Goal: Information Seeking & Learning: Learn about a topic

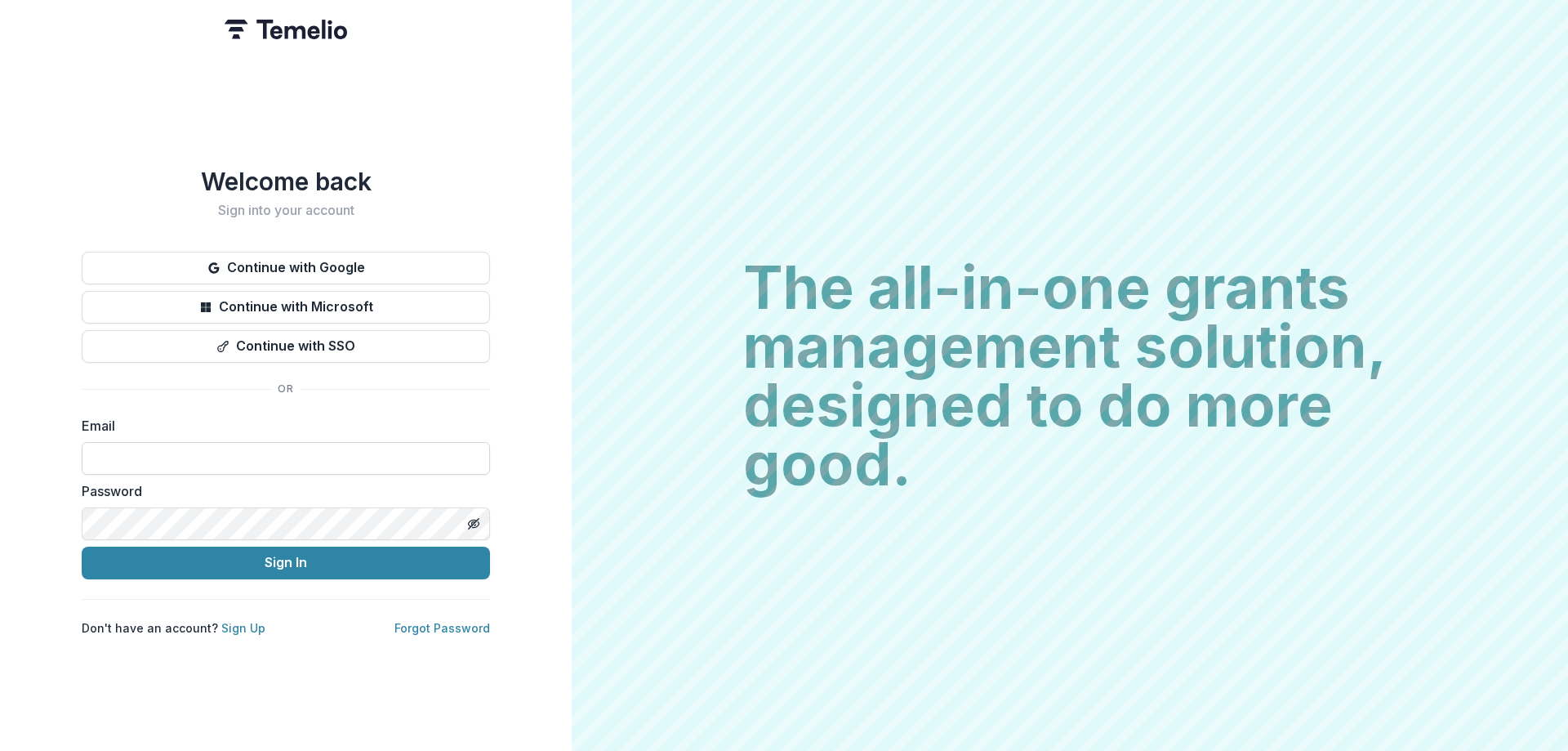
click at [197, 449] on input at bounding box center [286, 458] width 408 height 32
type input "**********"
click at [82, 546] on button "Sign In" at bounding box center [286, 562] width 408 height 32
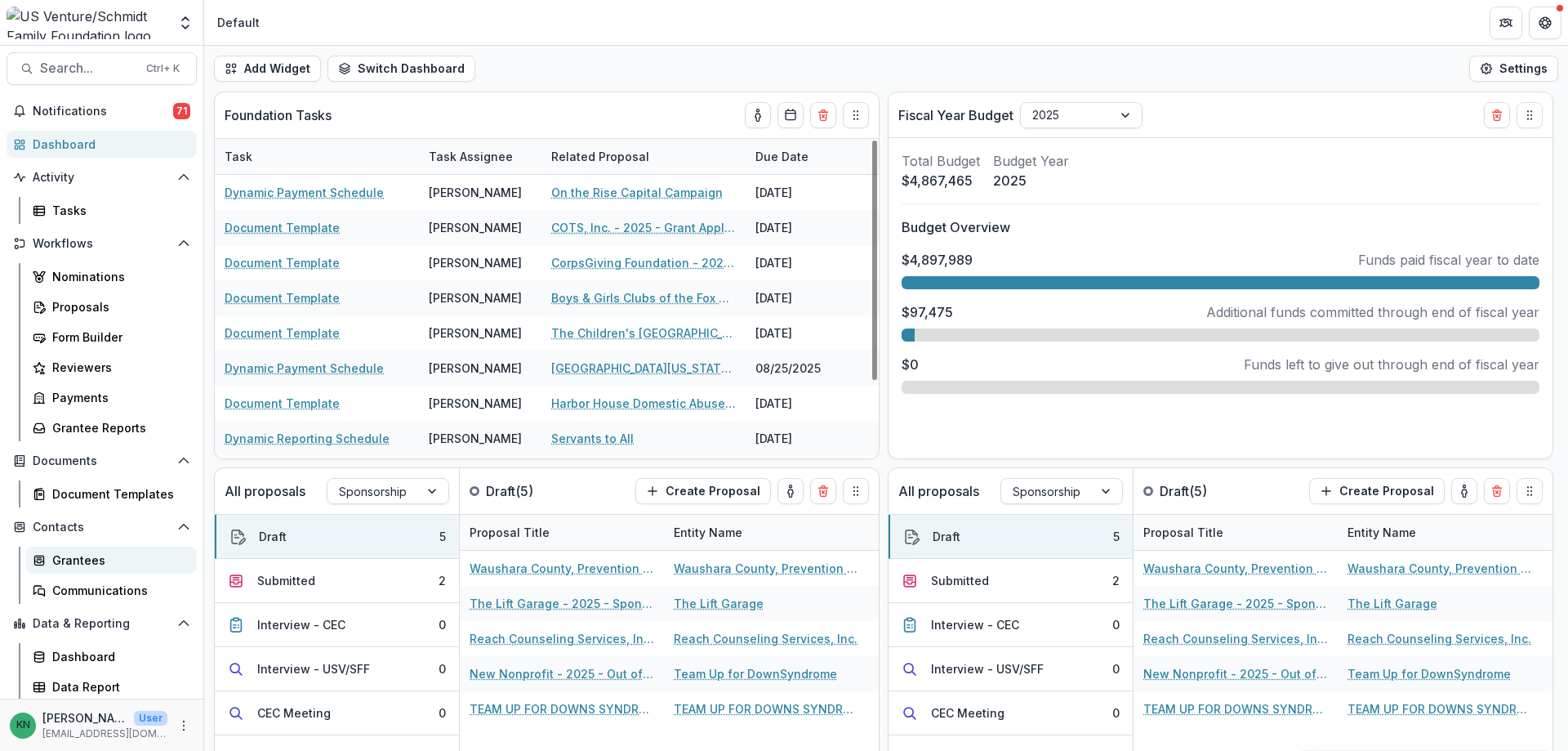
scroll to position [9, 0]
click at [67, 655] on div "Dashboard" at bounding box center [117, 655] width 132 height 17
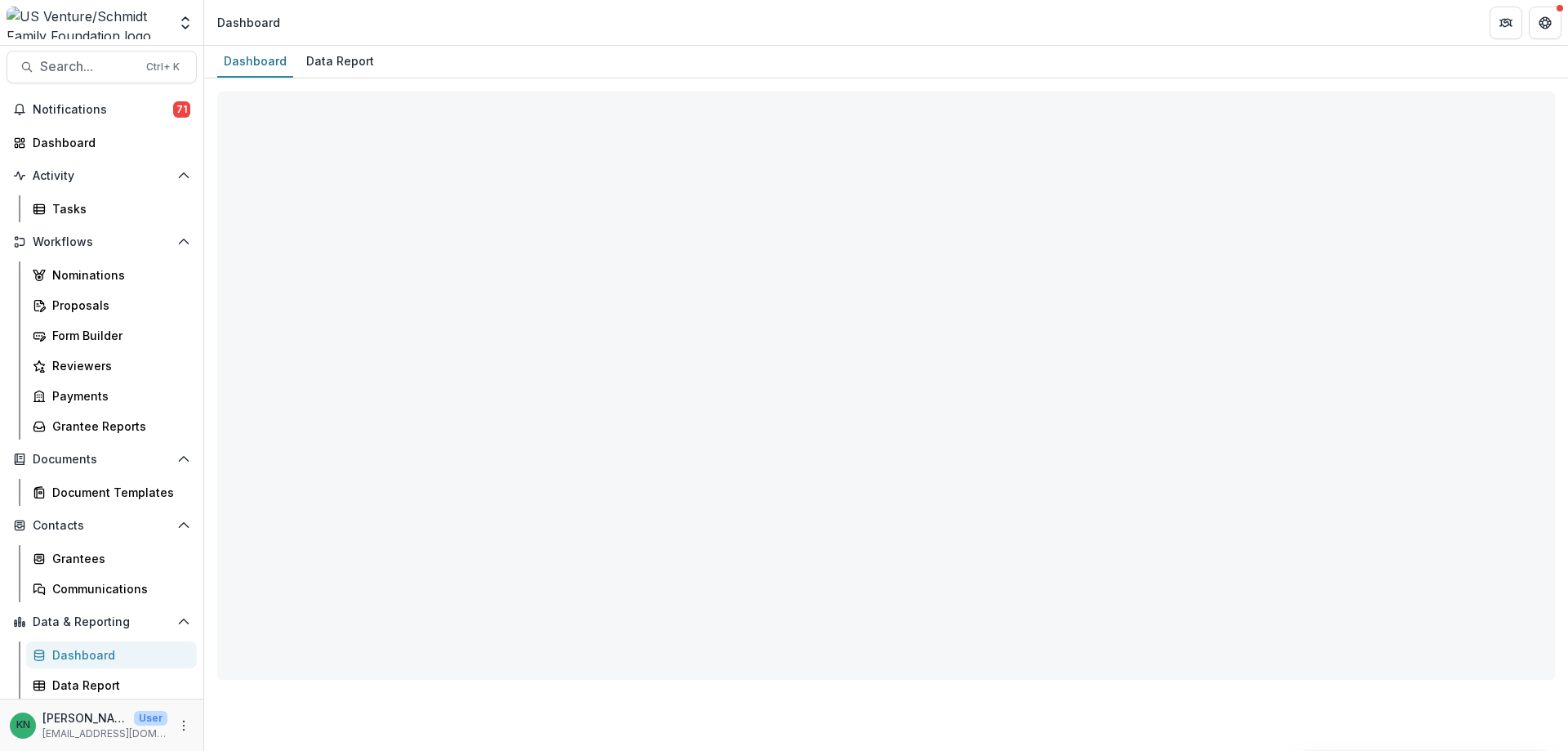
select select "**********"
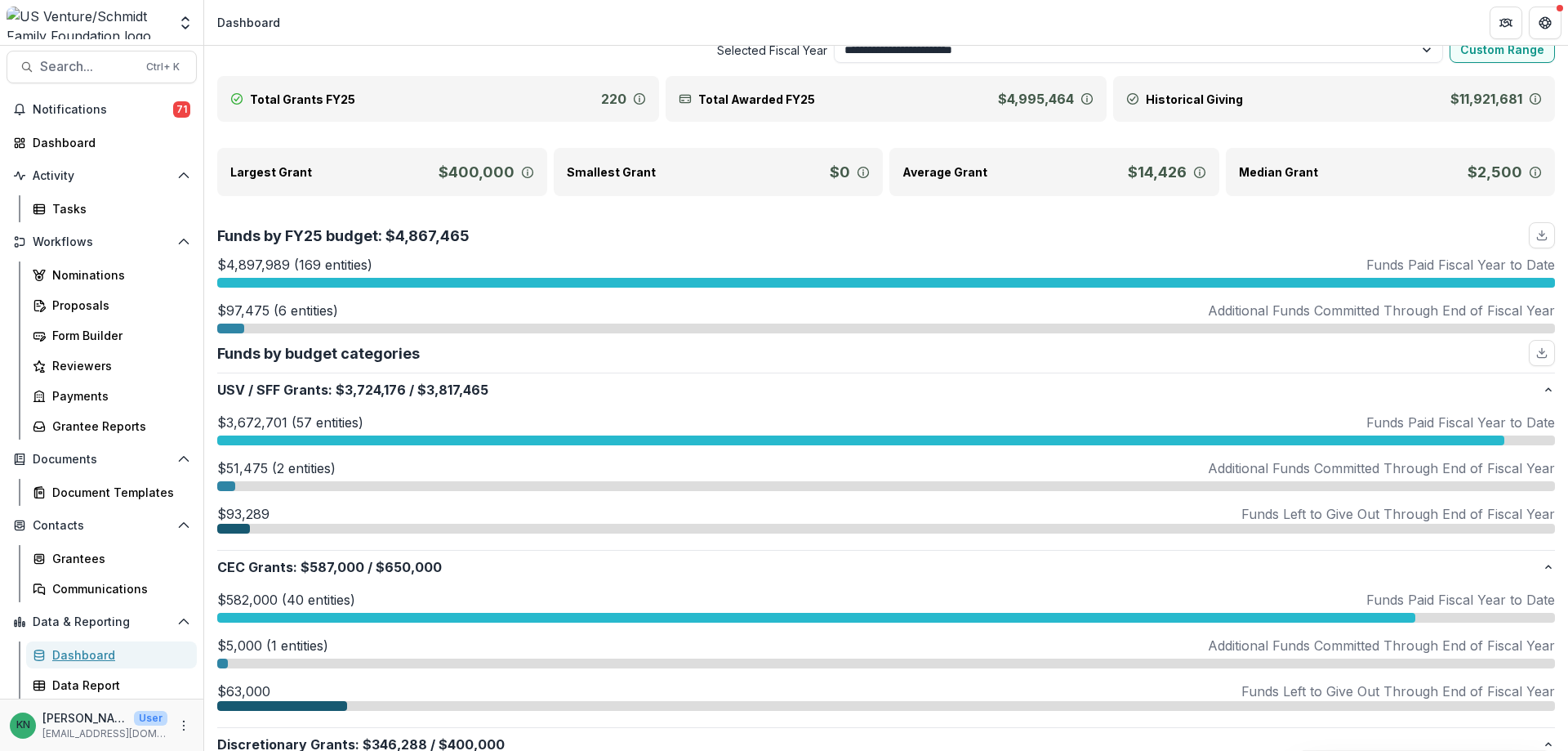
scroll to position [82, 0]
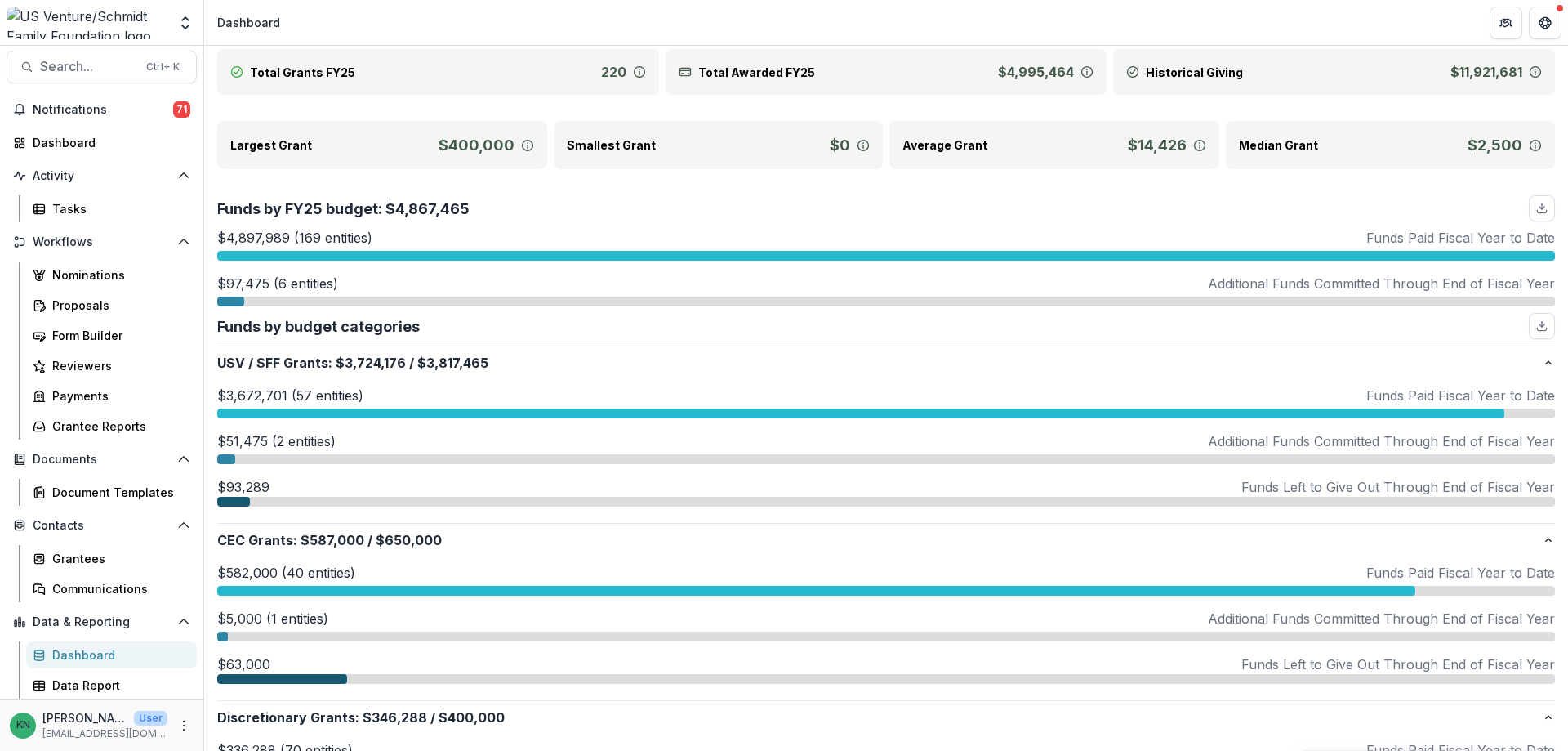
click at [223, 635] on div at bounding box center [222, 636] width 10 height 10
click at [82, 69] on span "Search..." at bounding box center [88, 66] width 96 height 15
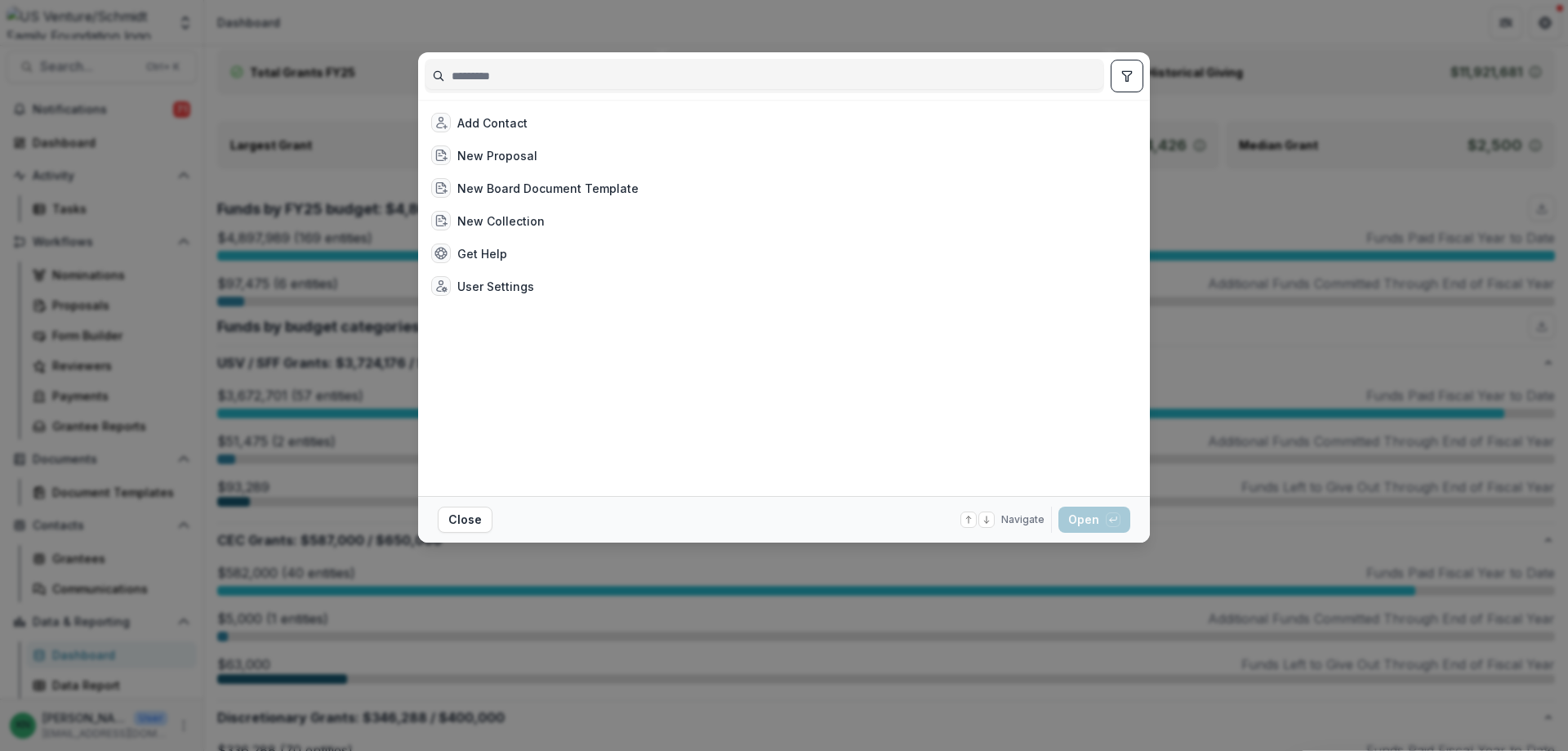
click at [483, 89] on div at bounding box center [764, 76] width 679 height 34
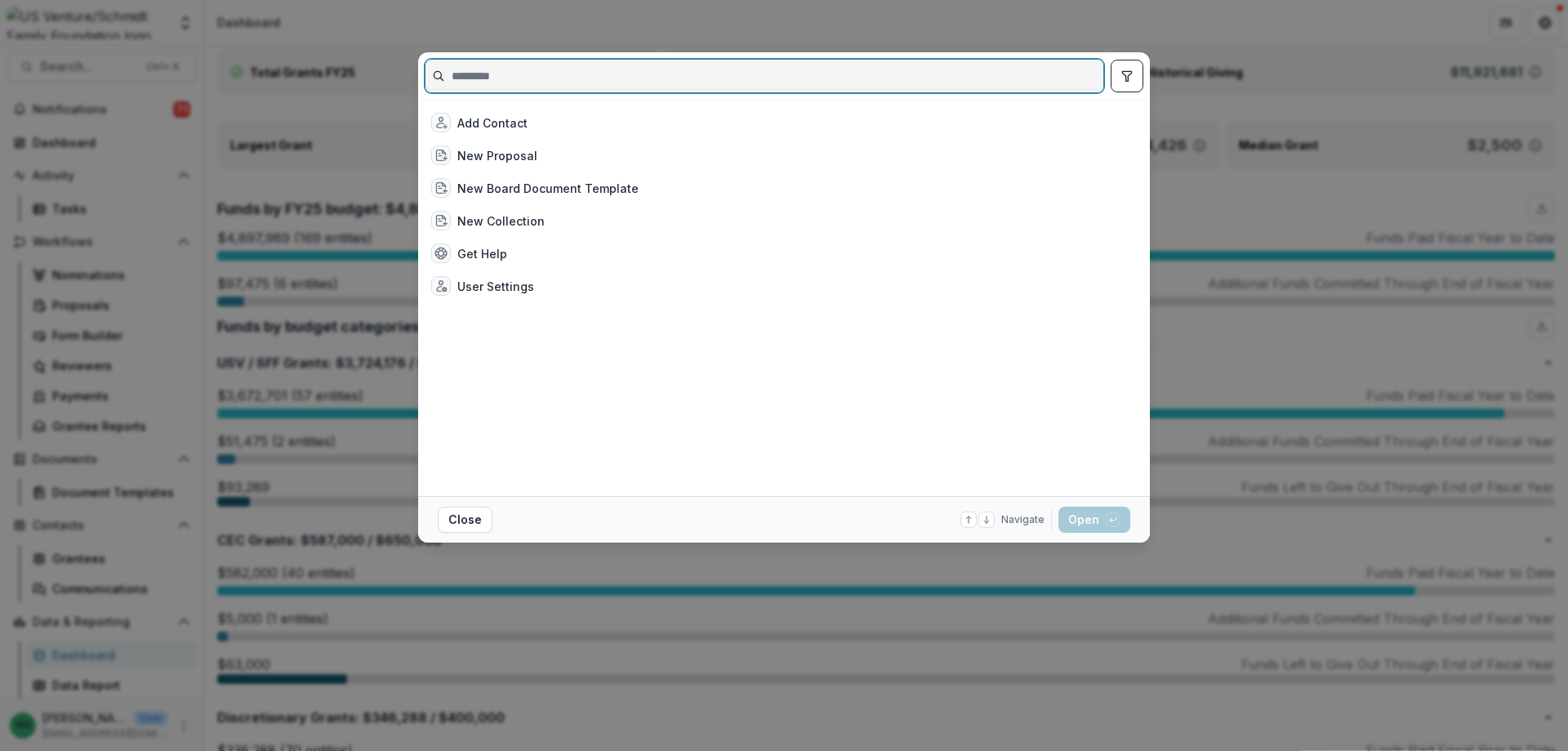
click at [483, 85] on input at bounding box center [764, 76] width 678 height 26
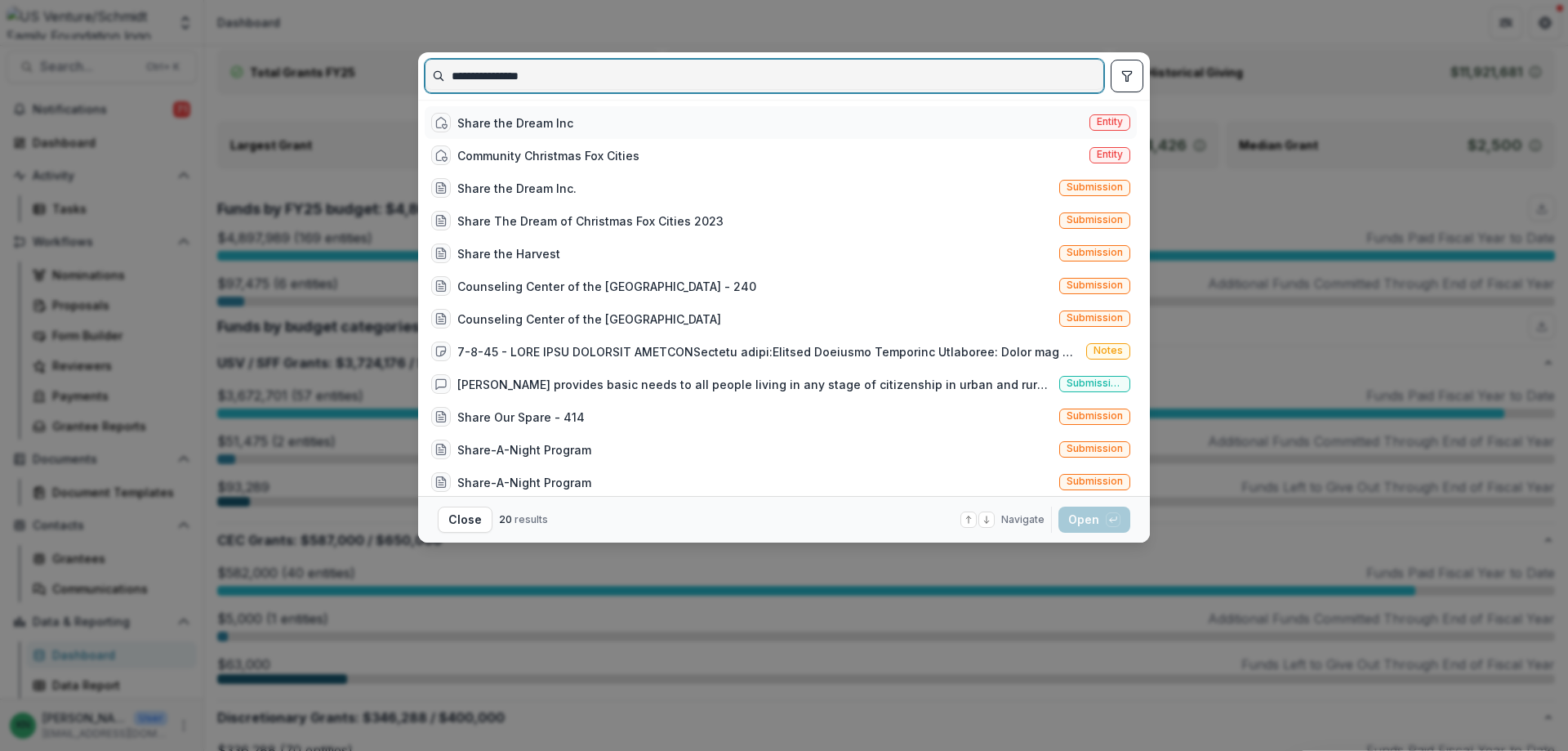
type input "**********"
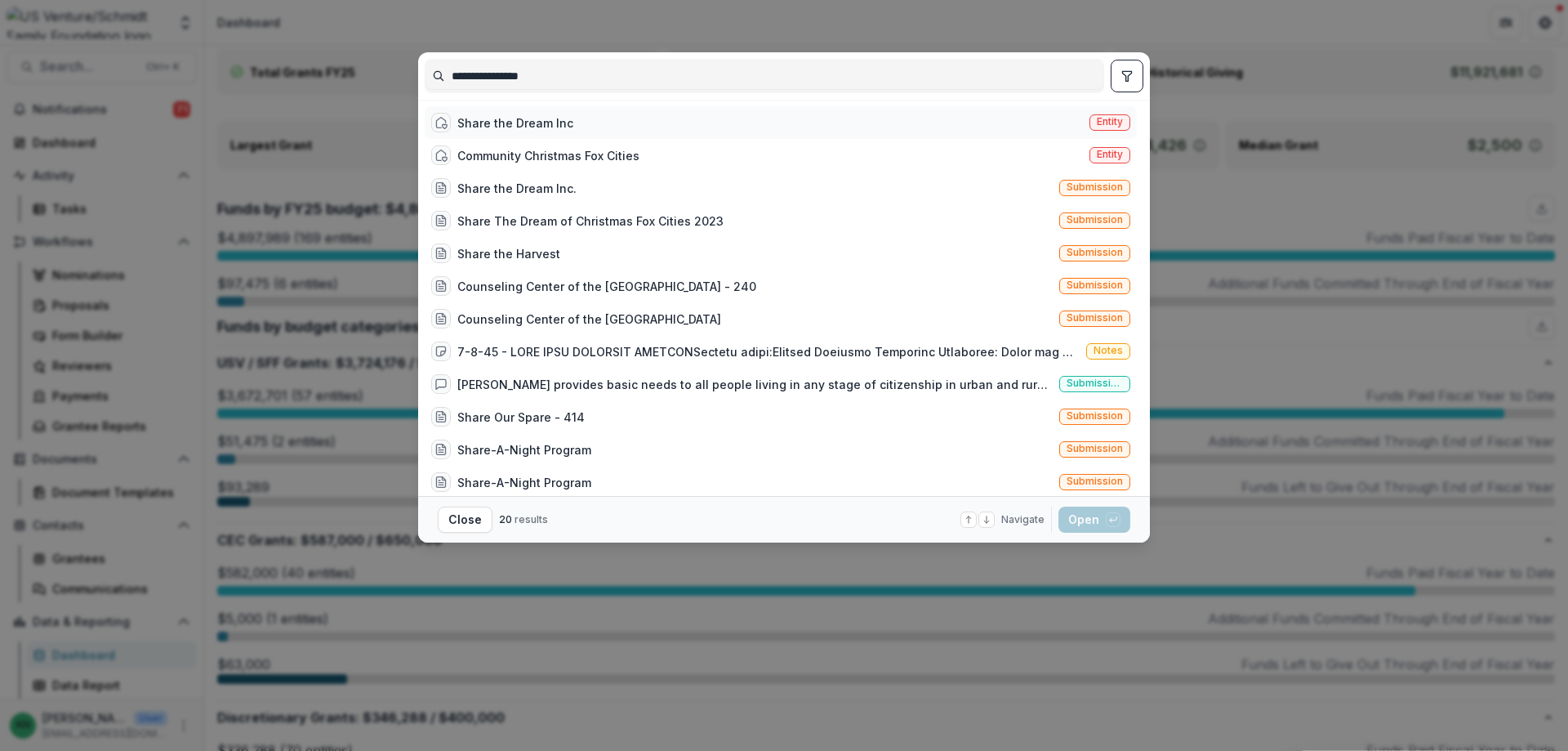
click at [490, 117] on div "Share the Dream Inc" at bounding box center [515, 122] width 116 height 17
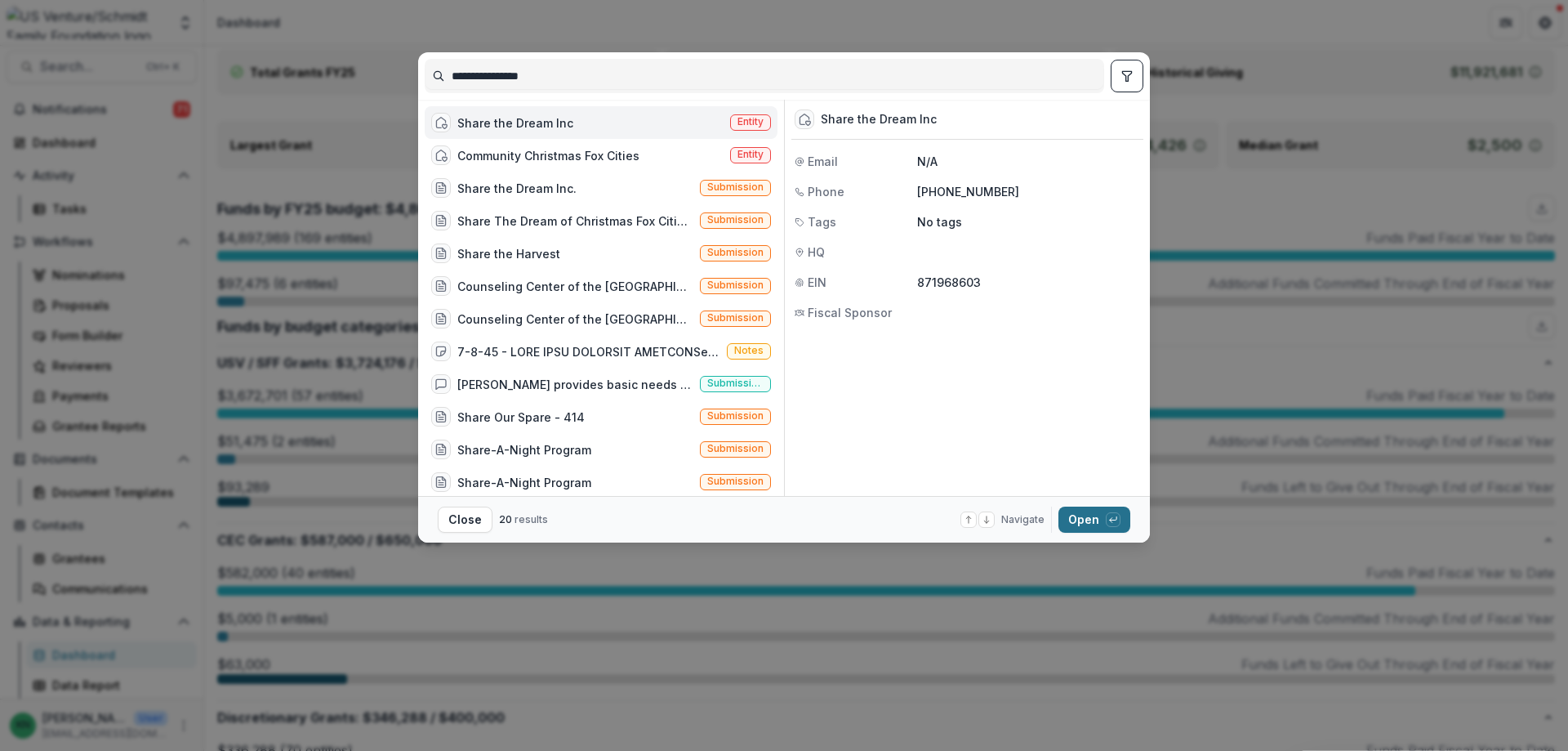
click at [1087, 517] on button "Open with enter key" at bounding box center [1094, 519] width 72 height 26
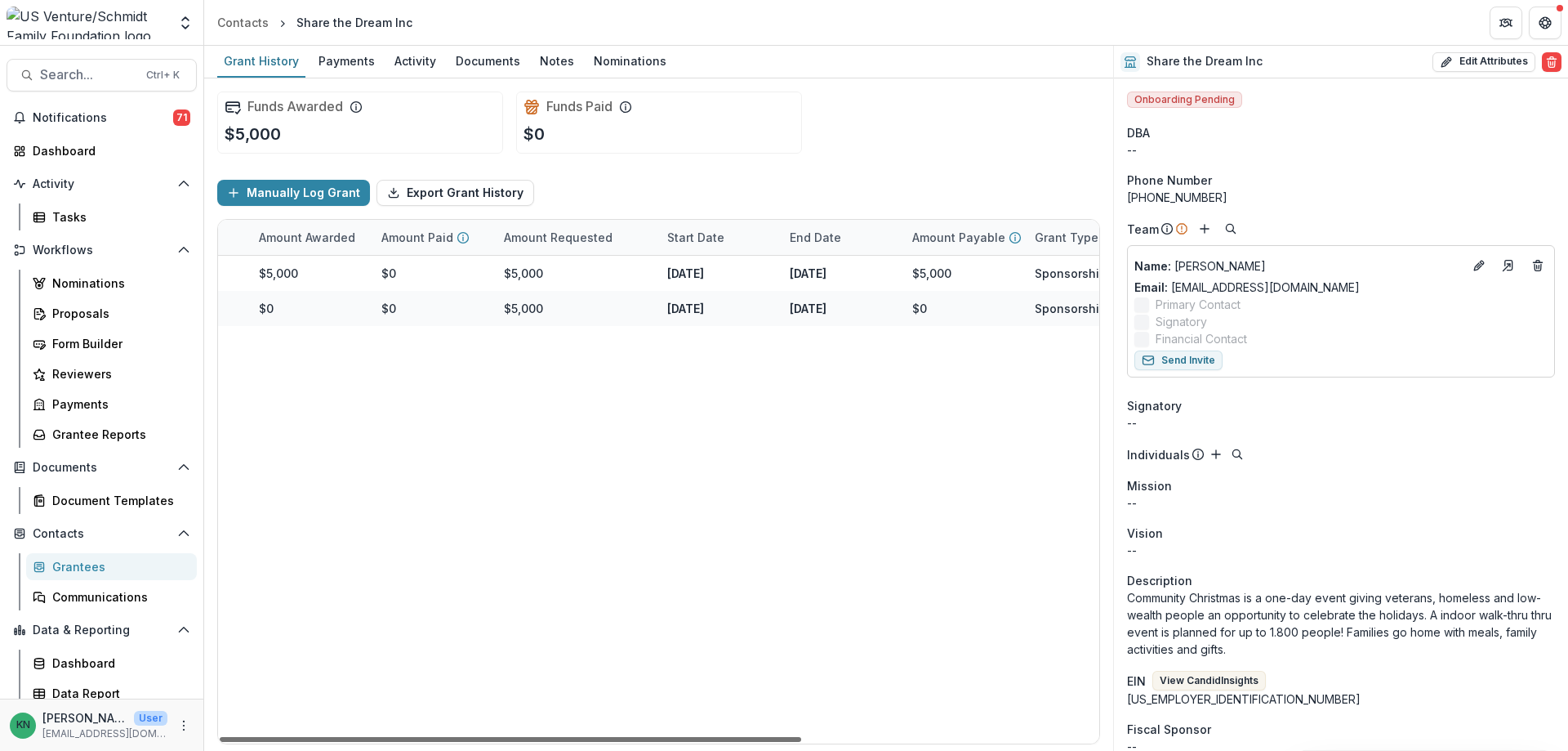
scroll to position [0, 401]
drag, startPoint x: 645, startPoint y: 736, endPoint x: 909, endPoint y: 736, distance: 264.0
click at [801, 737] on div at bounding box center [510, 739] width 582 height 5
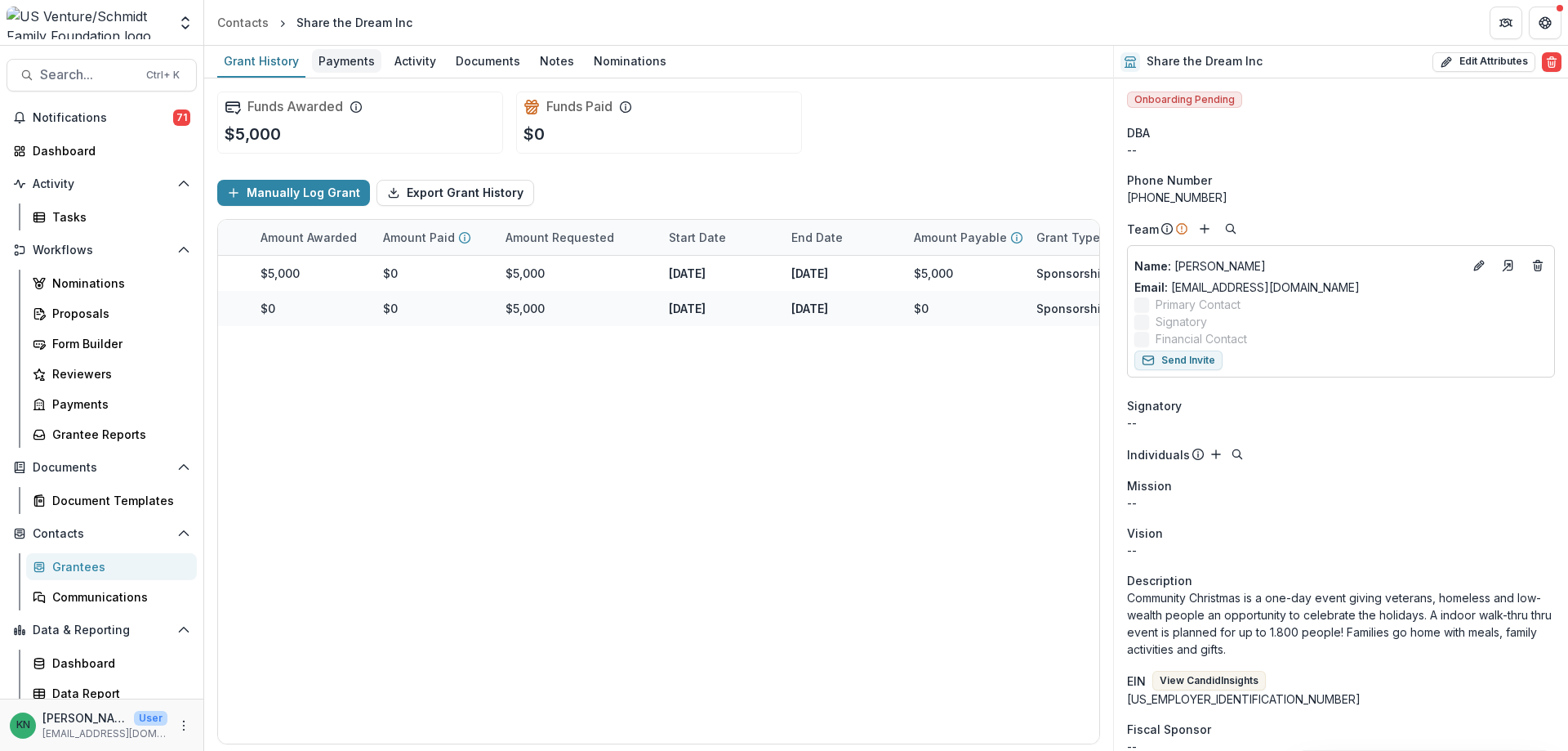
click at [355, 55] on div "Payments" at bounding box center [347, 61] width 70 height 24
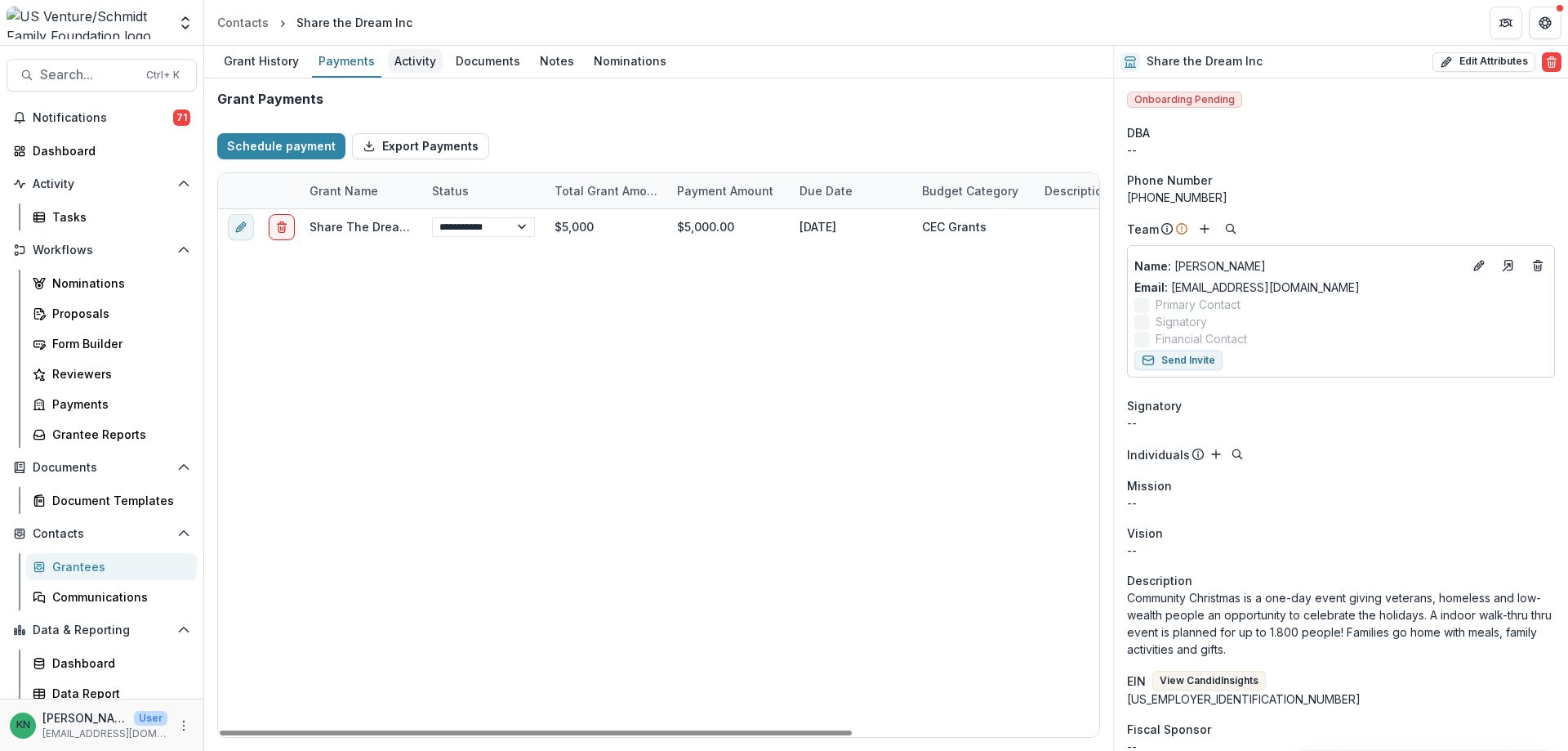
click at [417, 56] on div "Activity" at bounding box center [415, 61] width 54 height 24
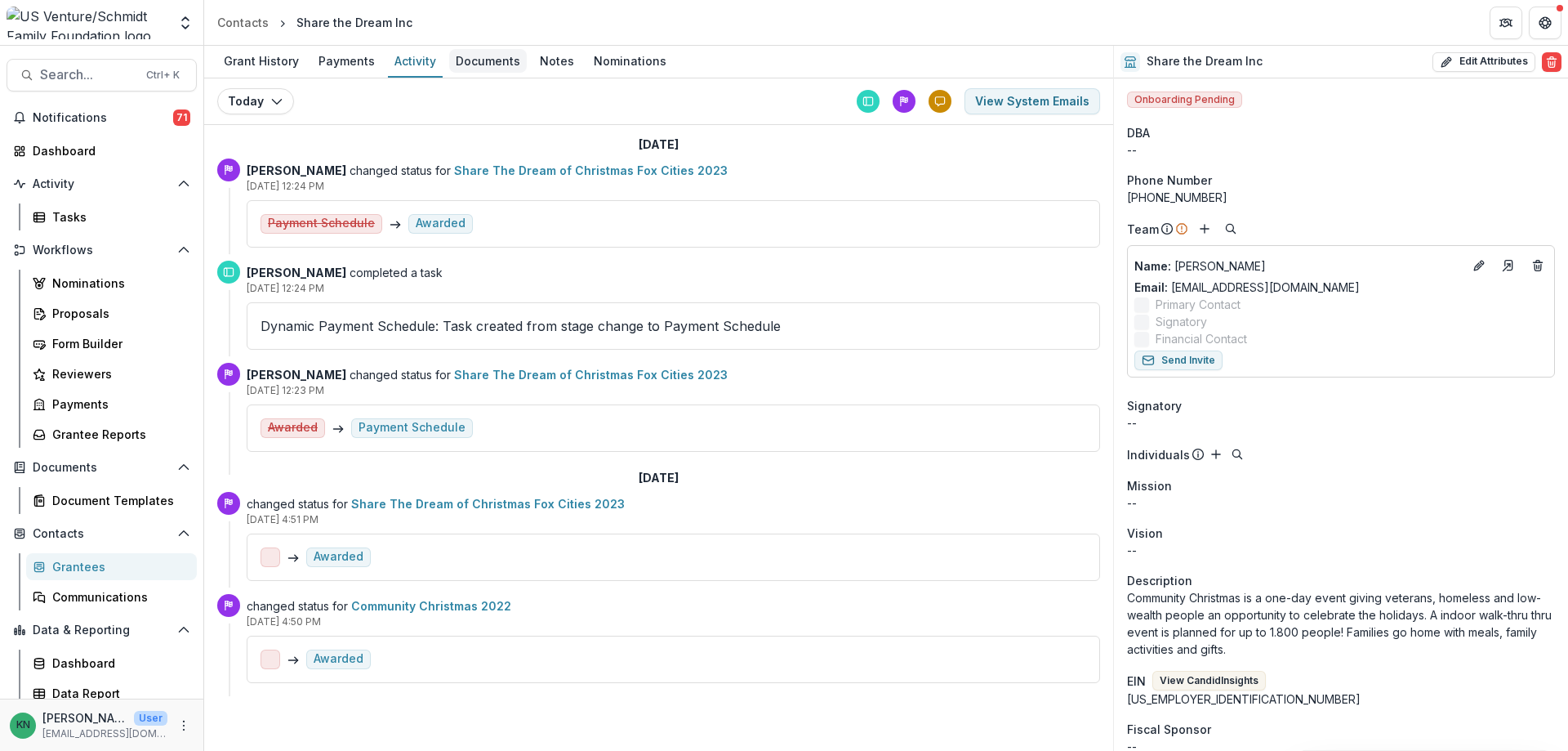
click at [499, 59] on div "Documents" at bounding box center [487, 61] width 77 height 24
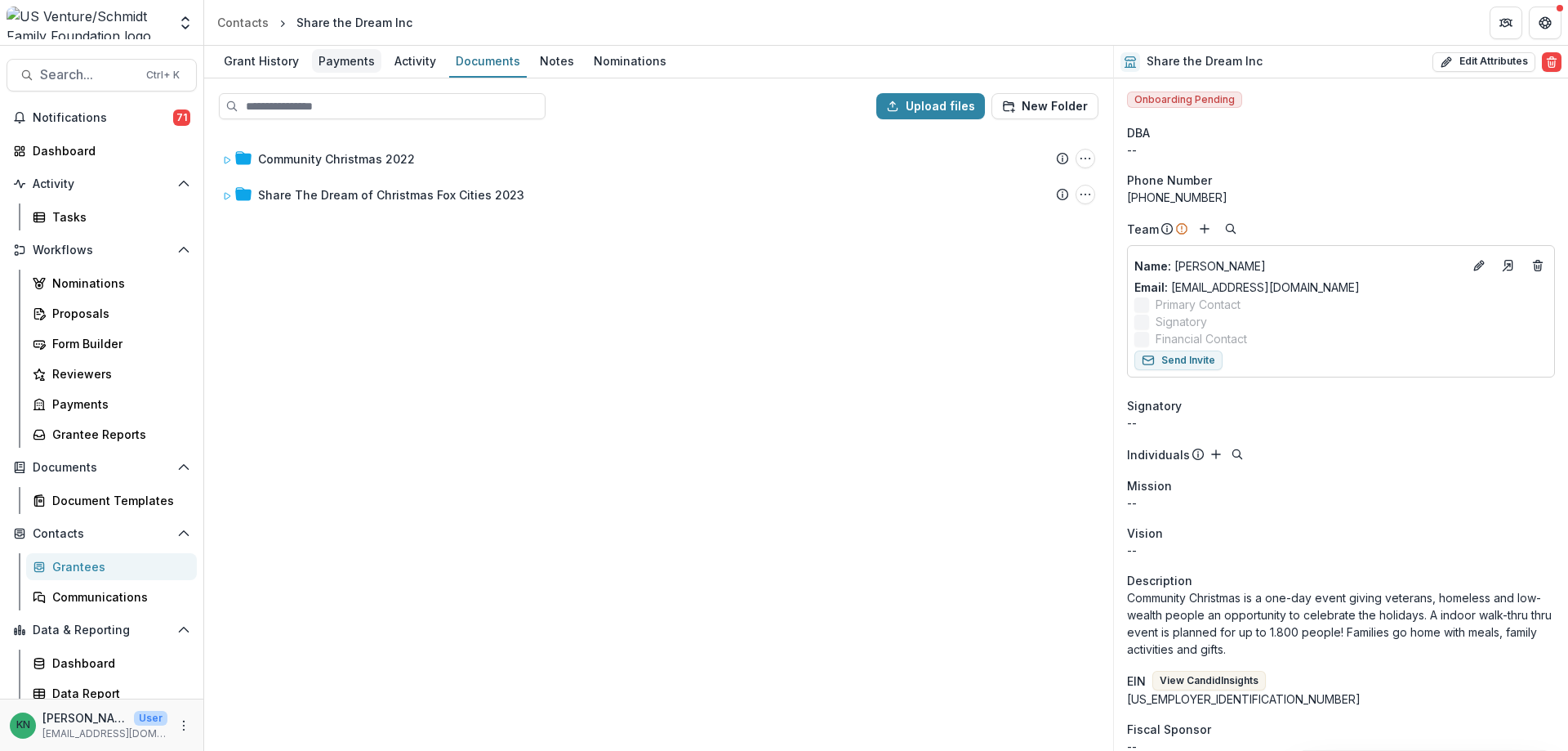
click at [352, 59] on div "Payments" at bounding box center [347, 61] width 70 height 24
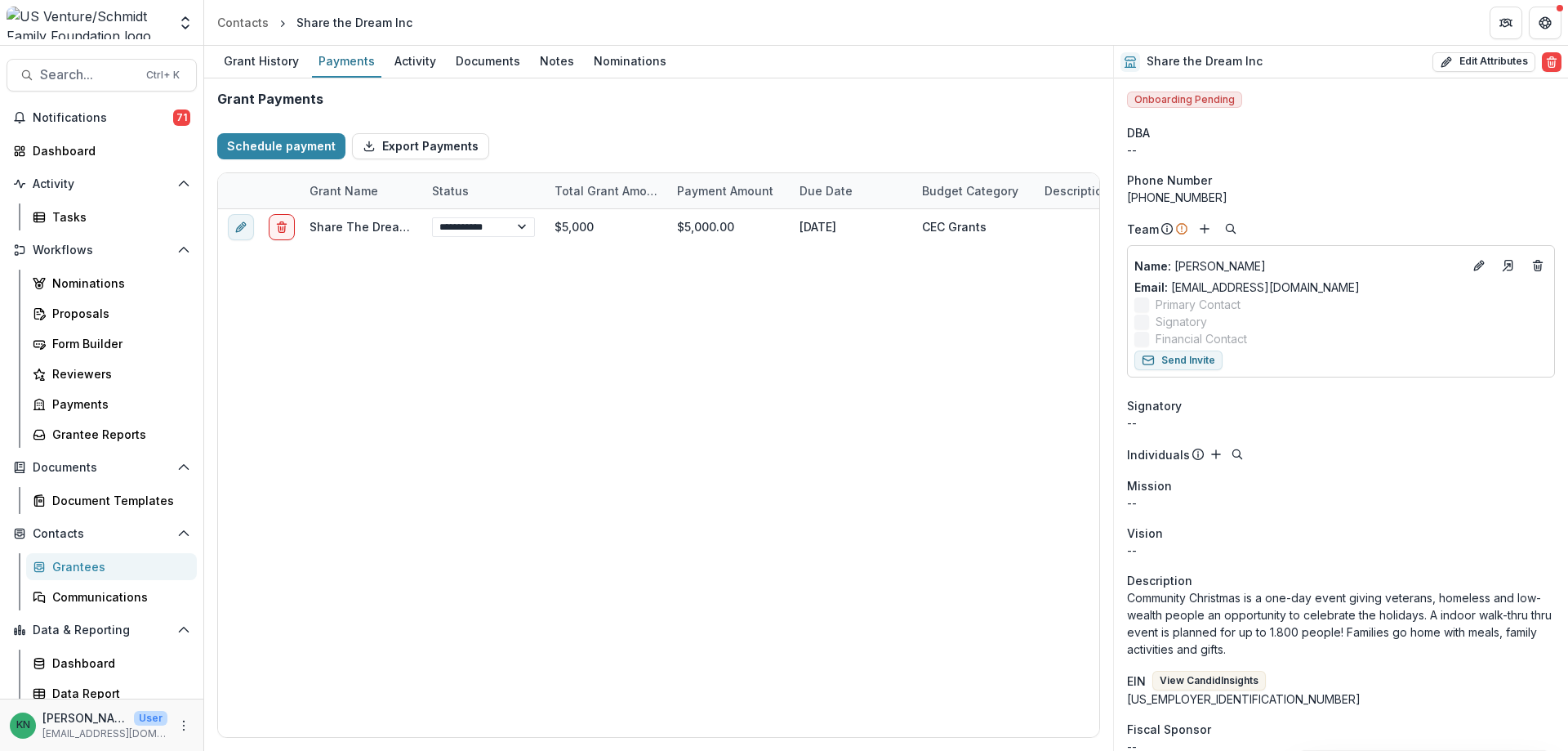
click at [71, 656] on div "Dashboard" at bounding box center [117, 663] width 132 height 17
select select "**********"
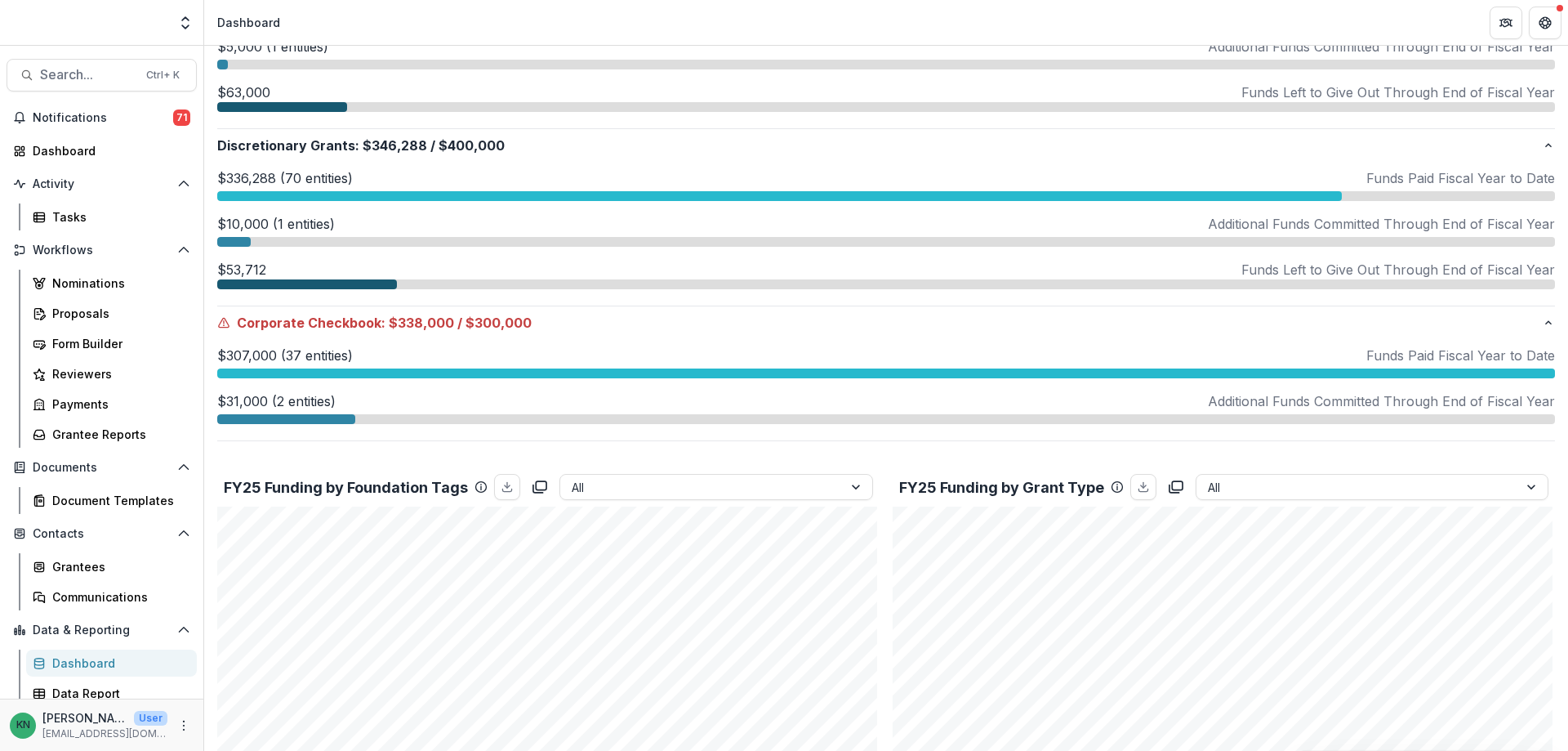
scroll to position [572, 0]
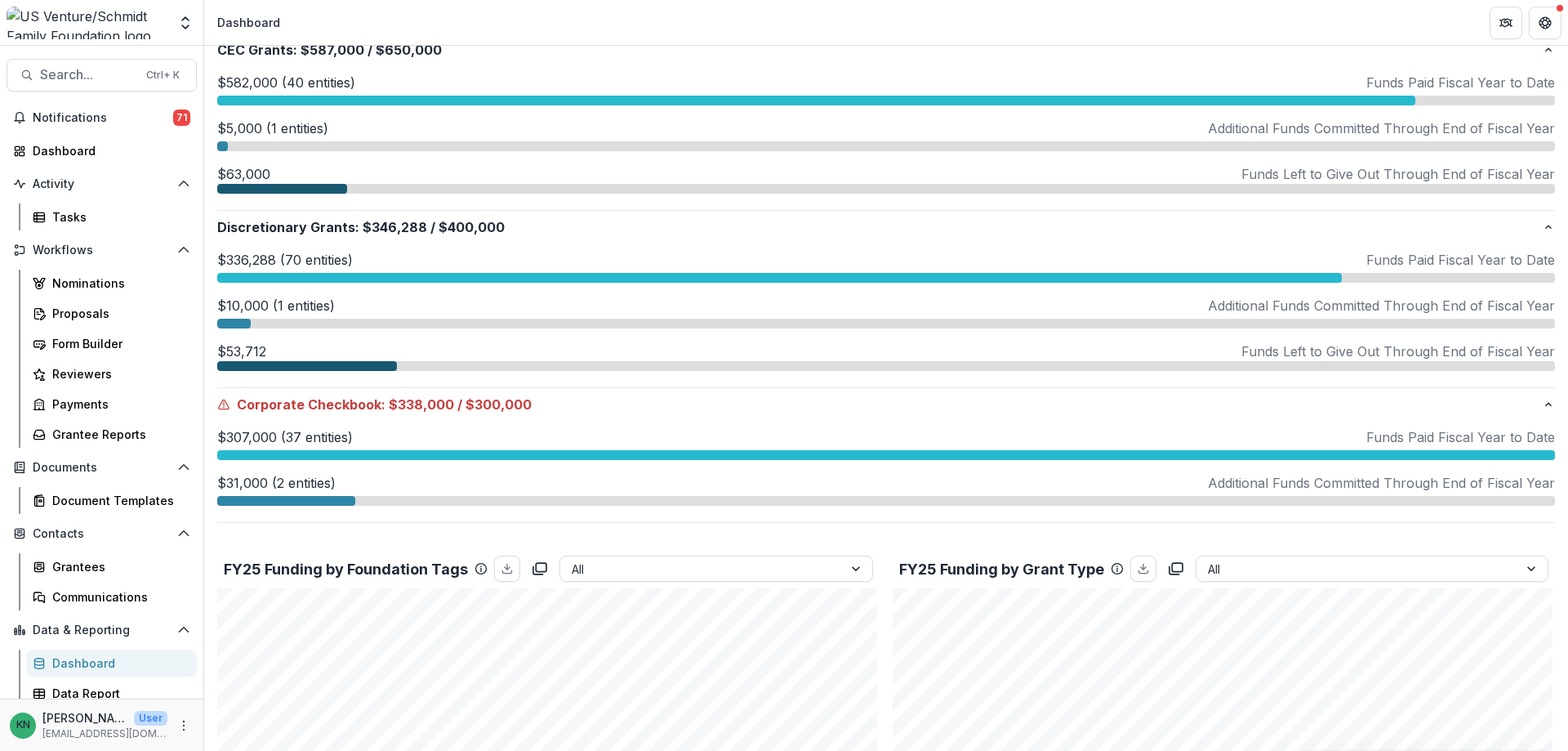
click at [235, 322] on div at bounding box center [233, 324] width 33 height 10
click at [55, 75] on span "Search..." at bounding box center [88, 75] width 96 height 15
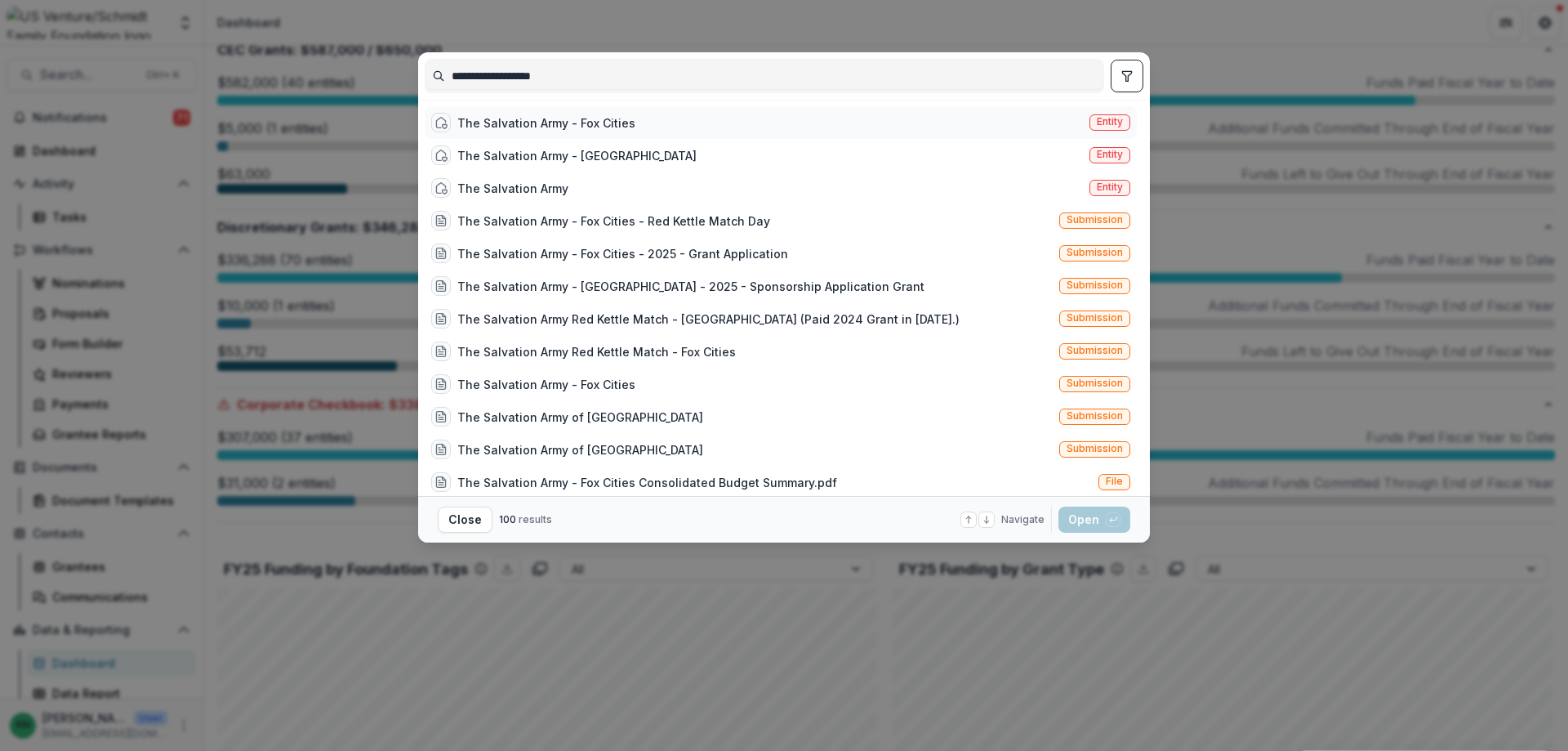
type input "**********"
click at [539, 117] on div "The Salvation Army - Fox Cities" at bounding box center [546, 122] width 178 height 17
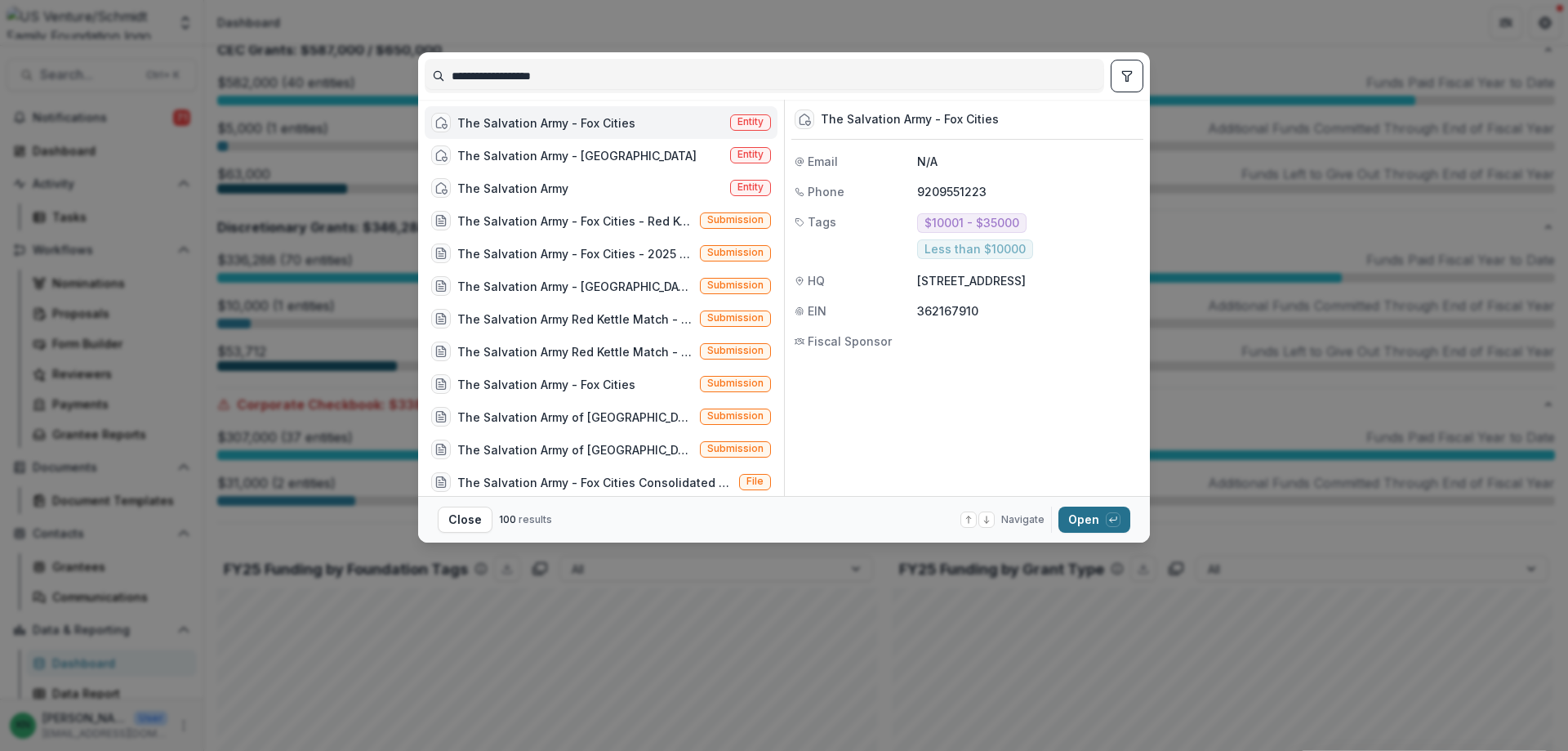
click at [1097, 514] on button "Open with enter key" at bounding box center [1094, 519] width 72 height 26
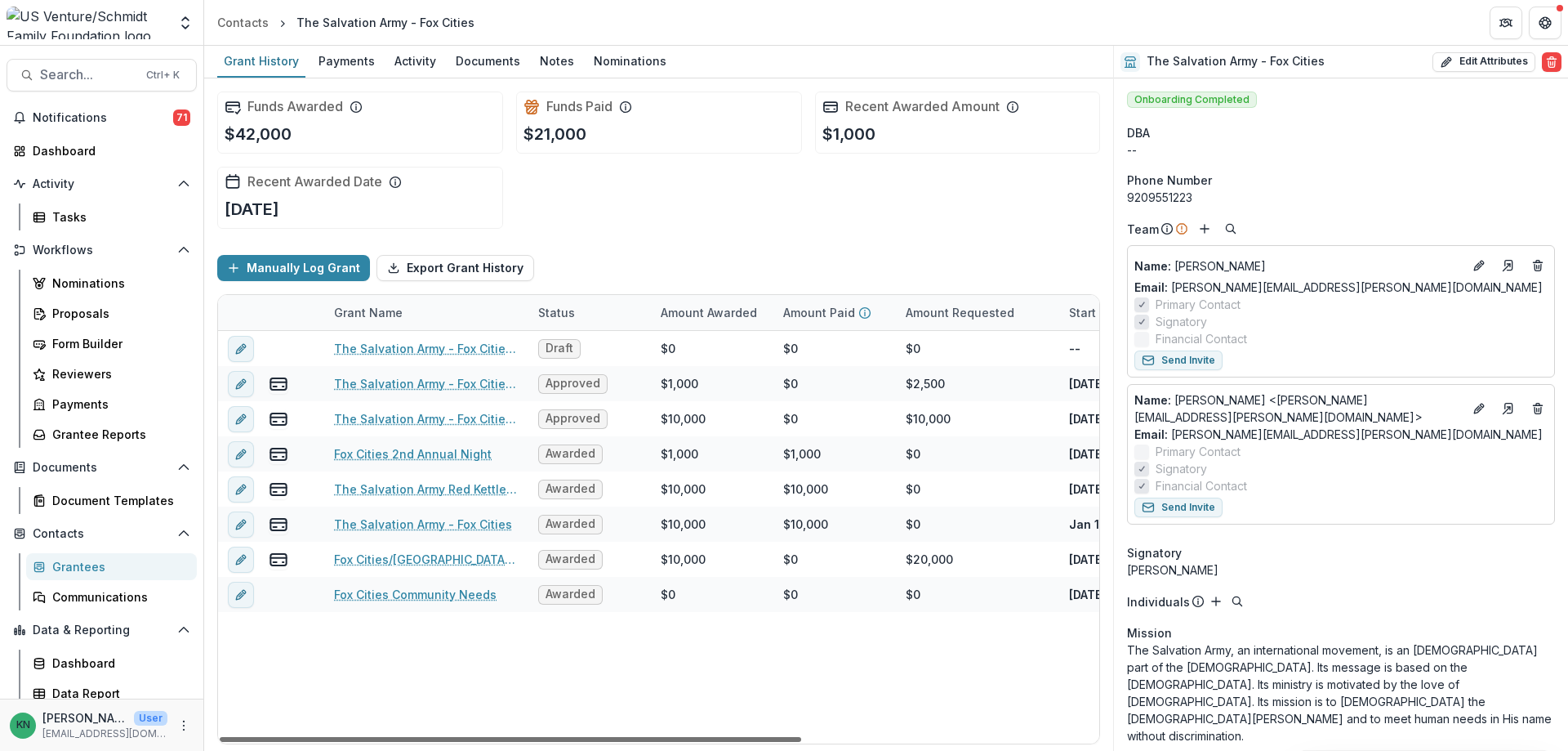
drag, startPoint x: 549, startPoint y: 736, endPoint x: 507, endPoint y: 771, distance: 54.7
click at [507, 742] on div at bounding box center [510, 739] width 582 height 5
drag, startPoint x: 484, startPoint y: 738, endPoint x: 383, endPoint y: 731, distance: 101.2
click at [384, 737] on div at bounding box center [510, 739] width 582 height 5
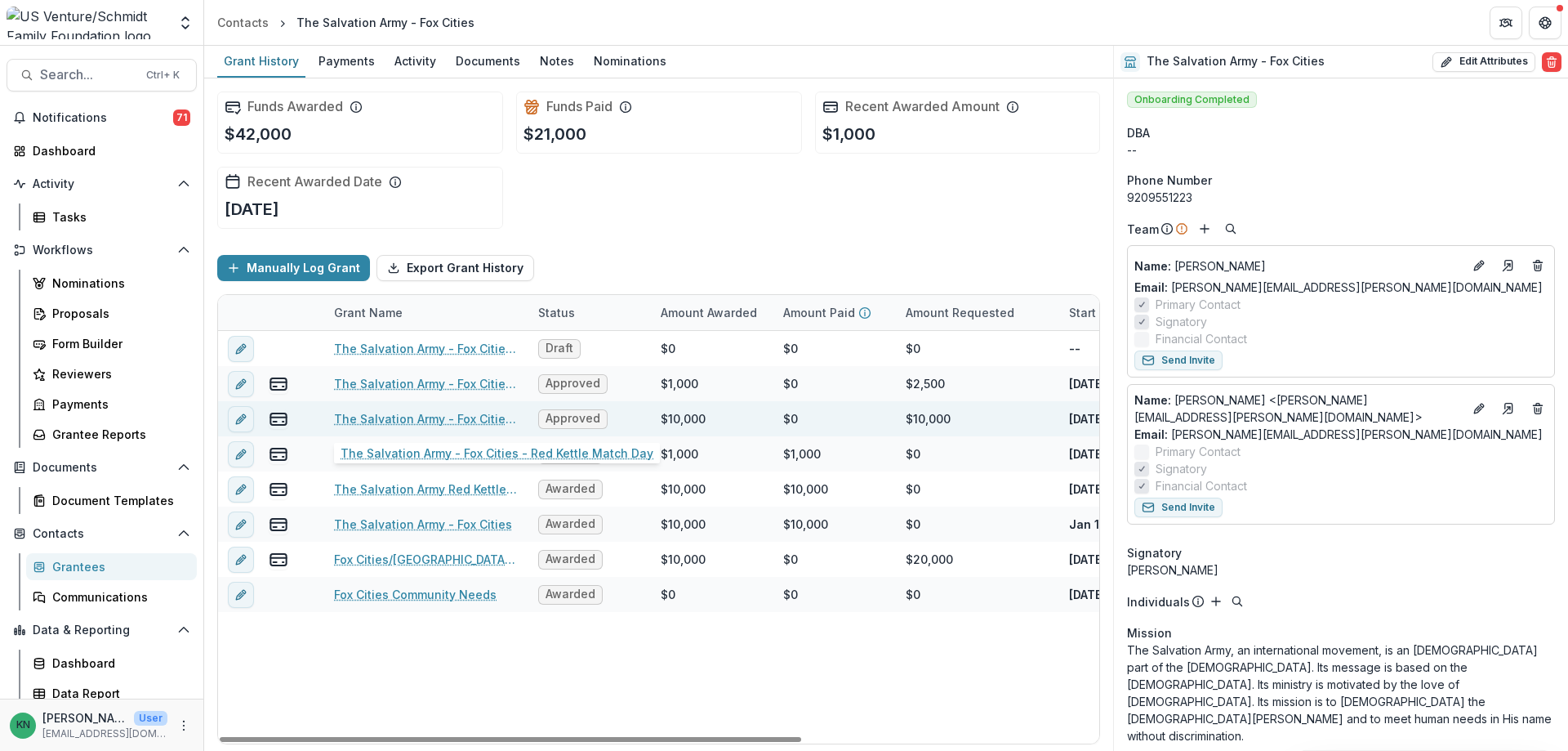
click at [370, 416] on link "The Salvation Army - Fox Cities - Red Kettle Match Day" at bounding box center [426, 418] width 185 height 17
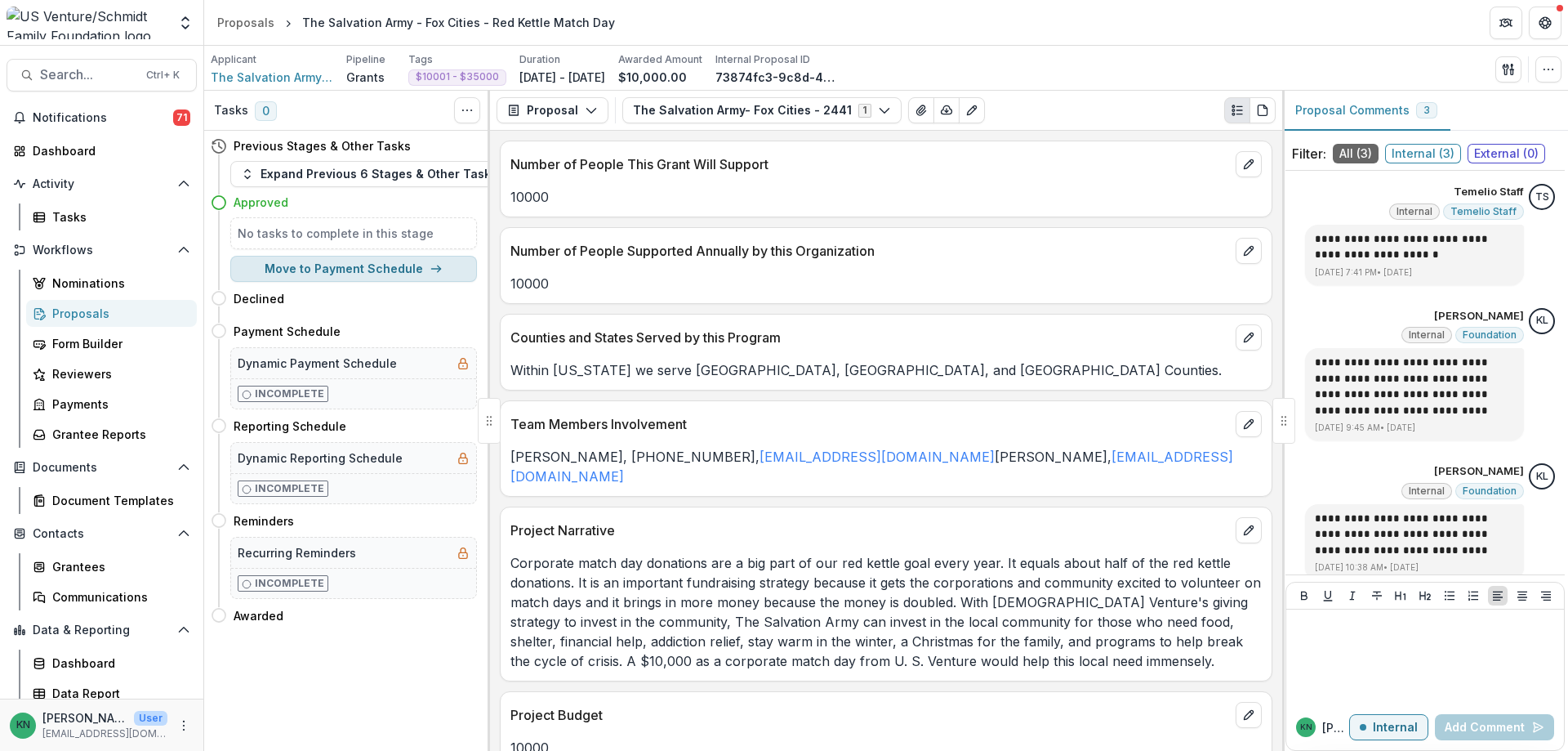
click at [390, 268] on button "Move to Payment Schedule" at bounding box center [354, 269] width 247 height 26
select select "**********"
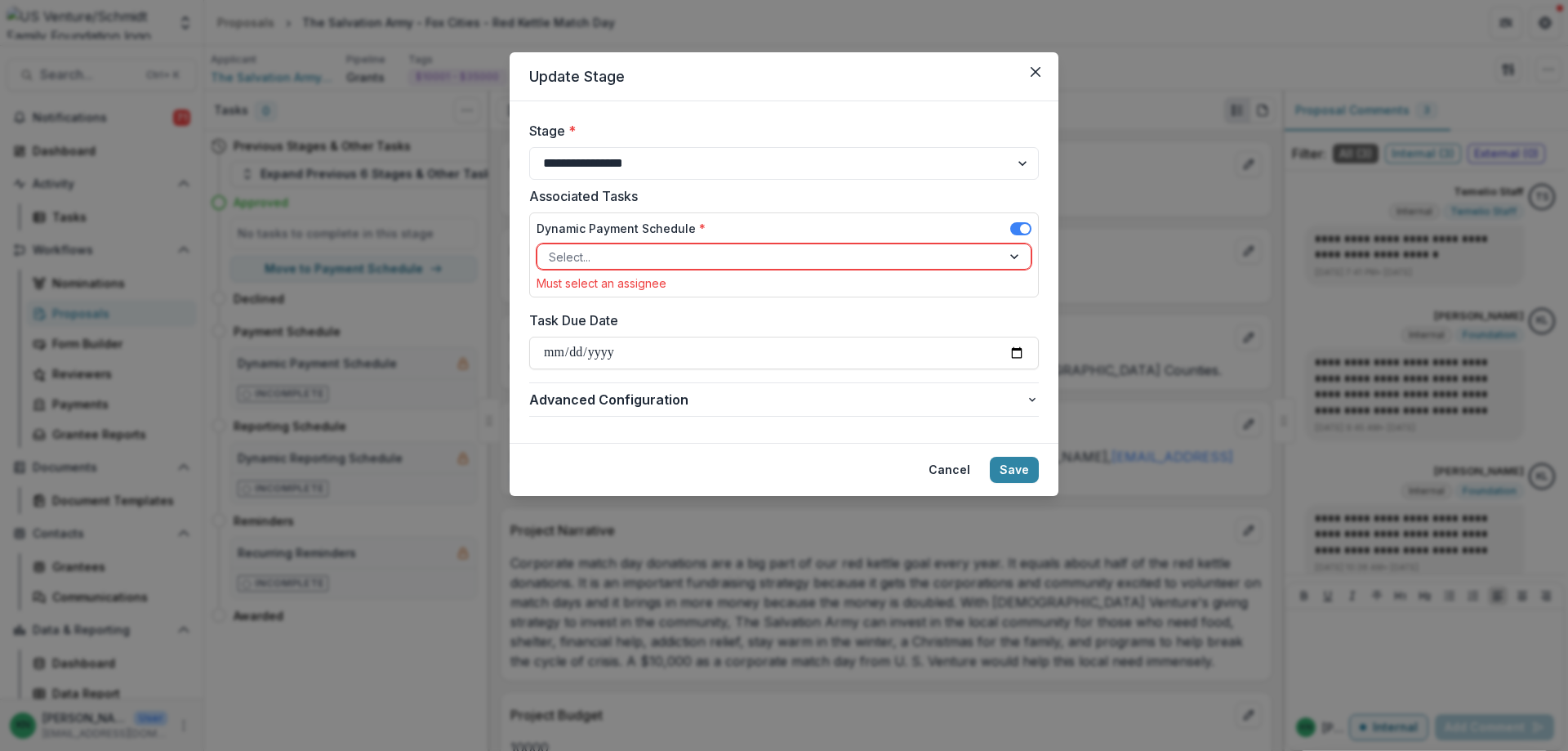
click at [1023, 262] on div at bounding box center [1015, 256] width 30 height 25
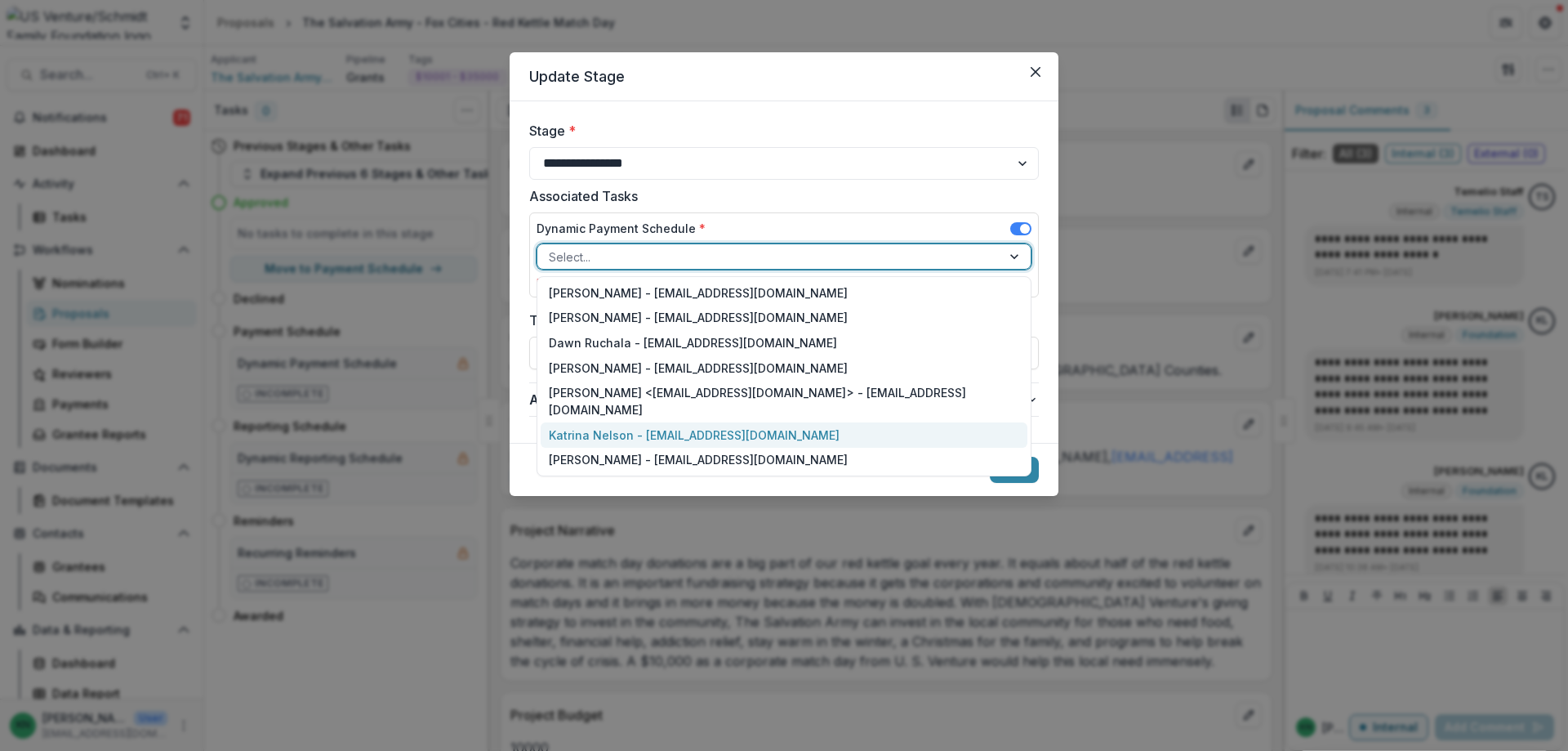
click at [716, 422] on div "Katrina Nelson - [EMAIL_ADDRESS][DOMAIN_NAME]" at bounding box center [784, 435] width 486 height 26
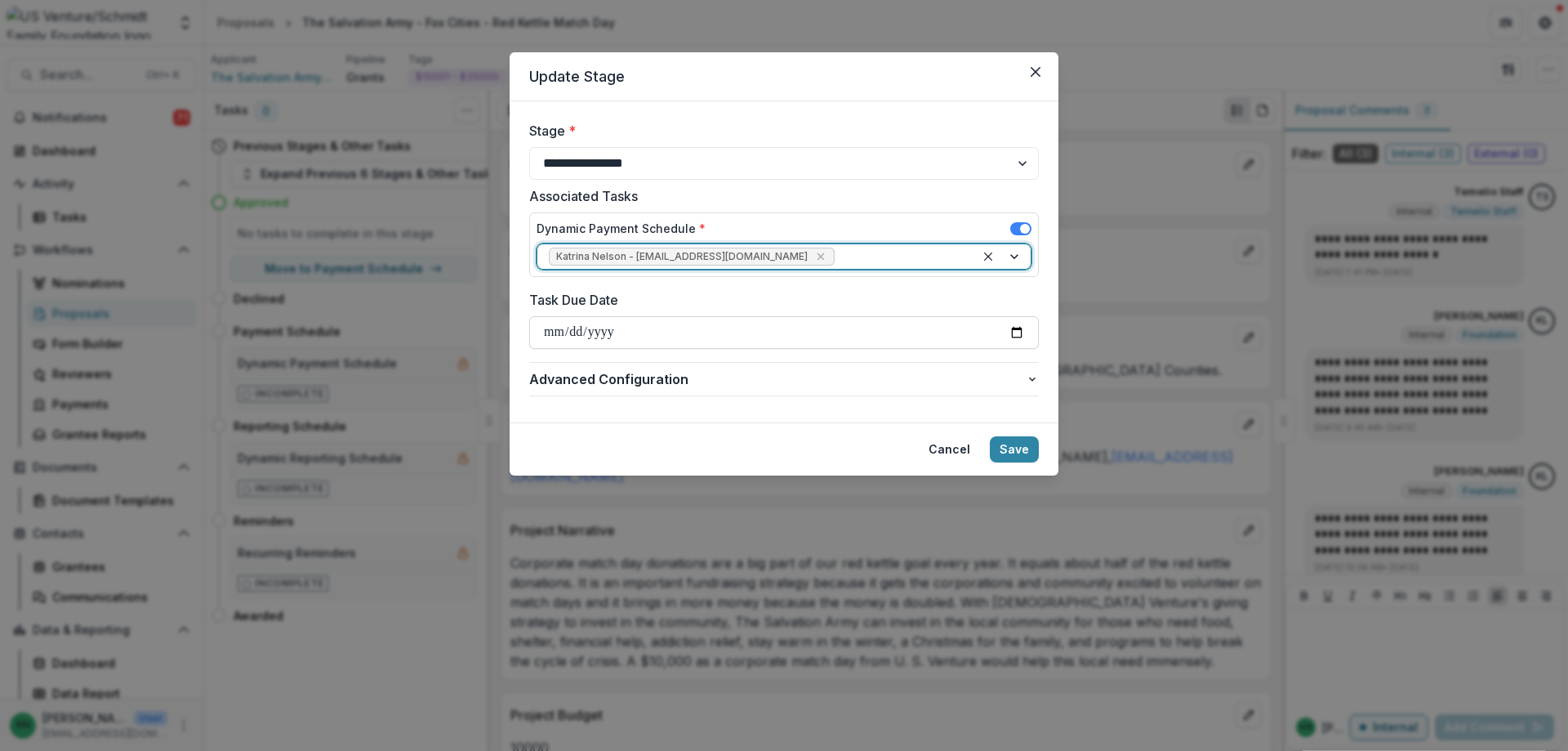
click at [539, 332] on input "Task Due Date" at bounding box center [783, 333] width 509 height 32
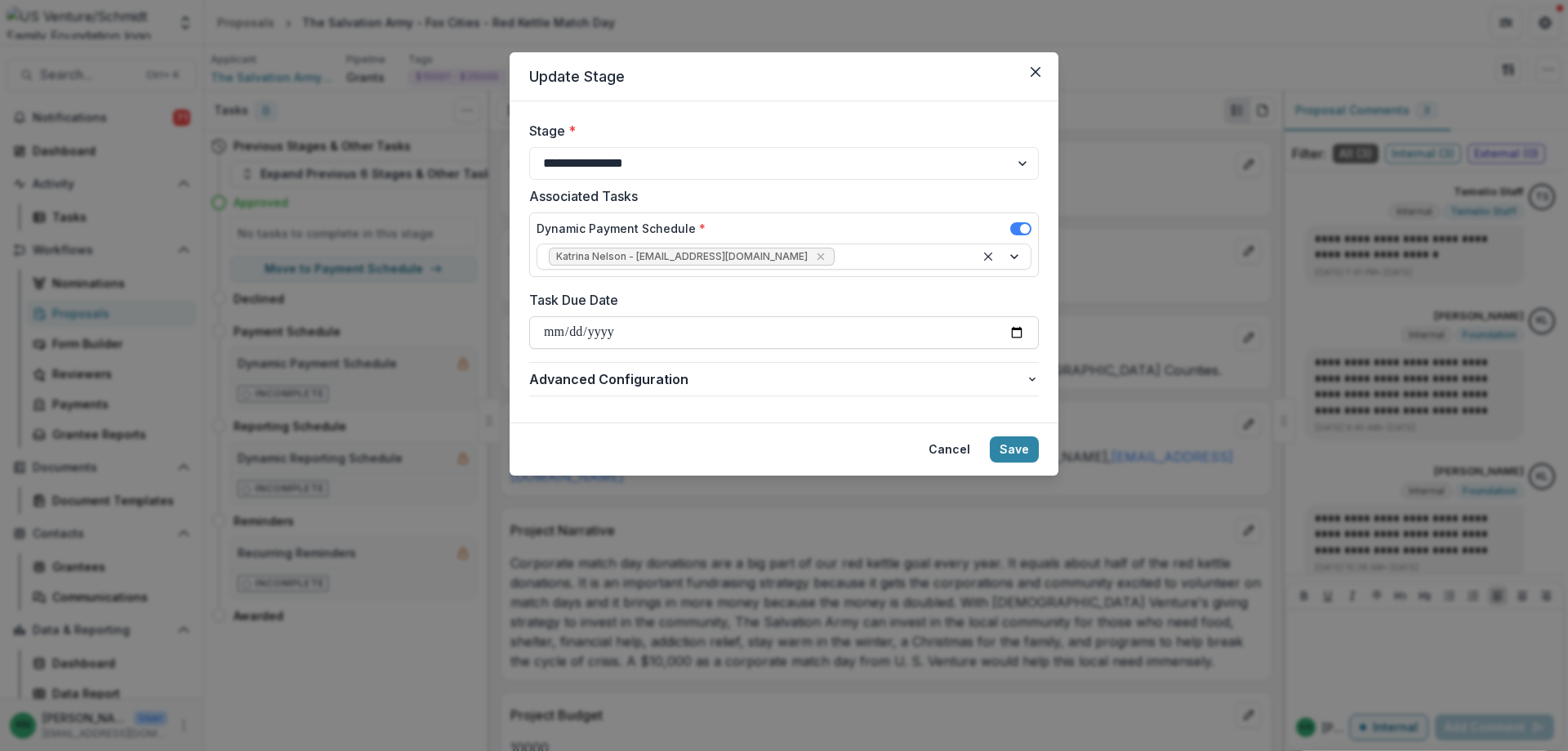
type input "**********"
click at [1013, 447] on button "Save" at bounding box center [1014, 449] width 49 height 26
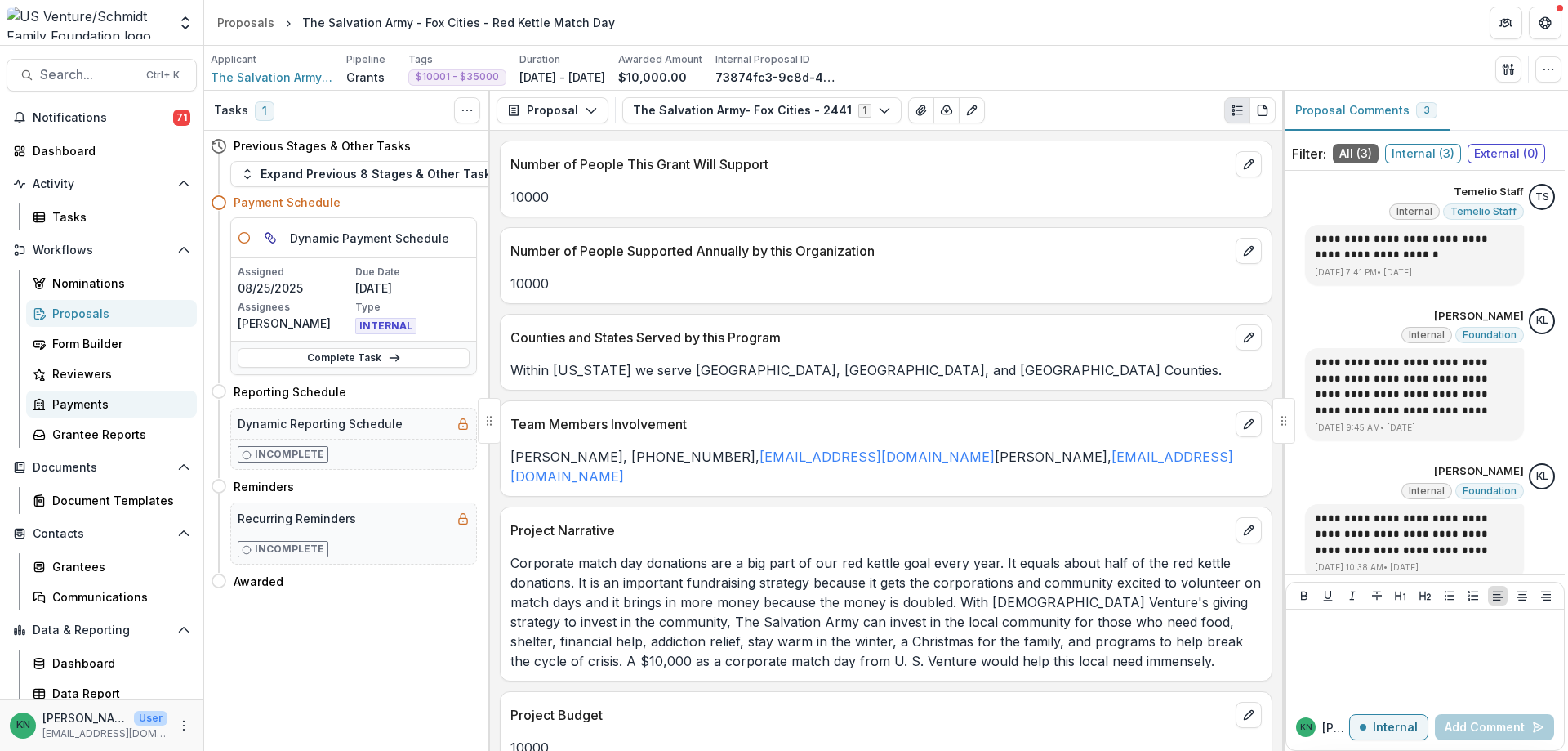
click at [74, 401] on div "Payments" at bounding box center [117, 404] width 132 height 17
click at [287, 78] on span "The Salvation Army - Fox Cities" at bounding box center [272, 77] width 122 height 17
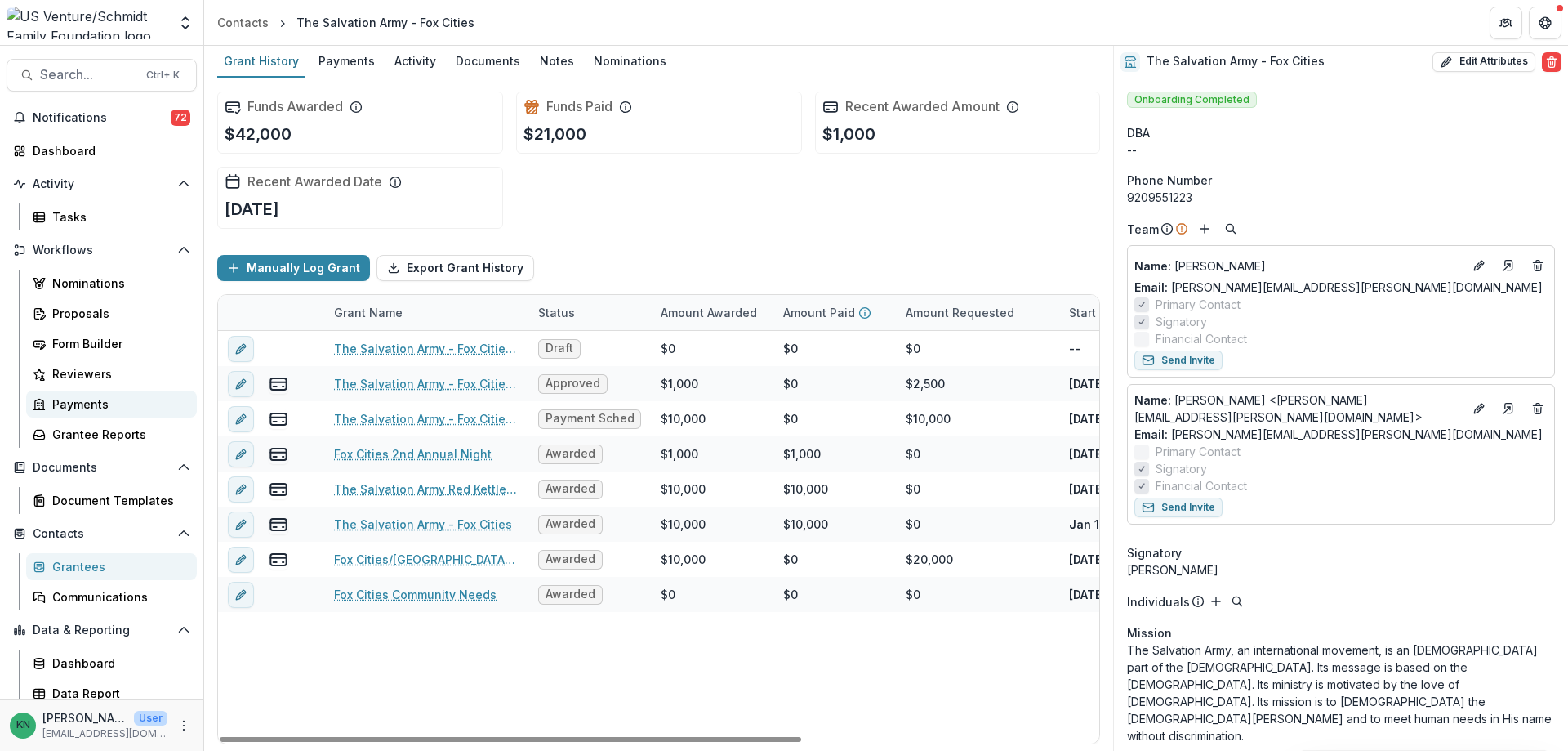
click at [79, 397] on div "Payments" at bounding box center [117, 404] width 132 height 17
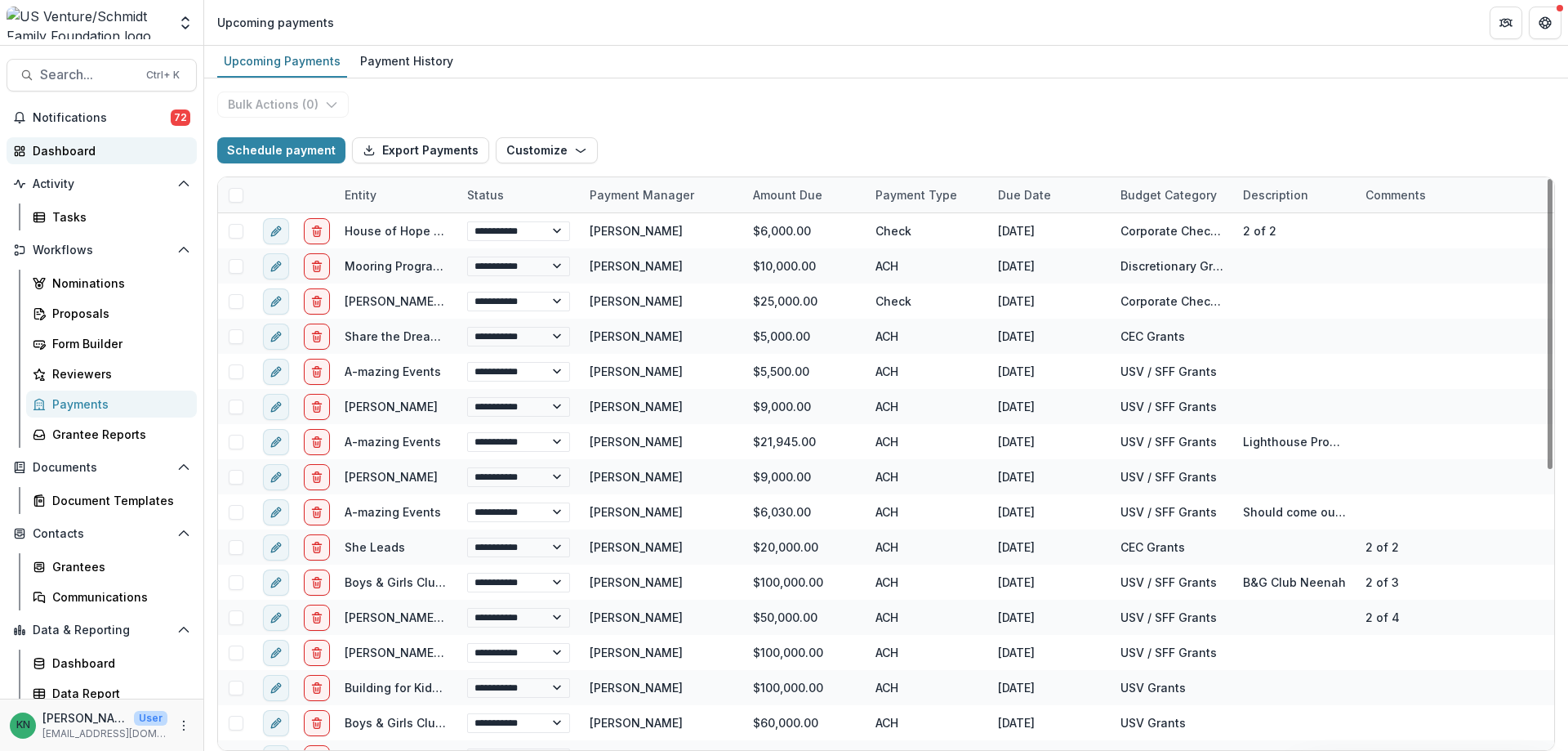
click at [55, 152] on div "Dashboard" at bounding box center [108, 151] width 151 height 17
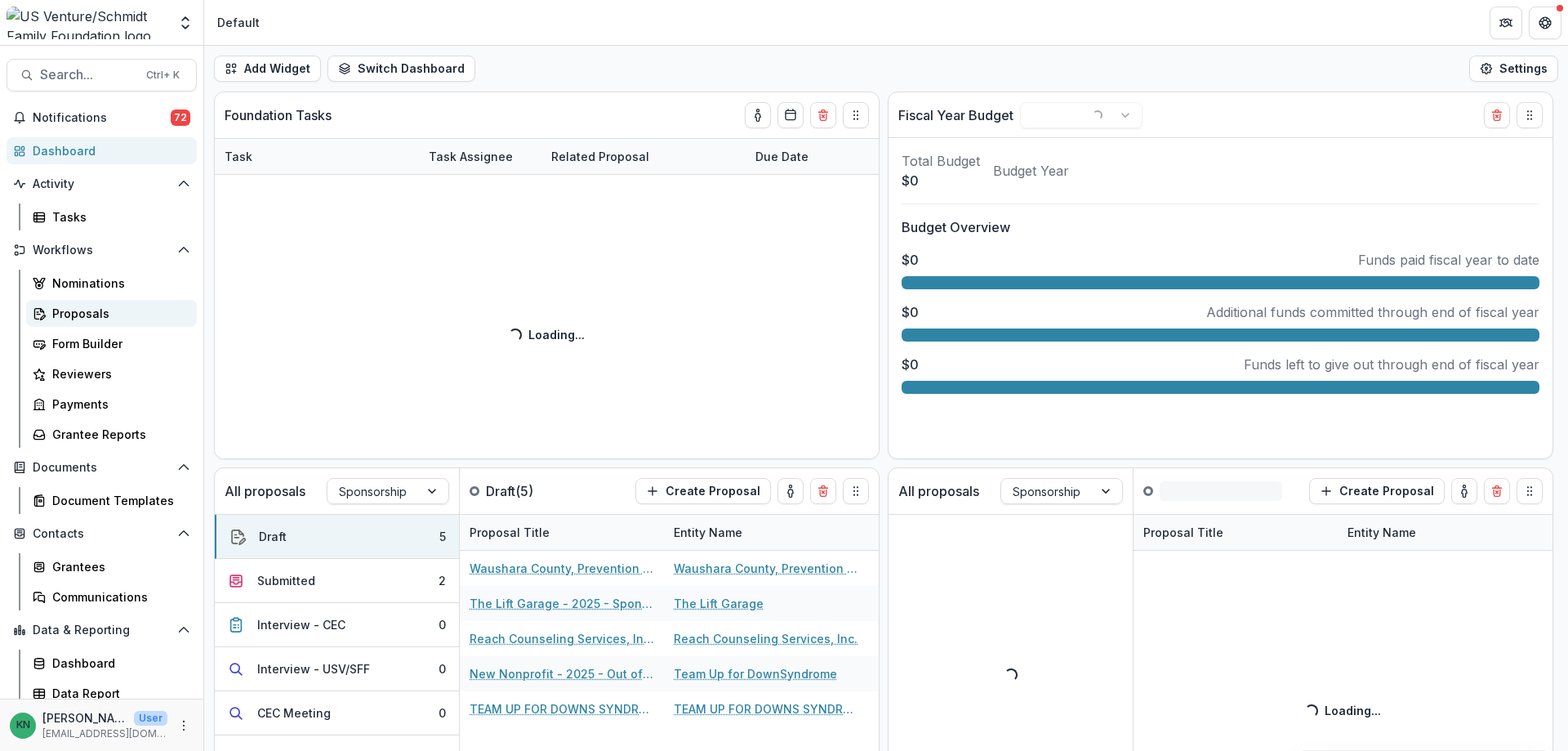
click at [84, 305] on div "Proposals" at bounding box center [117, 313] width 132 height 17
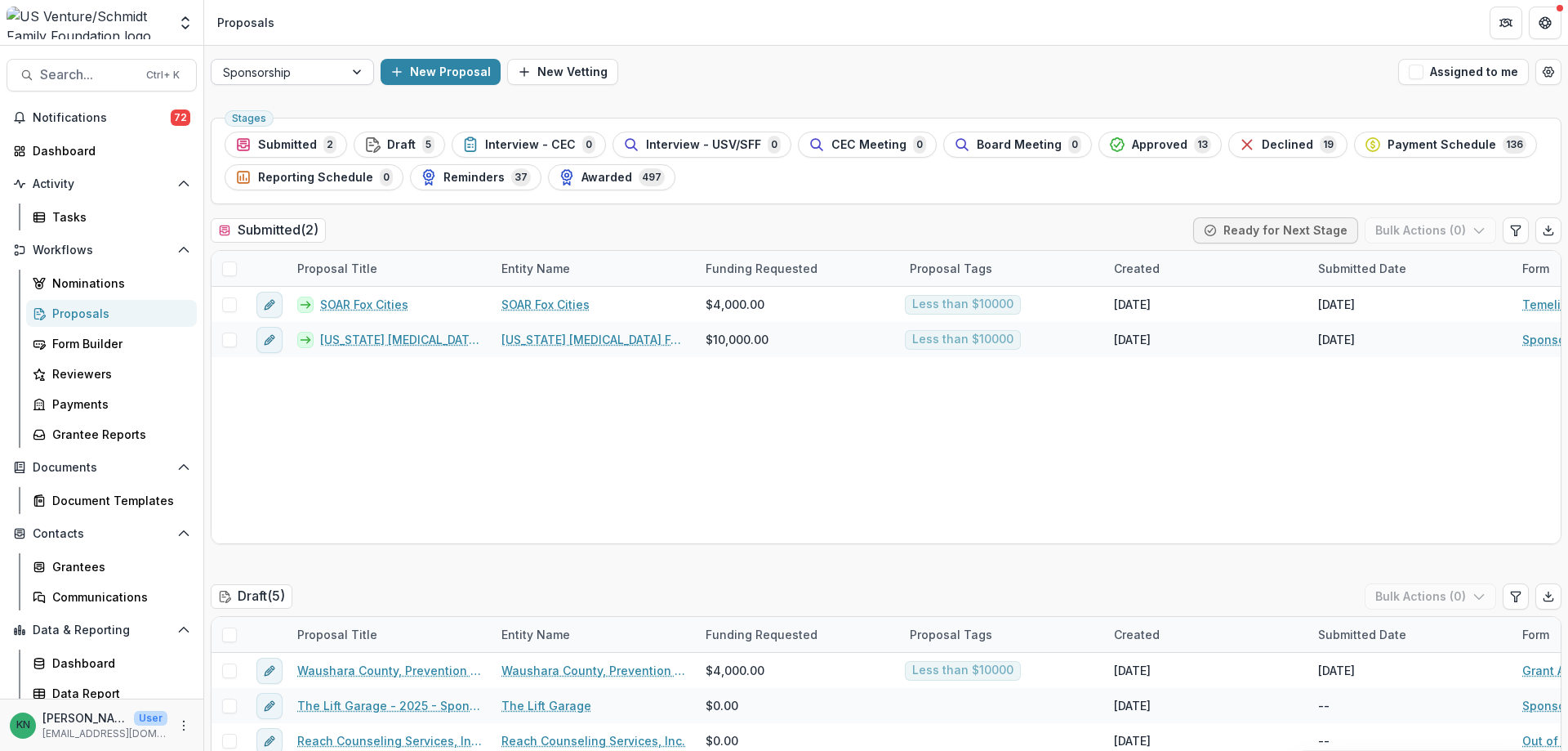
click at [356, 69] on div at bounding box center [358, 71] width 30 height 25
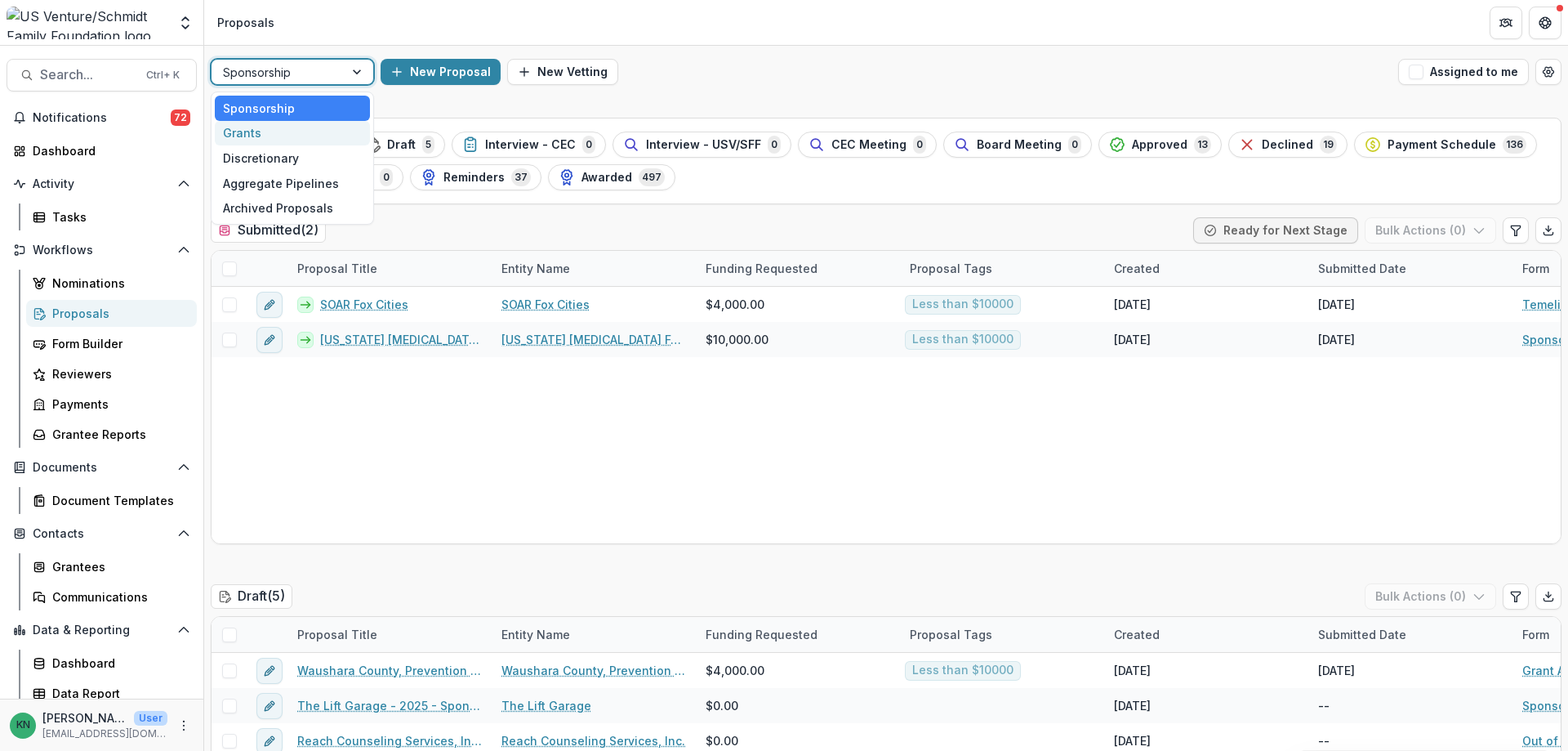
click at [258, 131] on div "Grants" at bounding box center [293, 134] width 155 height 26
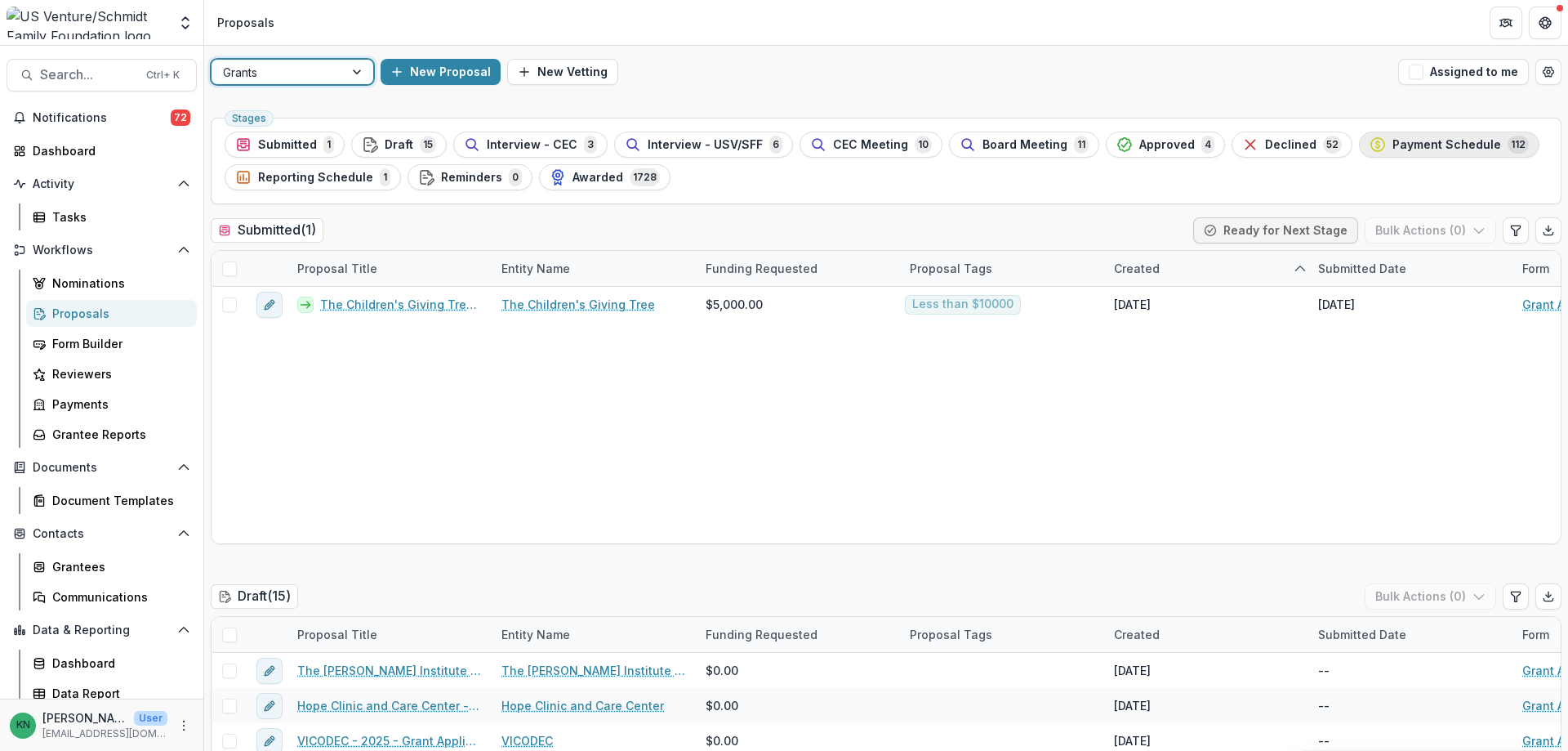
click at [1421, 144] on span "Payment Schedule" at bounding box center [1446, 145] width 109 height 14
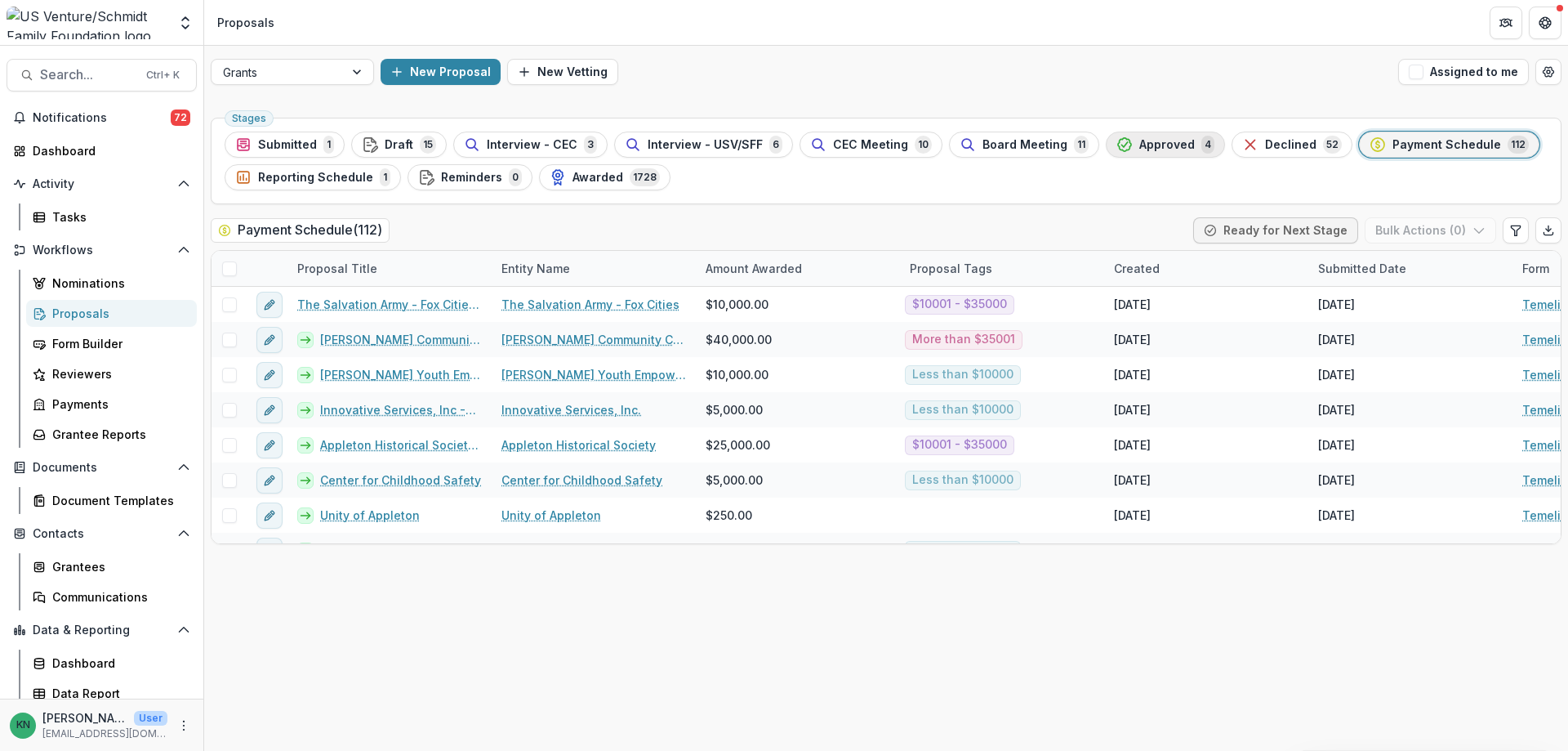
click at [1139, 143] on span "Approved" at bounding box center [1167, 145] width 55 height 14
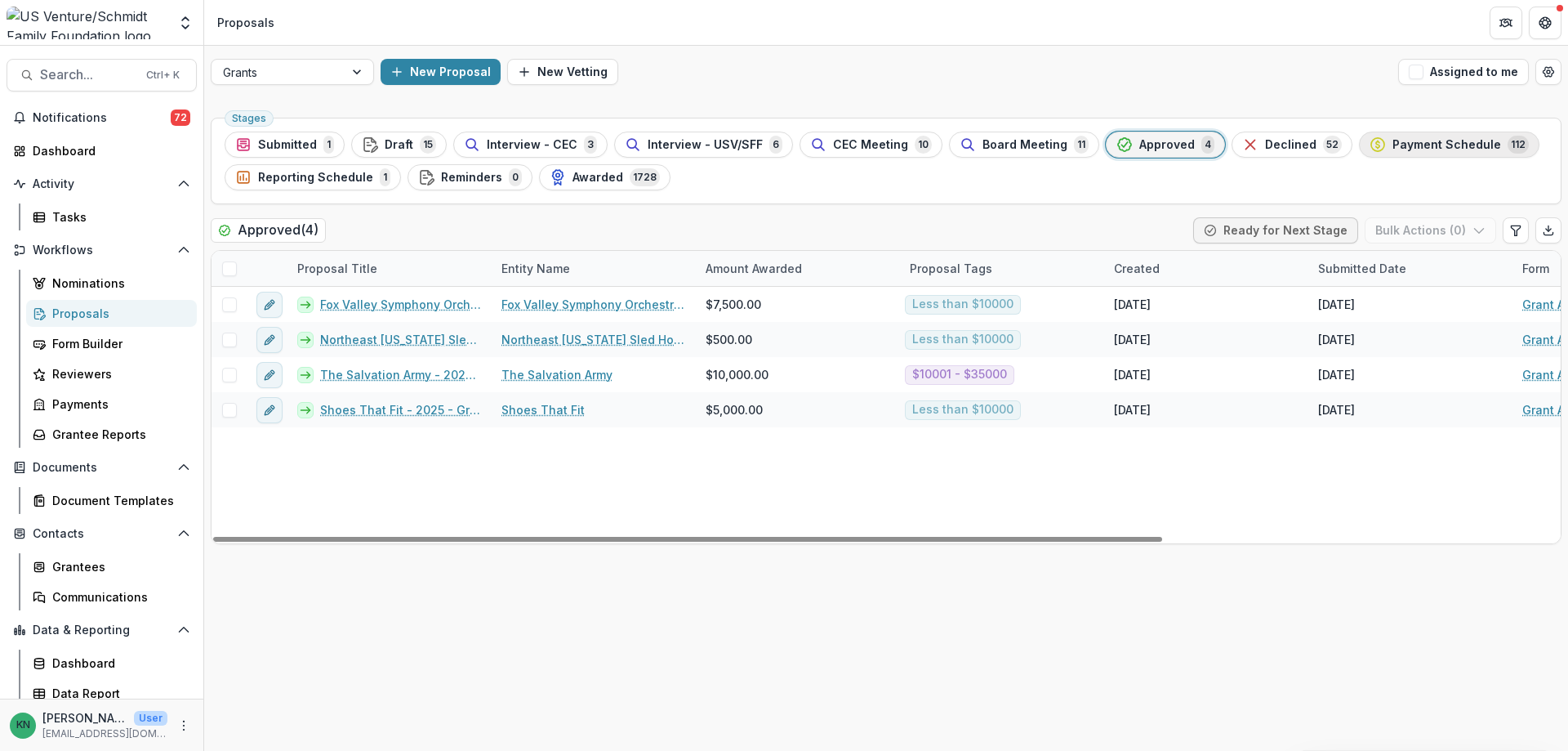
click at [1415, 147] on span "Payment Schedule" at bounding box center [1446, 145] width 109 height 14
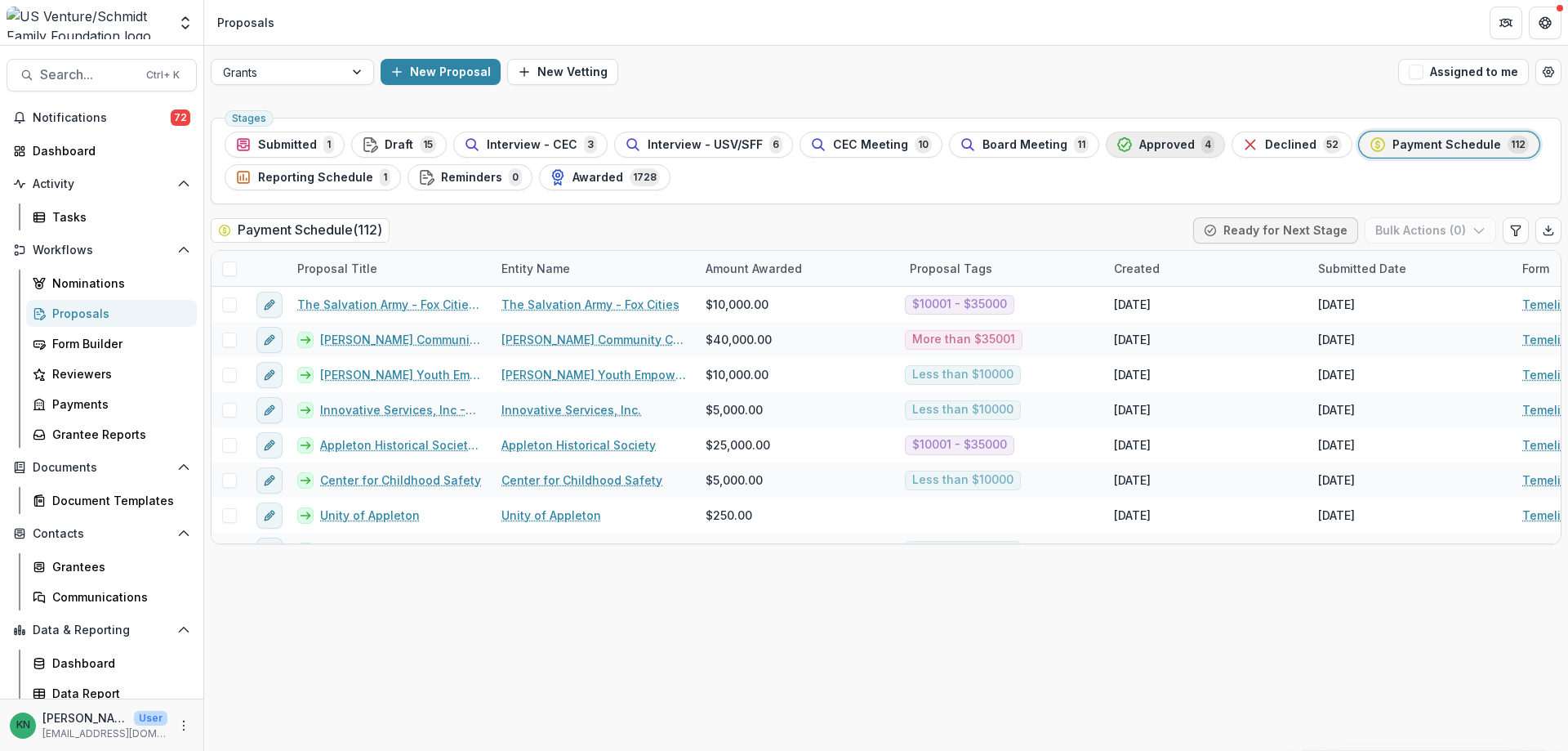
click at [1162, 145] on span "Approved" at bounding box center [1167, 145] width 55 height 14
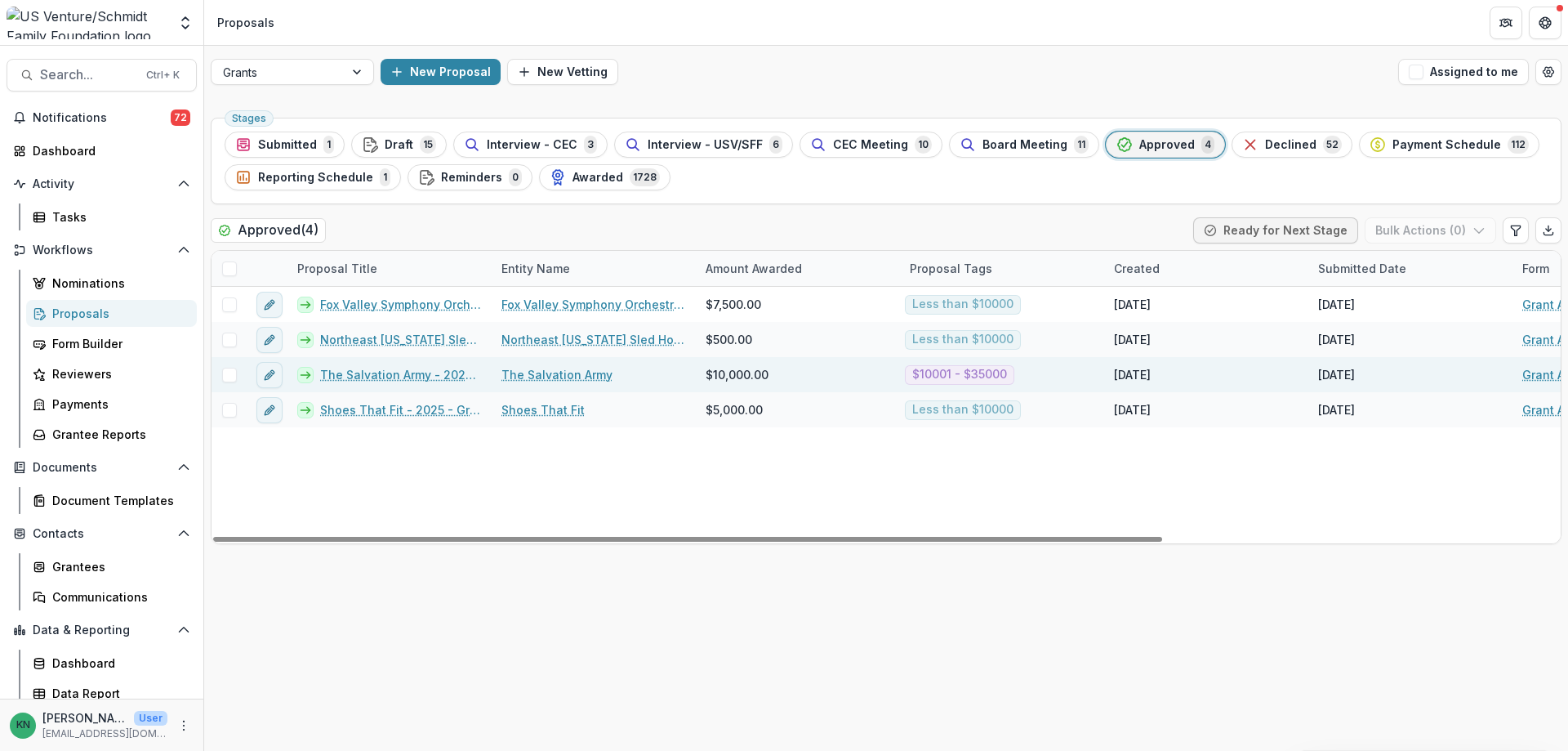
click at [346, 374] on link "The Salvation Army - 2025 - Grant Application" at bounding box center [401, 374] width 162 height 17
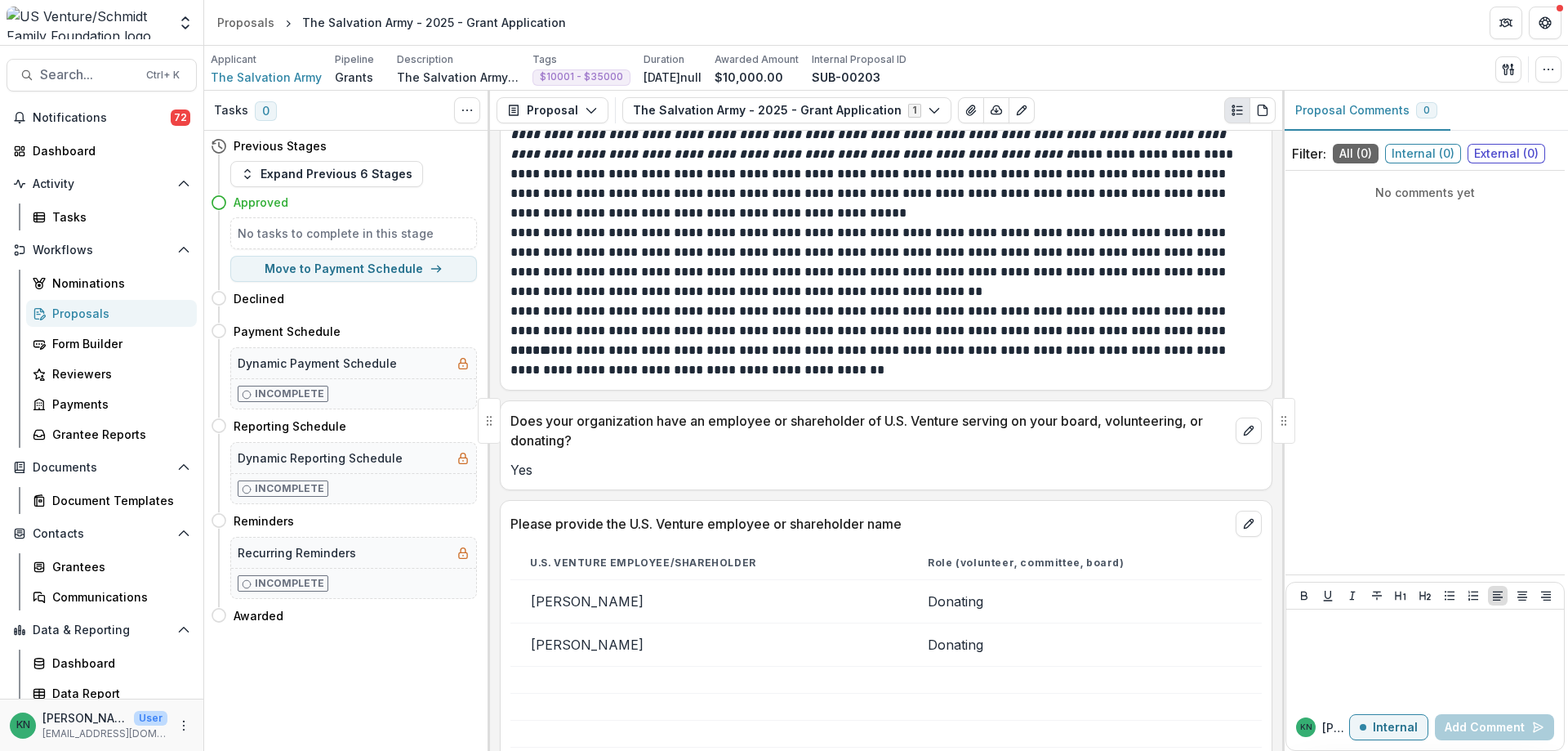
scroll to position [1061, 0]
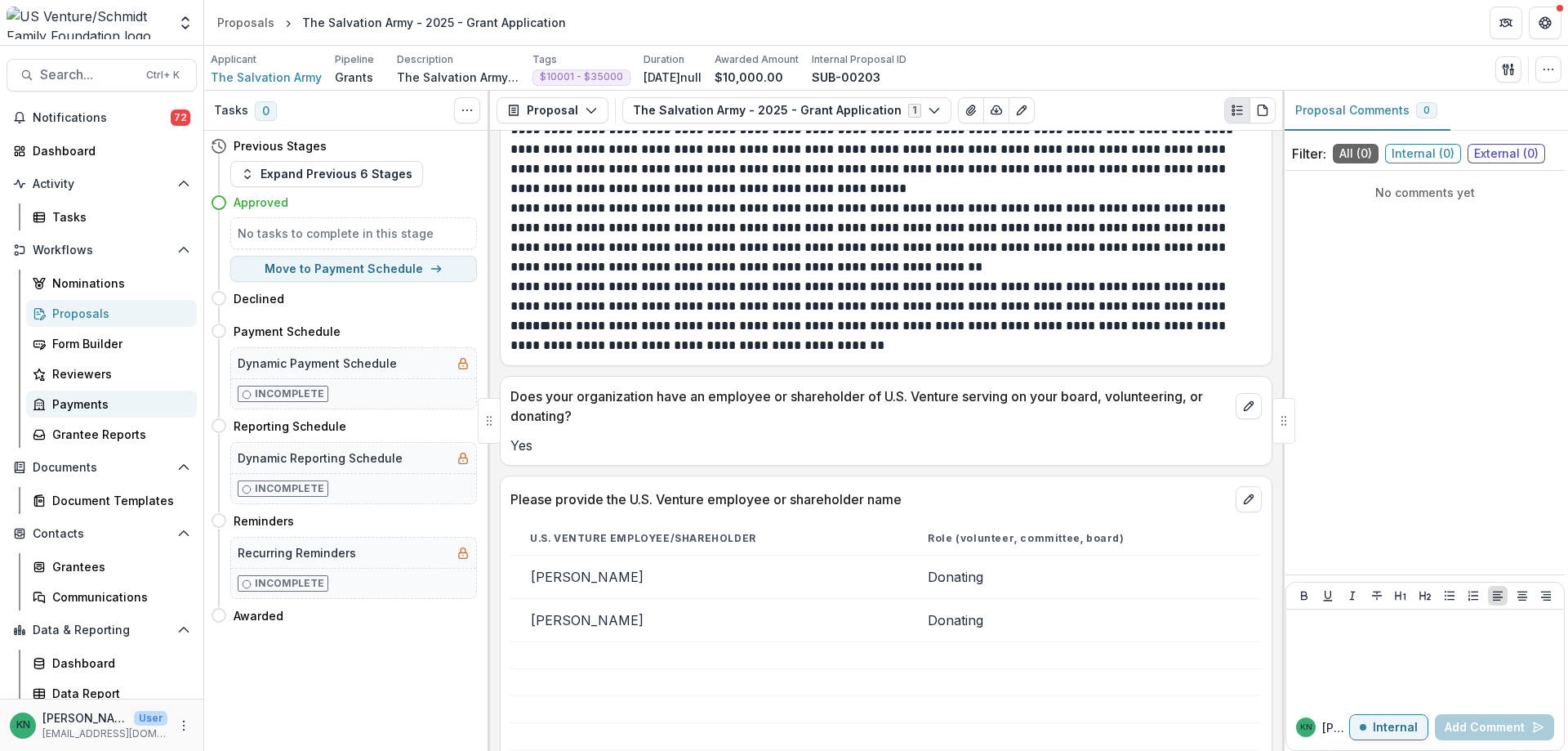
click at [90, 401] on div "Payments" at bounding box center [117, 404] width 132 height 17
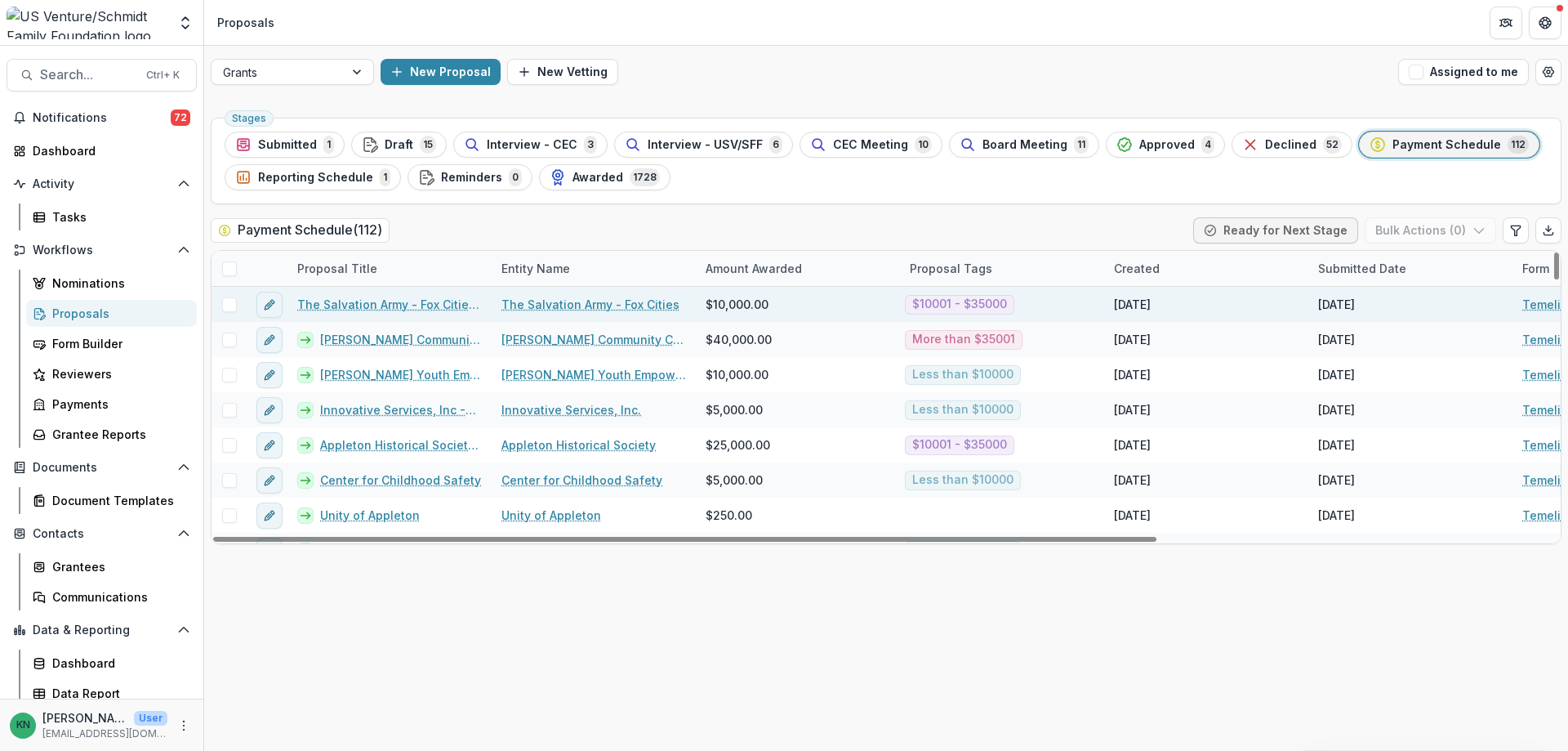
click at [441, 299] on link "The Salvation Army - Fox Cities - Red Kettle Match Day" at bounding box center [389, 304] width 185 height 17
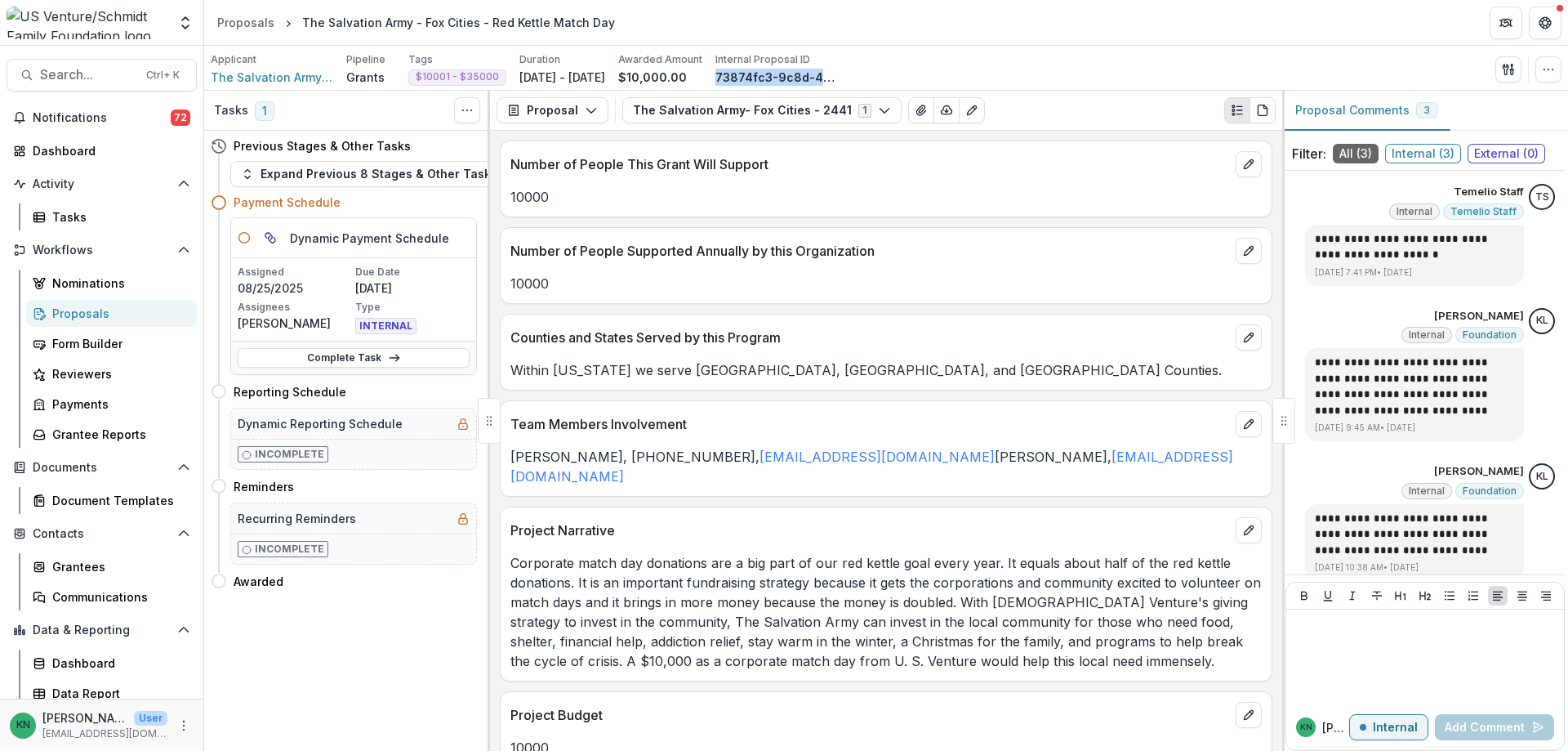
drag, startPoint x: 772, startPoint y: 77, endPoint x: 929, endPoint y: 77, distance: 157.0
click at [929, 77] on div "Applicant The Salvation Army - Fox Cities Pipeline Grants Tags $10001 - $35000 …" at bounding box center [886, 68] width 1350 height 33
click at [838, 76] on p "73874fc3-9c8d-463e-9681-63112378df83" at bounding box center [776, 77] width 122 height 17
click at [838, 78] on p "73874fc3-9c8d-463e-9681-63112378df83" at bounding box center [776, 77] width 122 height 17
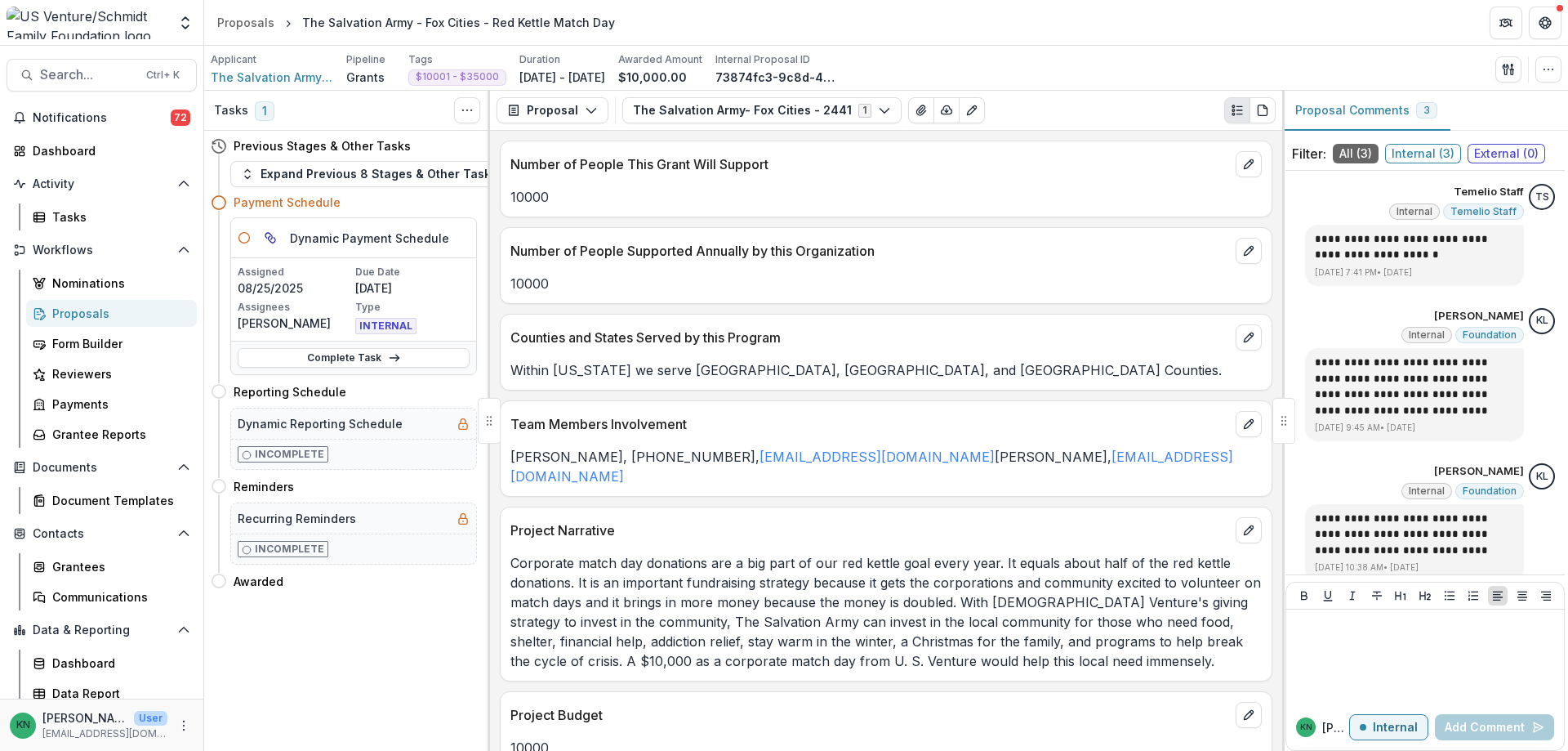
click at [838, 84] on p "73874fc3-9c8d-463e-9681-63112378df83" at bounding box center [776, 77] width 122 height 17
click at [838, 82] on p "73874fc3-9c8d-463e-9681-63112378df83" at bounding box center [776, 77] width 122 height 17
click at [838, 79] on p "73874fc3-9c8d-463e-9681-63112378df83" at bounding box center [776, 77] width 122 height 17
click at [766, 80] on div "Applicant The Salvation Army - Fox Cities Pipeline Grants Tags $10001 - $35000 …" at bounding box center [525, 68] width 628 height 33
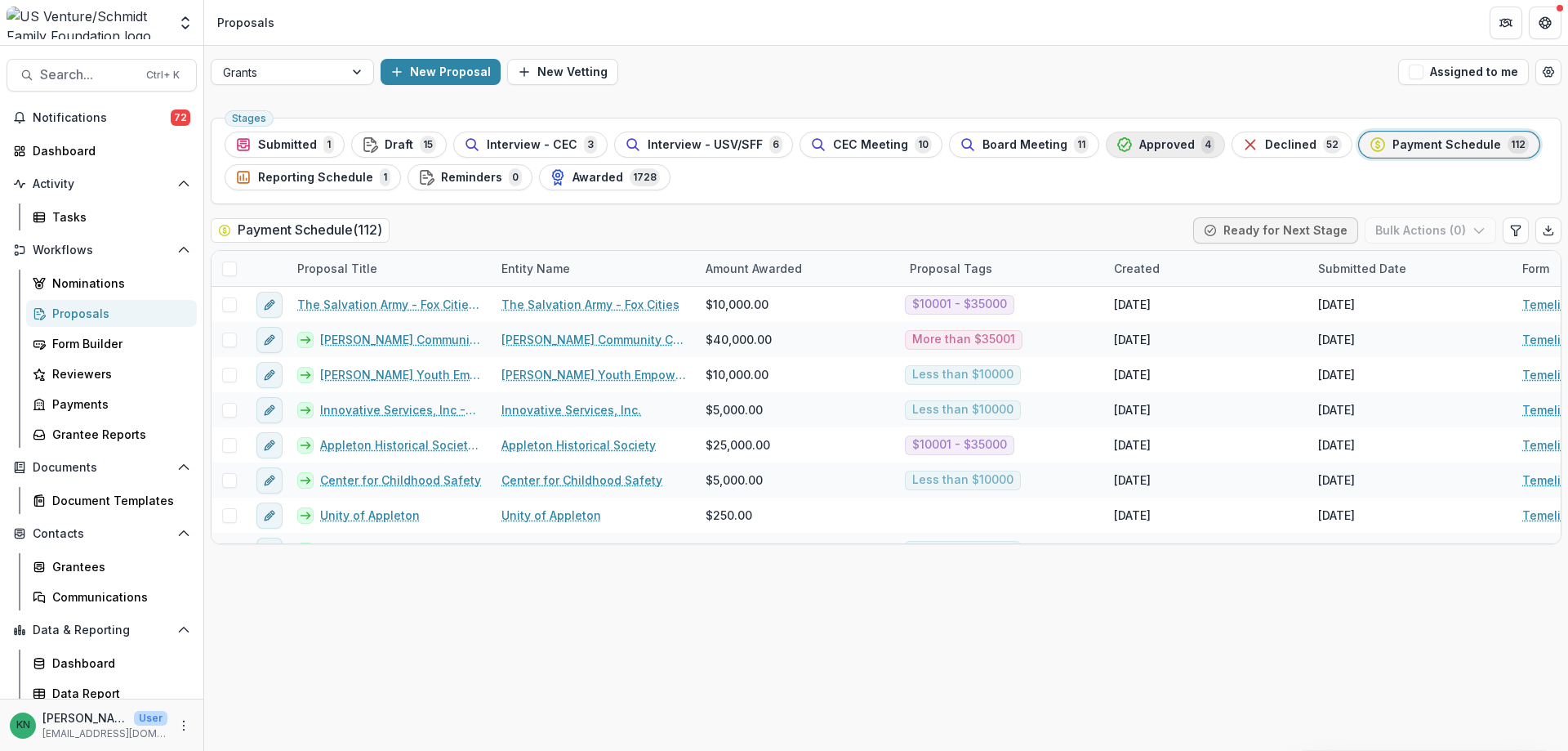
click at [1148, 139] on span "Approved" at bounding box center [1167, 145] width 55 height 14
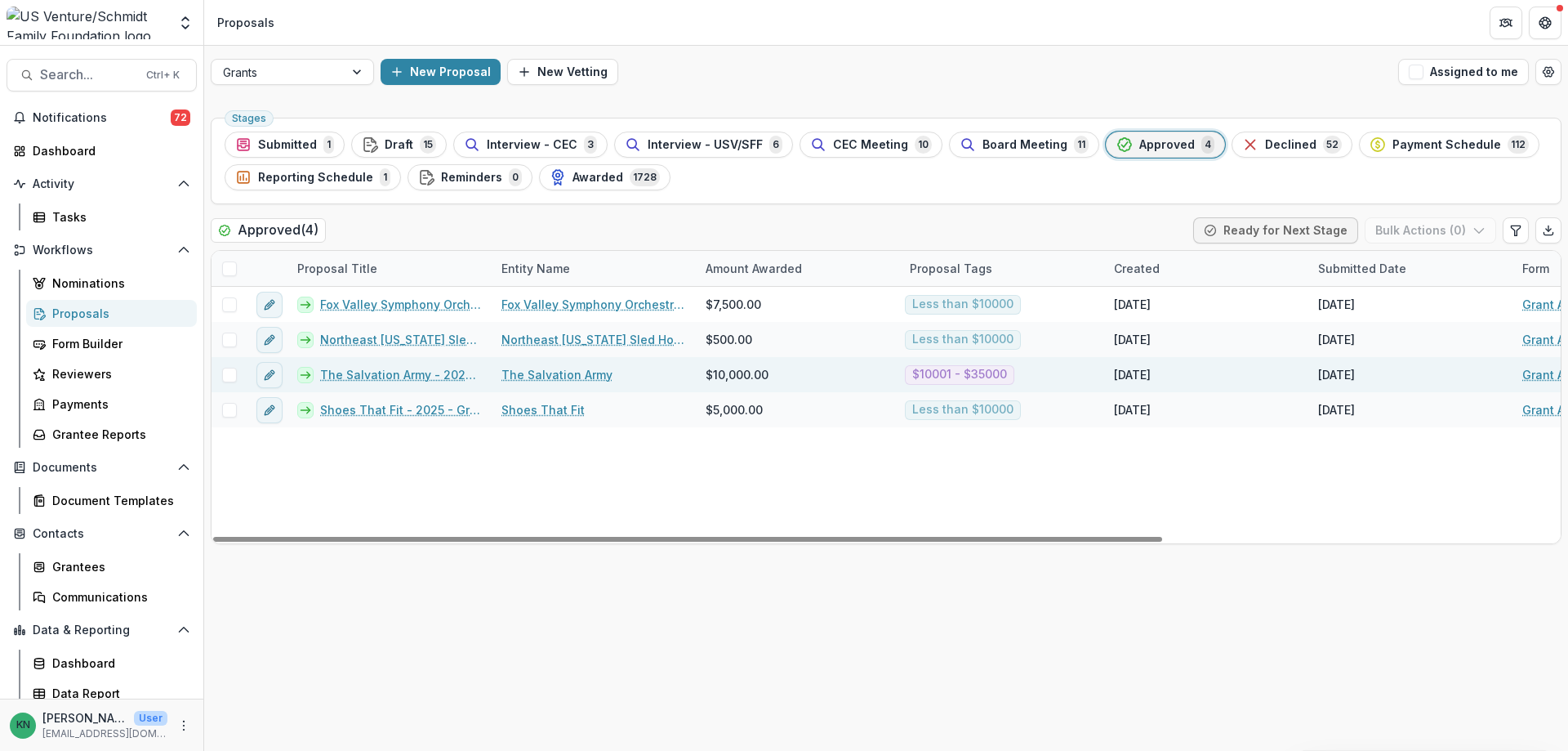
click at [402, 373] on link "The Salvation Army - 2025 - Grant Application" at bounding box center [401, 374] width 162 height 17
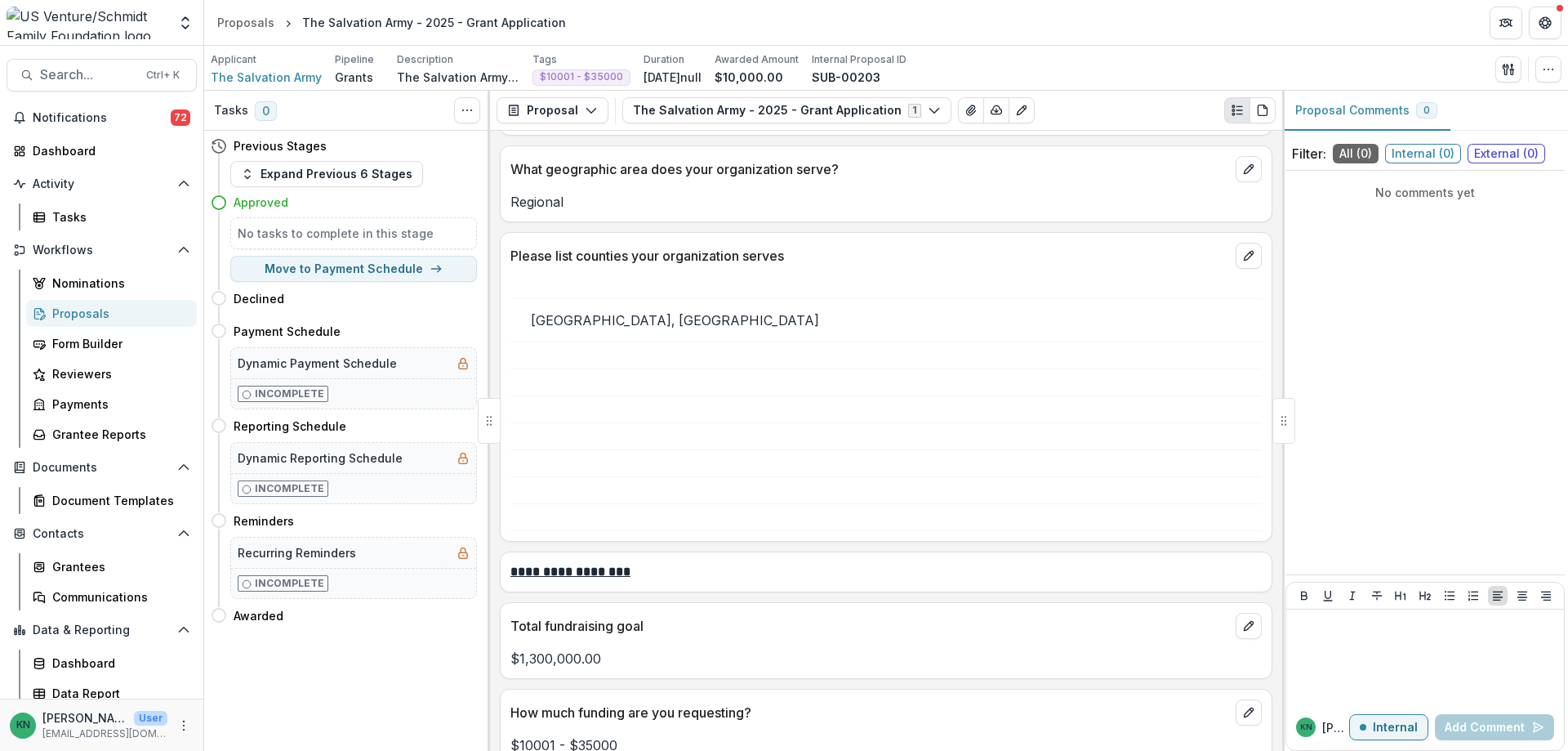
scroll to position [2450, 0]
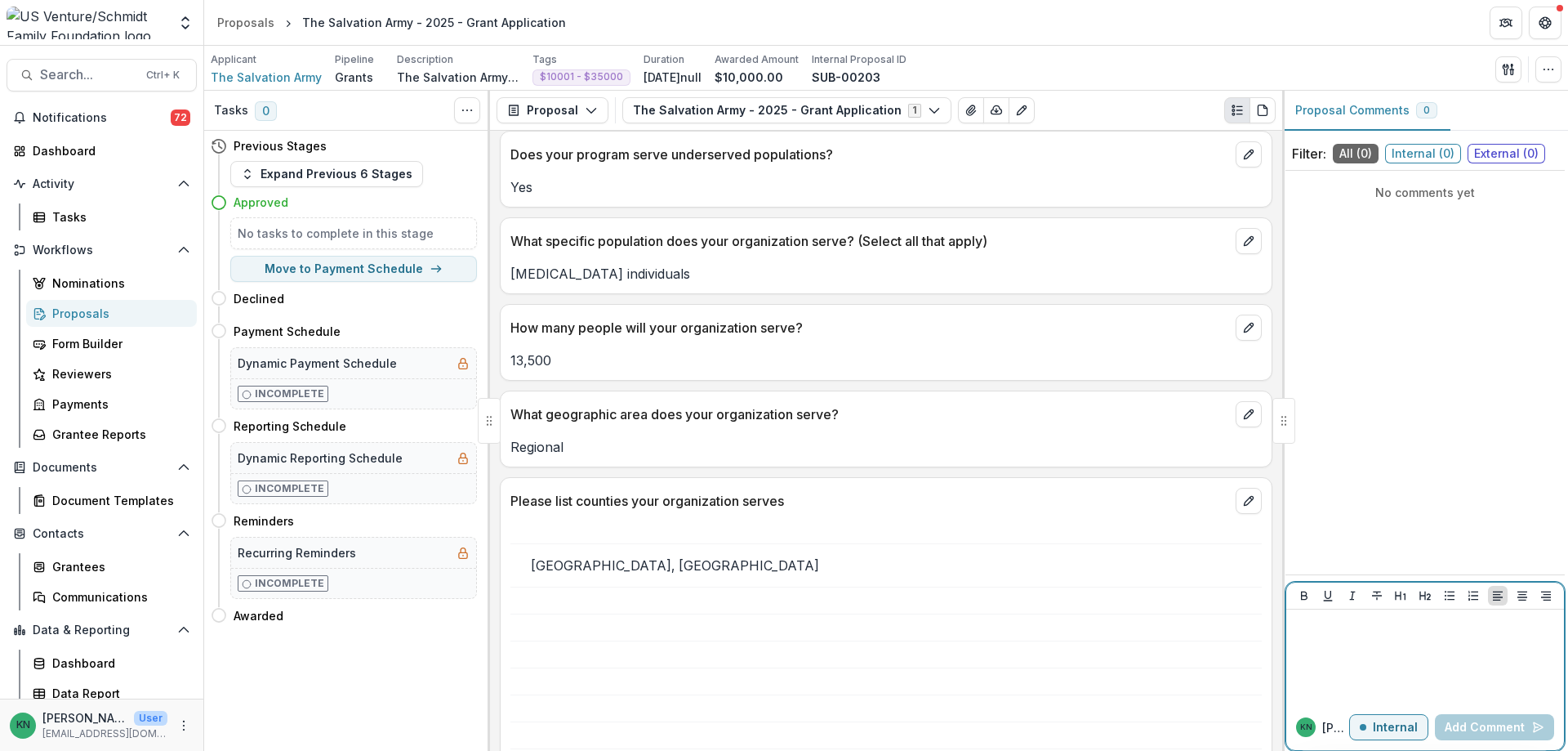
click at [1315, 639] on div at bounding box center [1424, 657] width 264 height 82
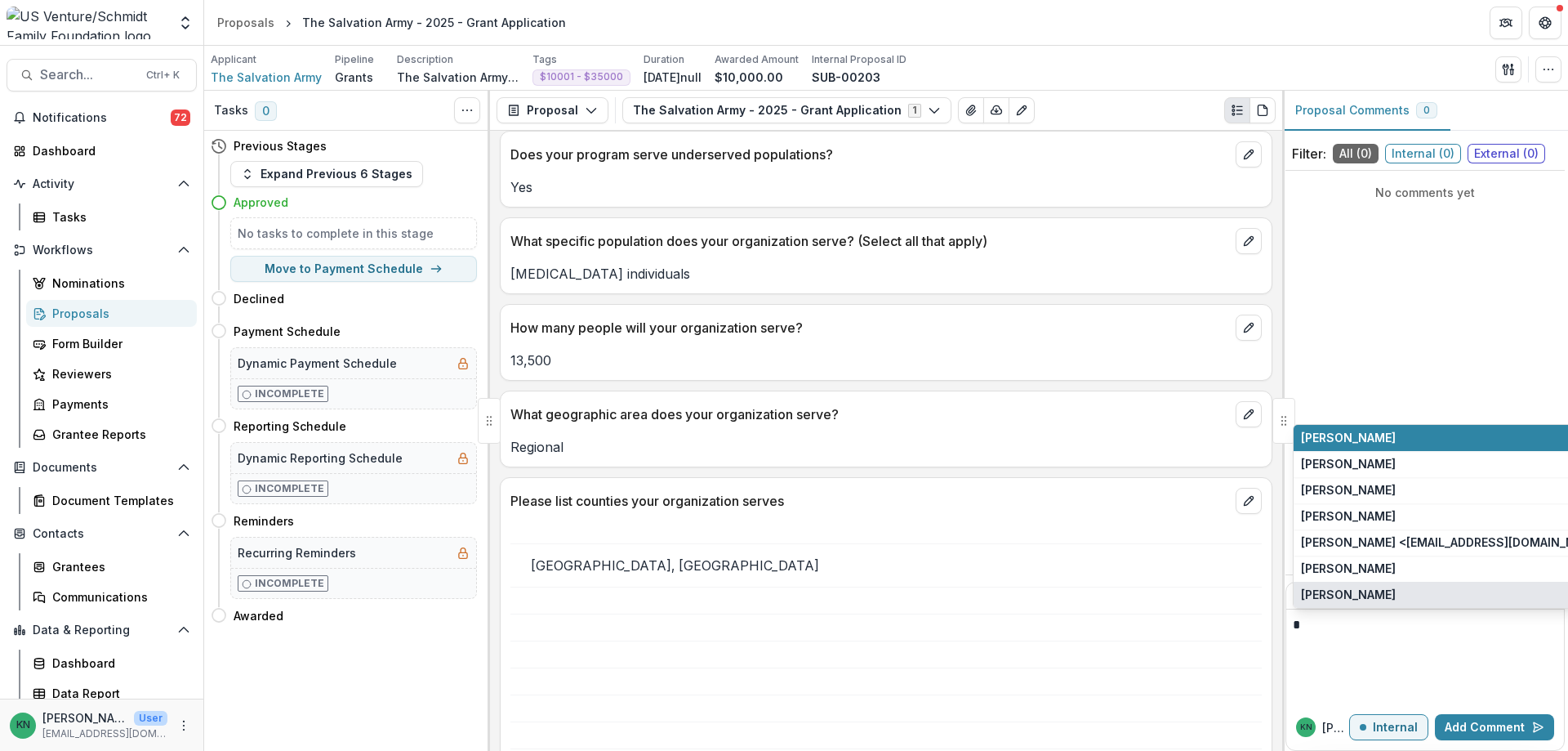
click at [1328, 597] on button "[PERSON_NAME]" at bounding box center [1435, 595] width 284 height 26
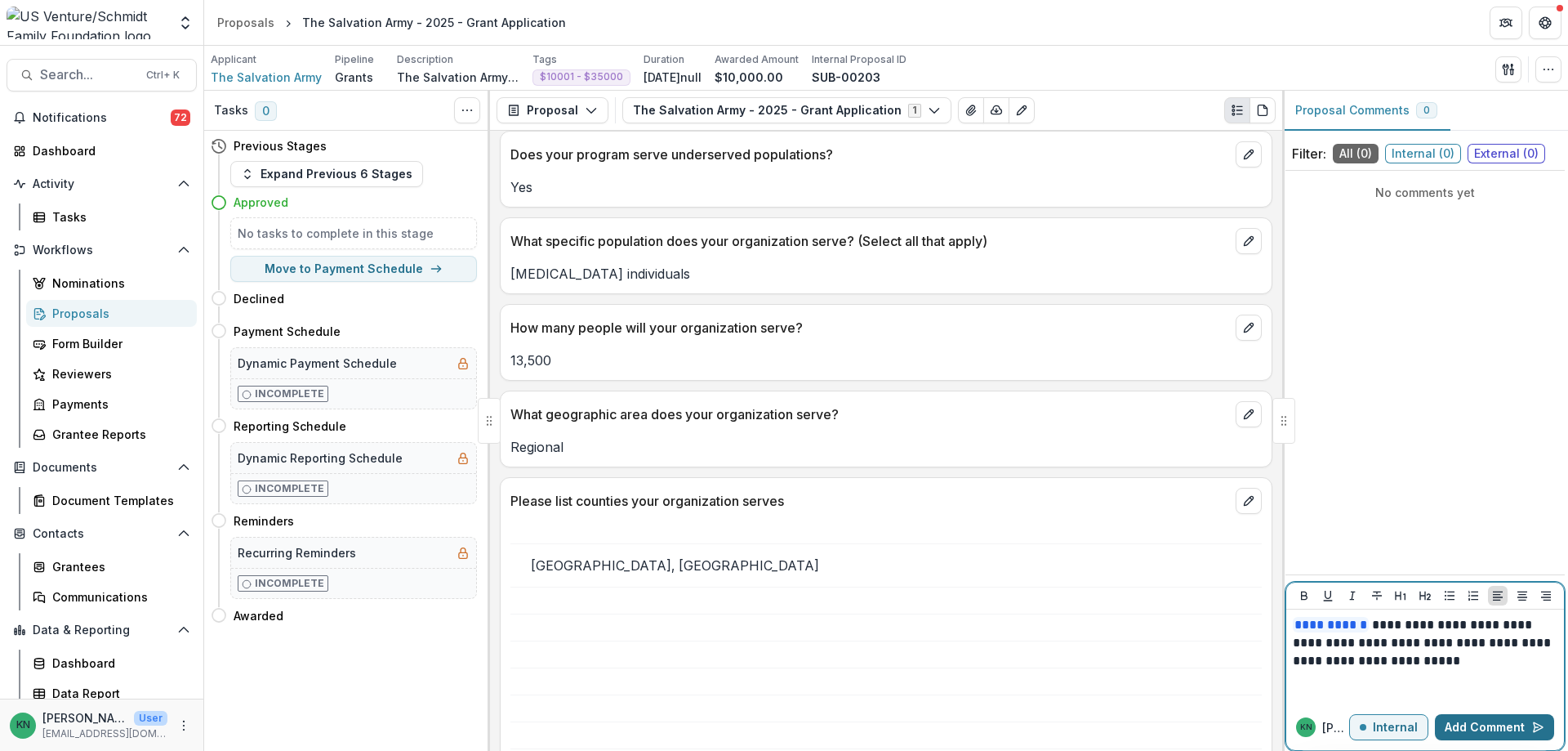
click at [1490, 725] on button "Add Comment" at bounding box center [1494, 726] width 119 height 26
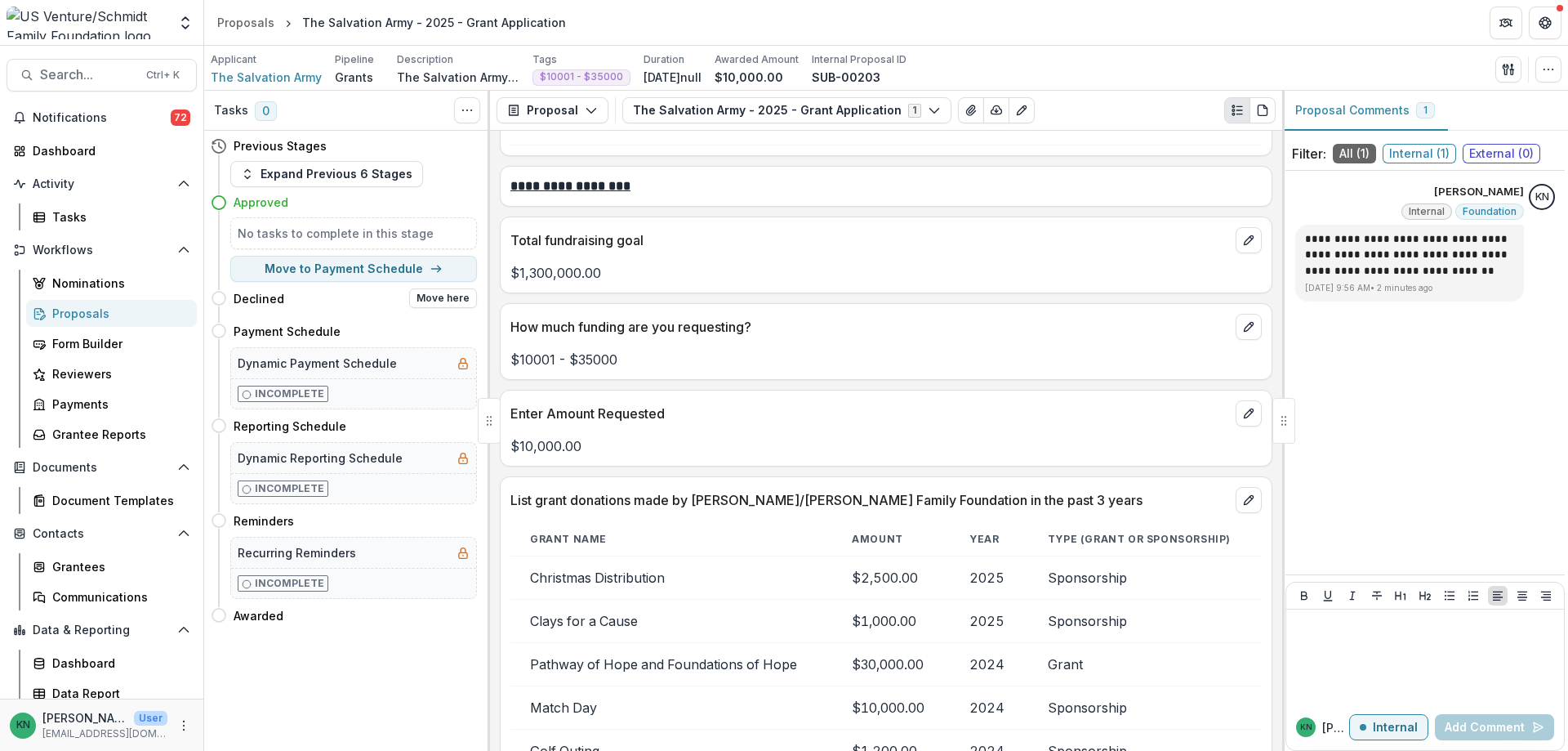
scroll to position [2940, 0]
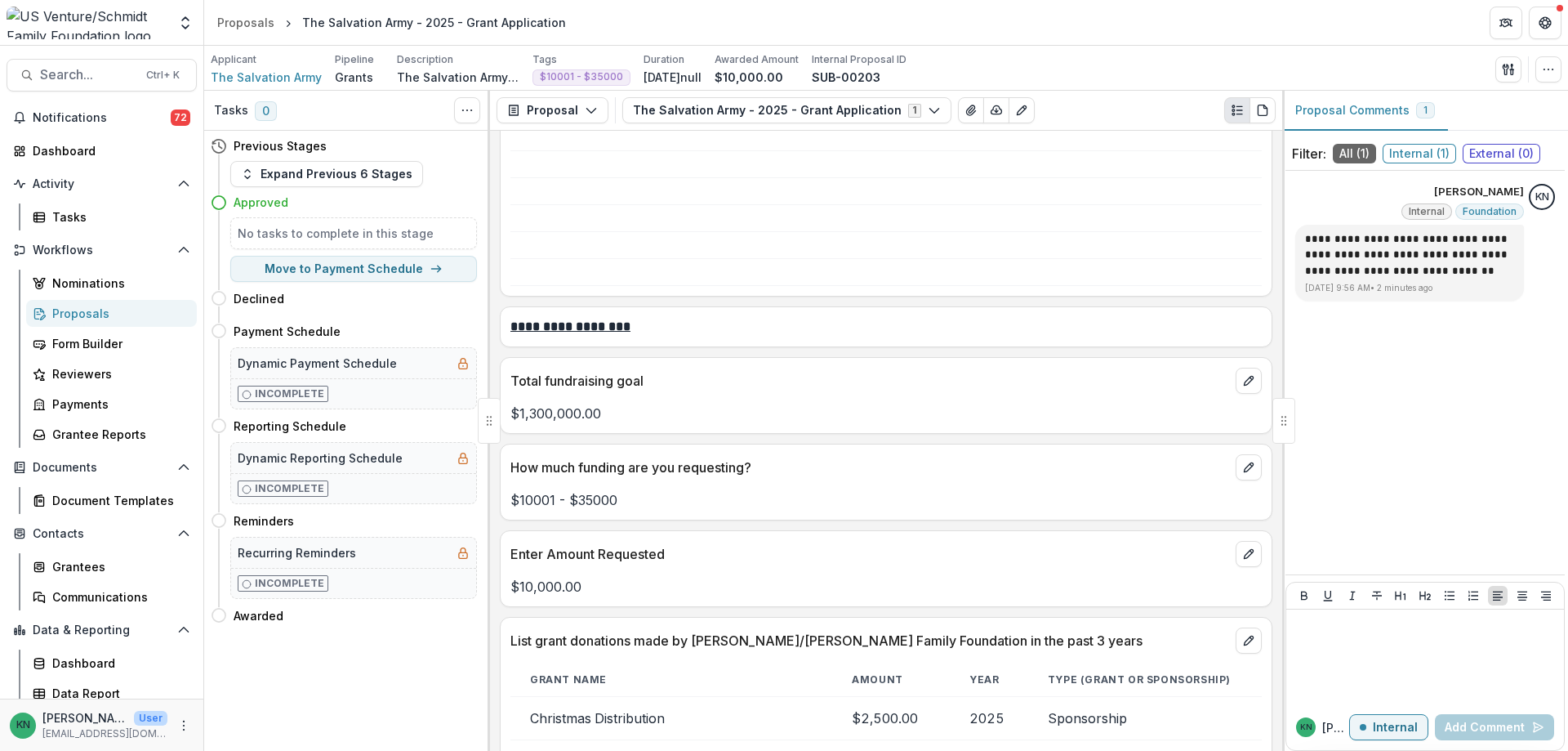
click at [75, 313] on div "Proposals" at bounding box center [117, 313] width 132 height 17
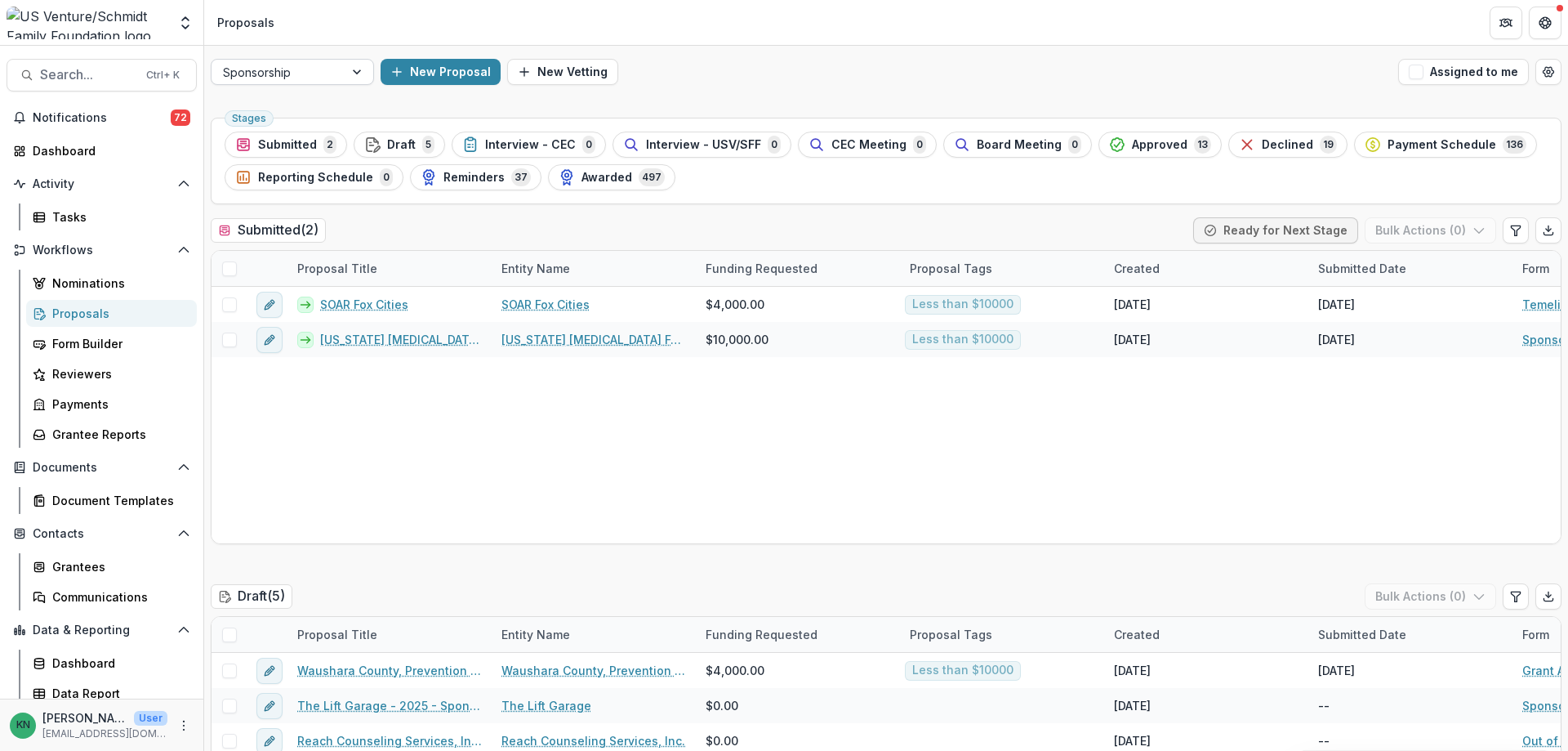
click at [357, 71] on div at bounding box center [358, 71] width 30 height 25
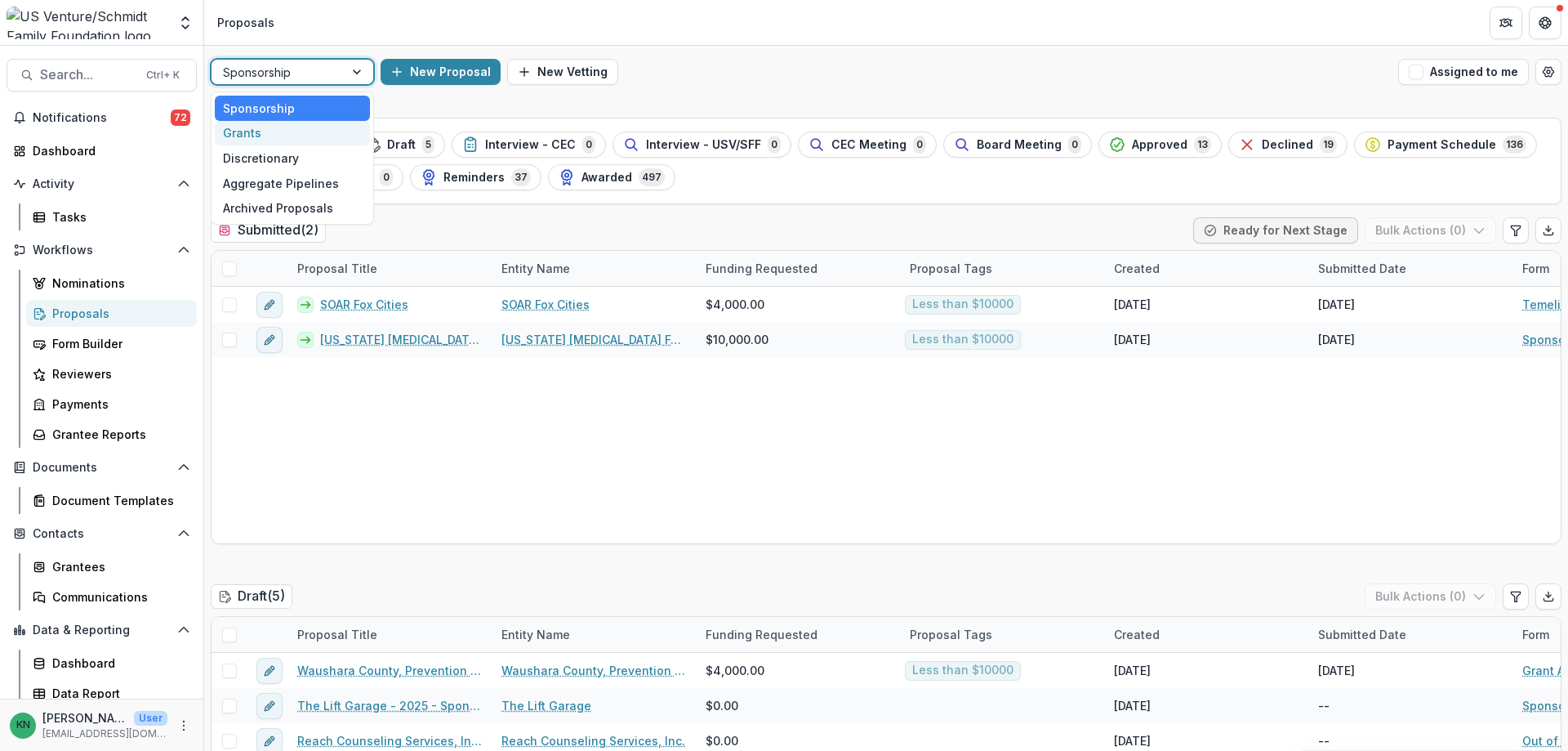
click at [256, 138] on div "Grants" at bounding box center [293, 134] width 155 height 26
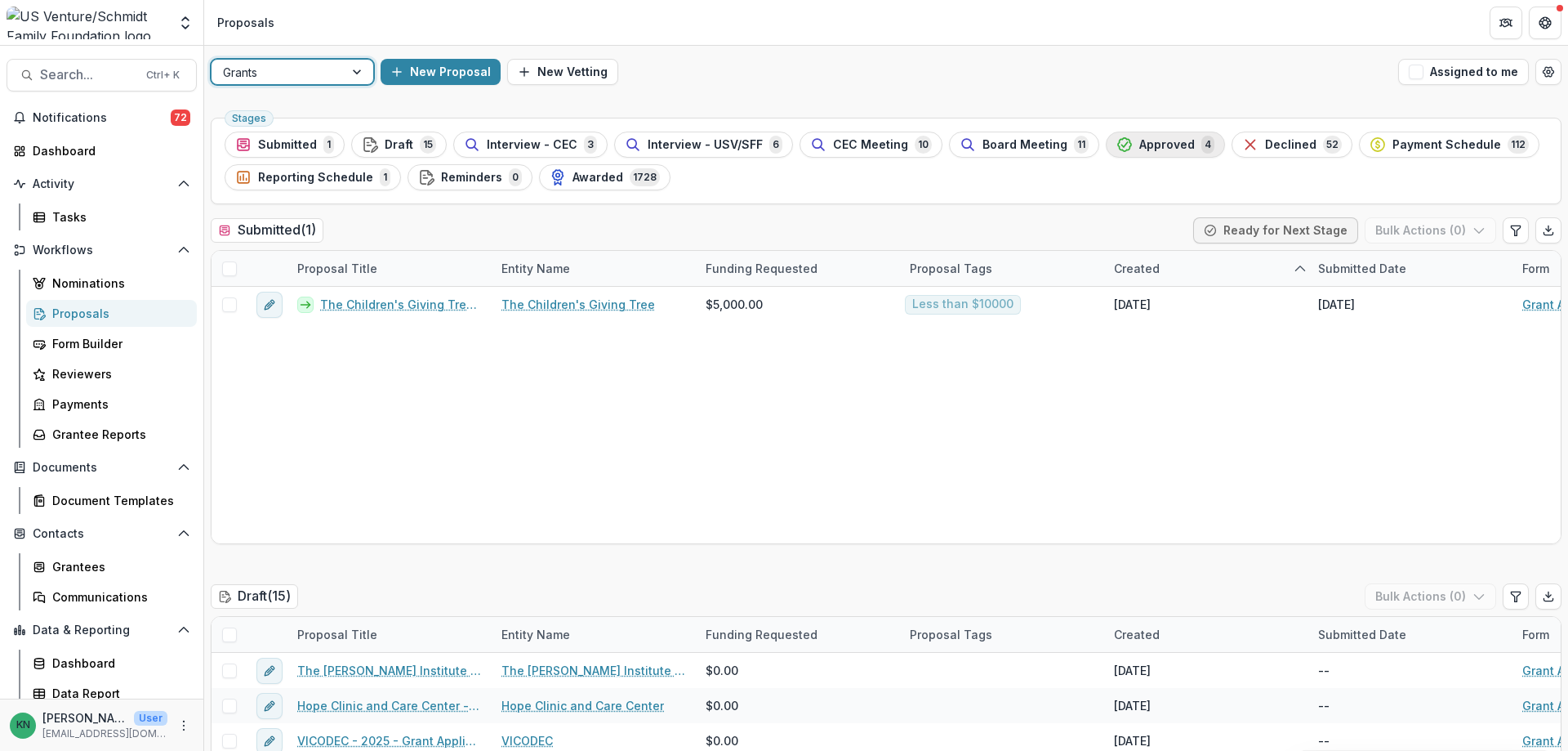
click at [1157, 141] on span "Approved" at bounding box center [1167, 145] width 55 height 14
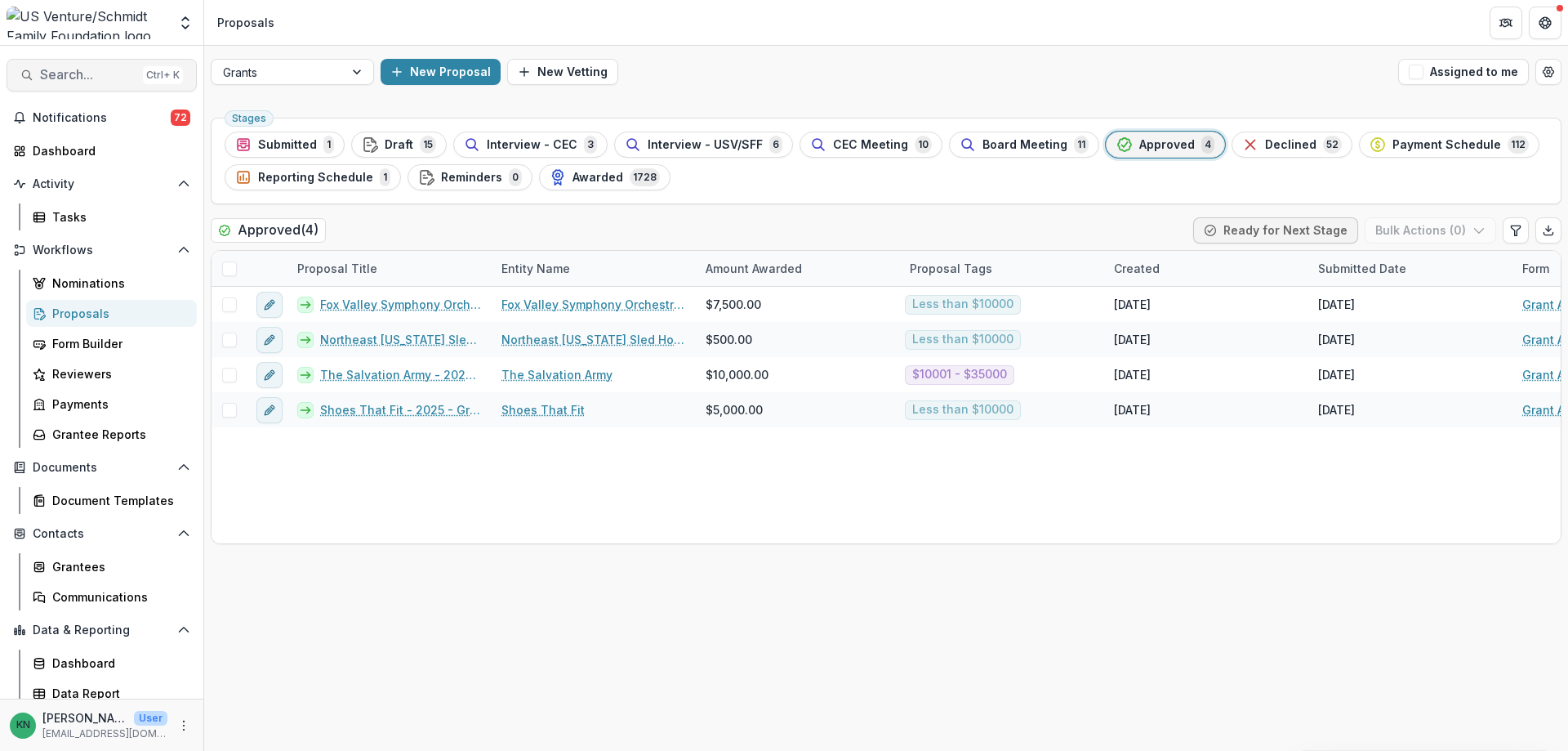
click at [74, 73] on span "Search..." at bounding box center [88, 75] width 96 height 15
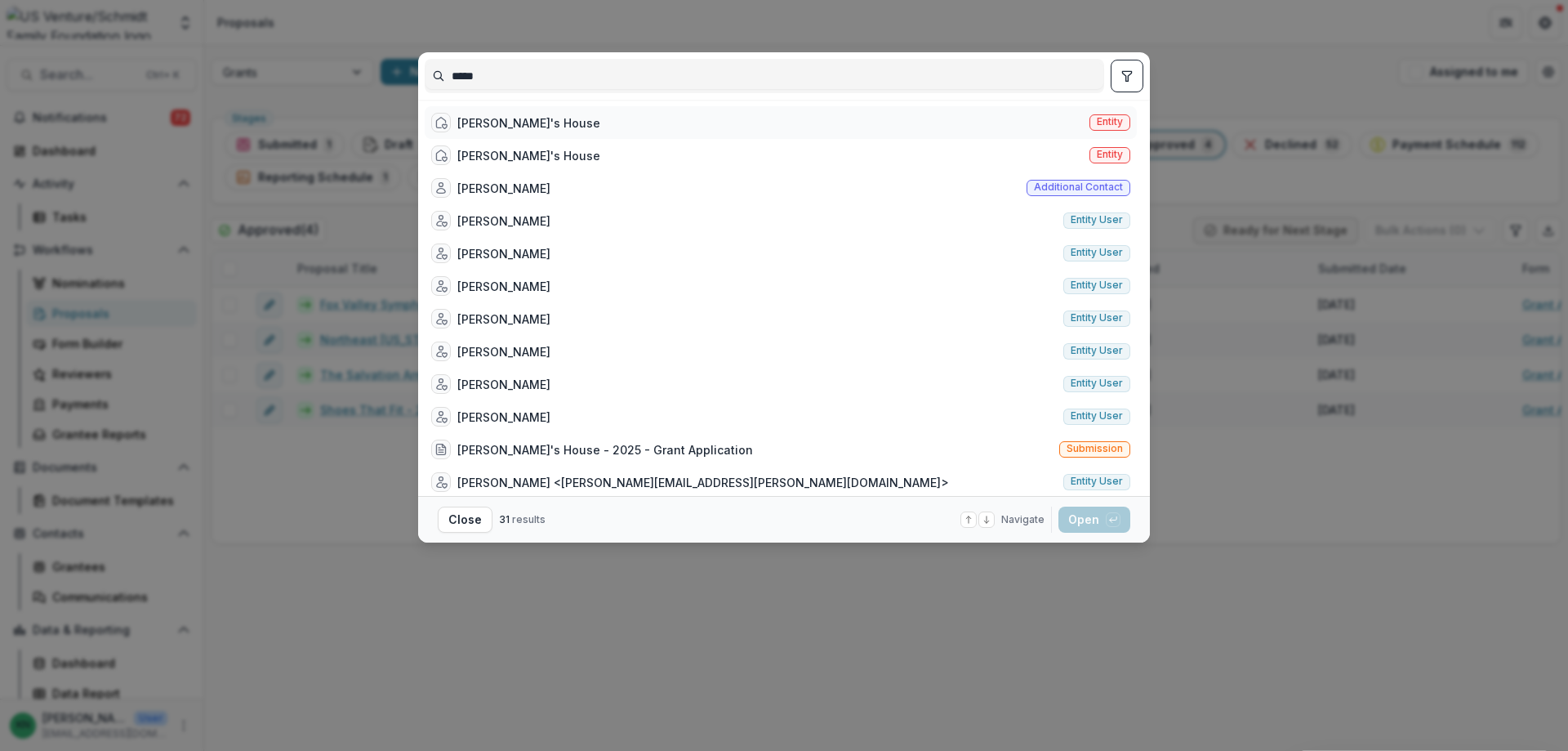
type input "*****"
click at [505, 122] on div "[PERSON_NAME]'s House" at bounding box center [529, 122] width 143 height 17
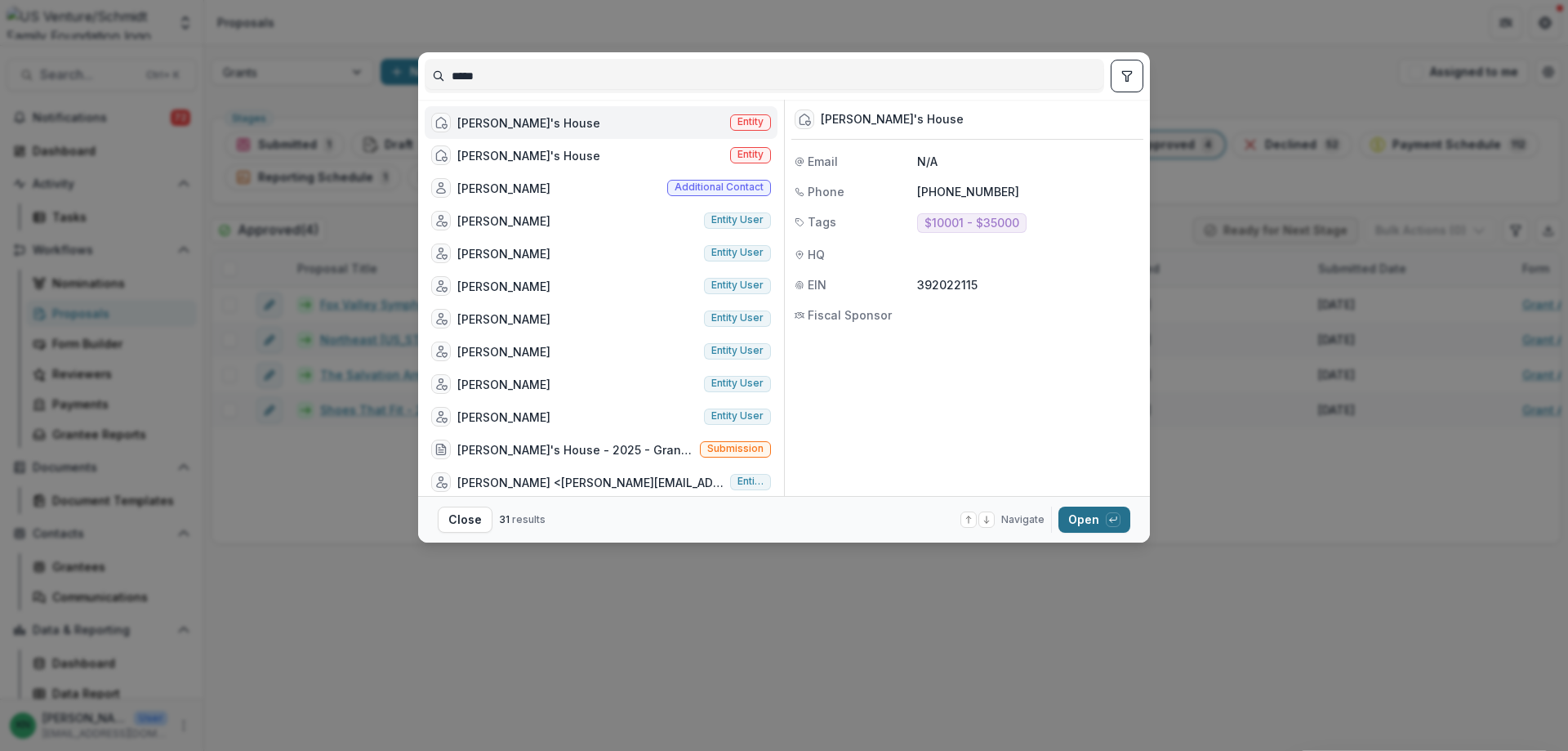
click at [1080, 515] on button "Open with enter key" at bounding box center [1094, 519] width 72 height 26
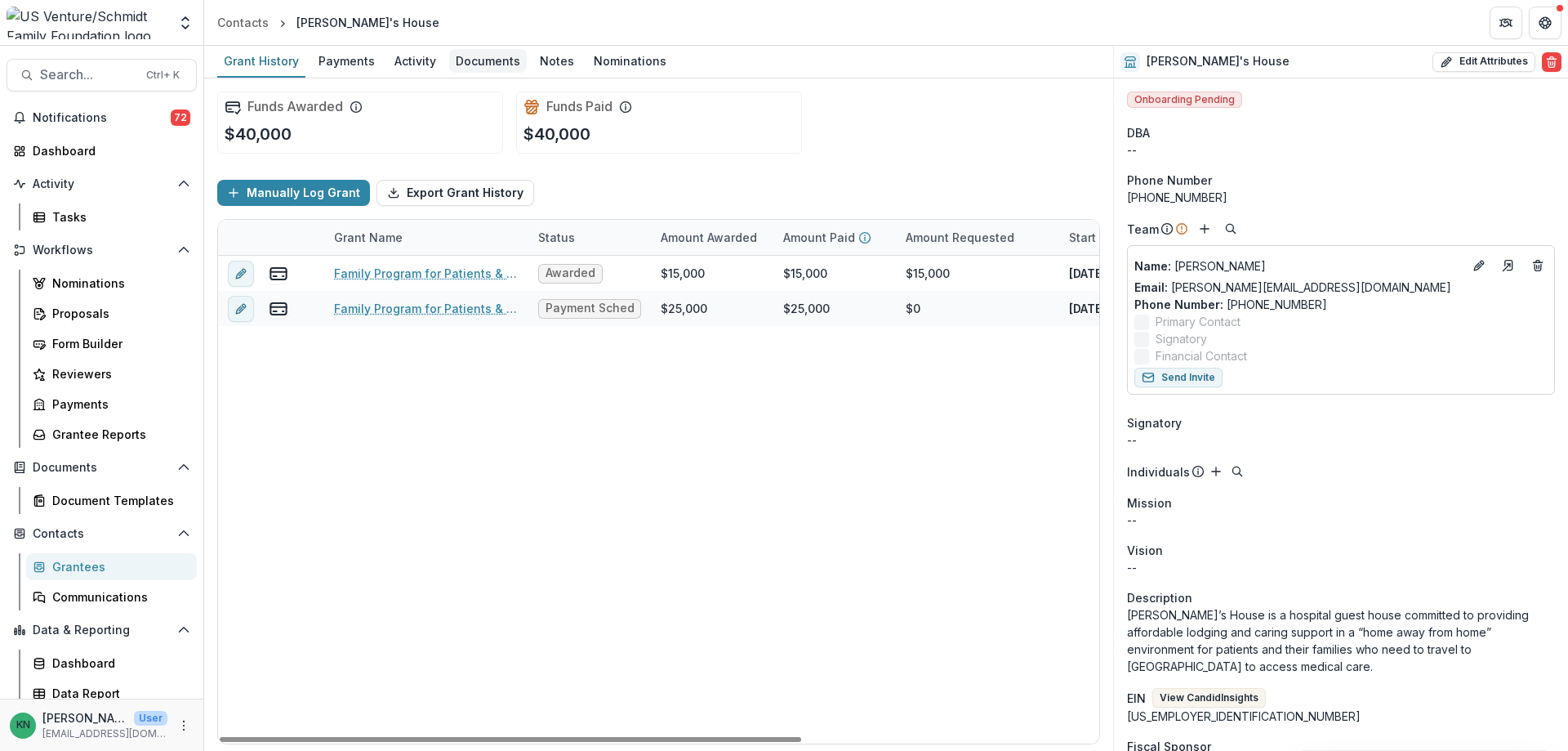
click at [491, 59] on div "Documents" at bounding box center [487, 61] width 77 height 24
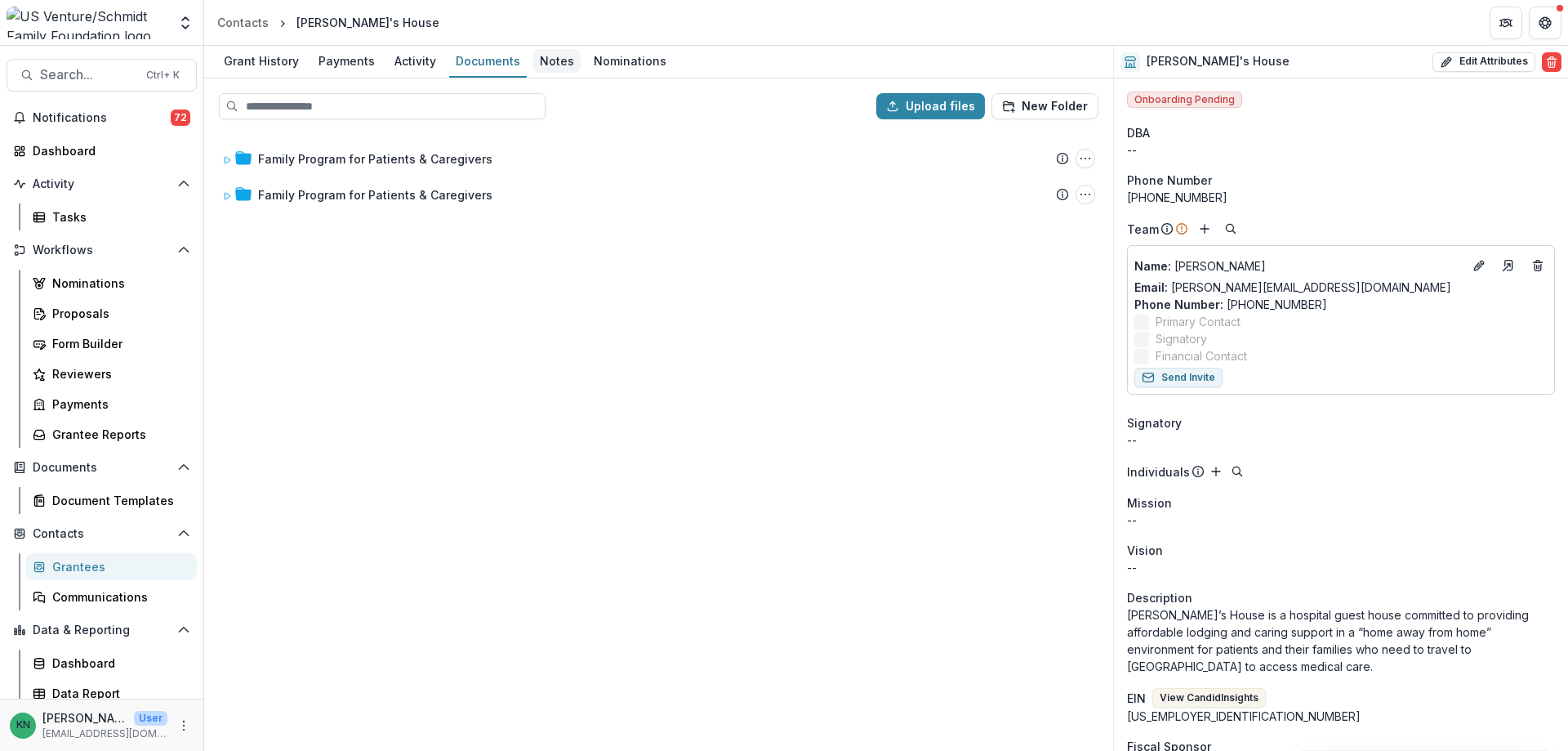
click at [556, 54] on div "Notes" at bounding box center [557, 61] width 48 height 24
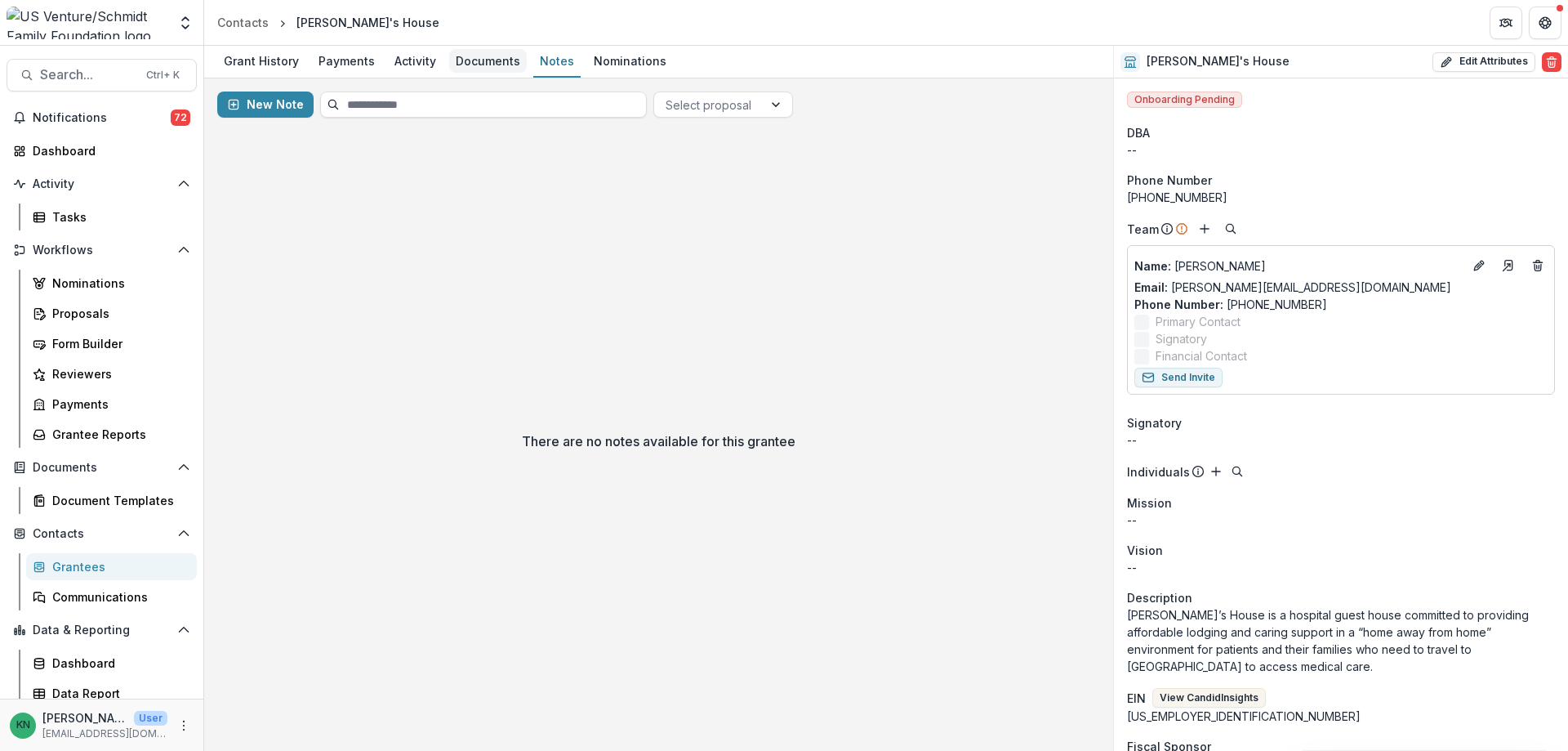
click at [475, 65] on div "Documents" at bounding box center [487, 61] width 77 height 24
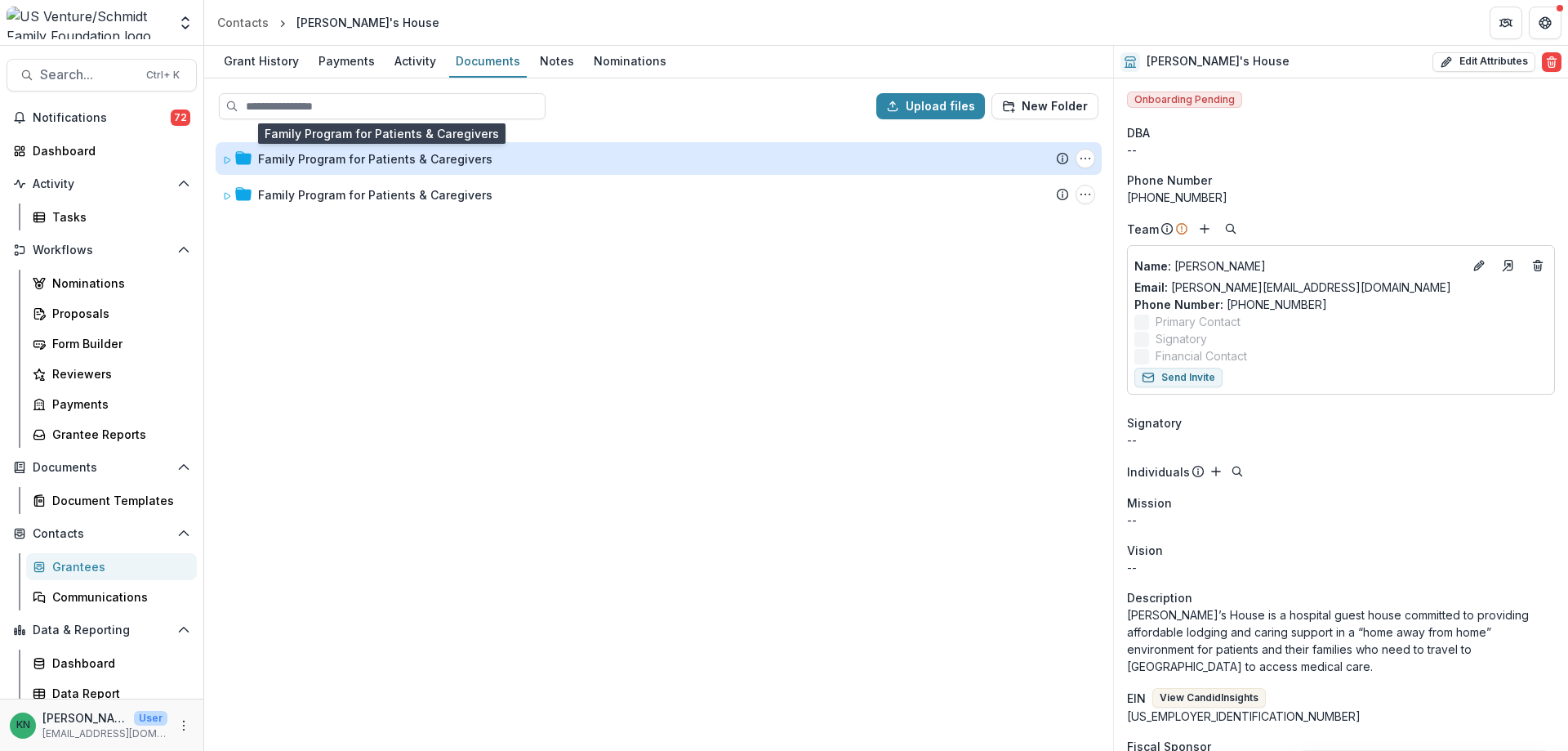
click at [343, 160] on div "Family Program for Patients & Caregivers" at bounding box center [375, 159] width 235 height 17
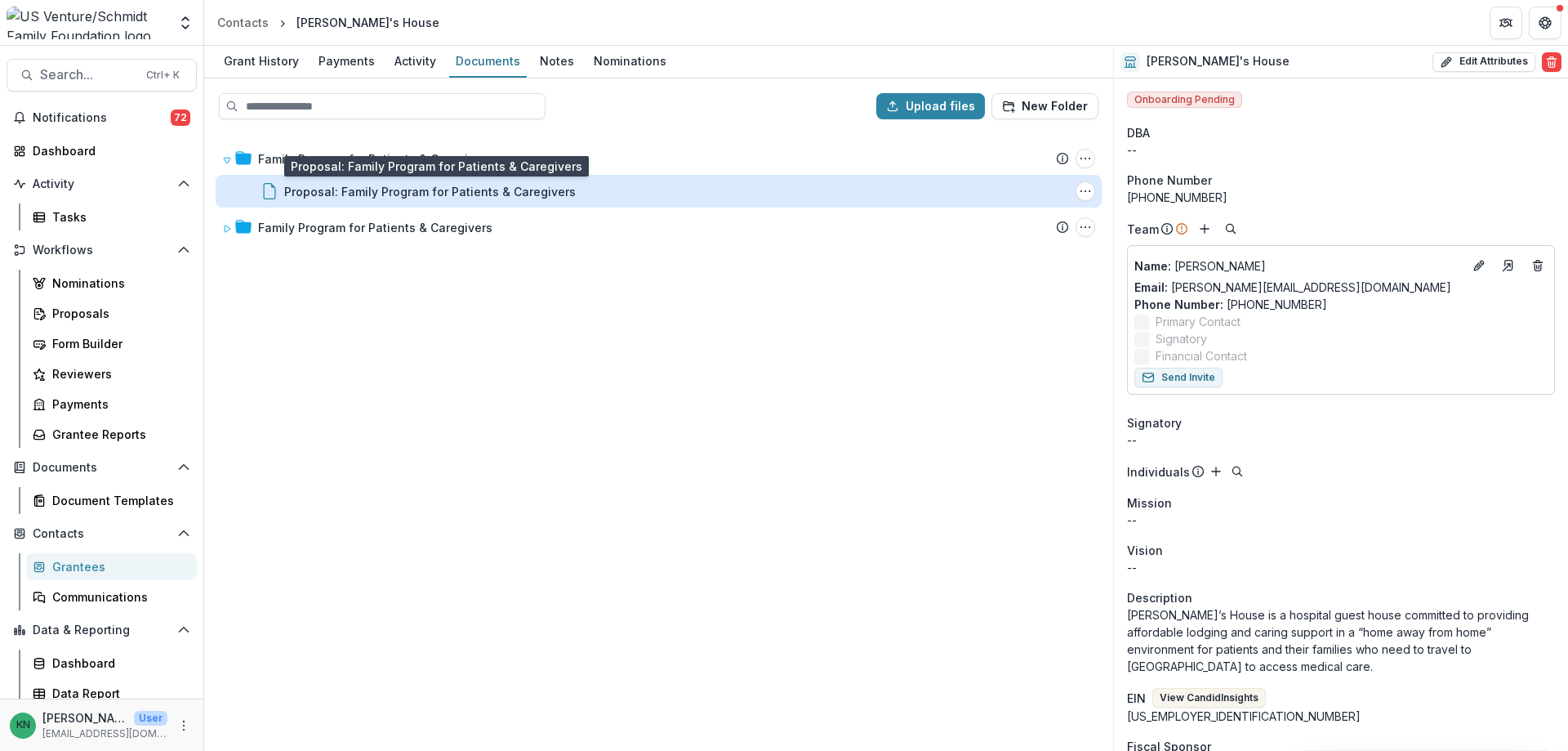
click at [352, 191] on div "Proposal: Family Program for Patients & Caregivers" at bounding box center [429, 191] width 292 height 17
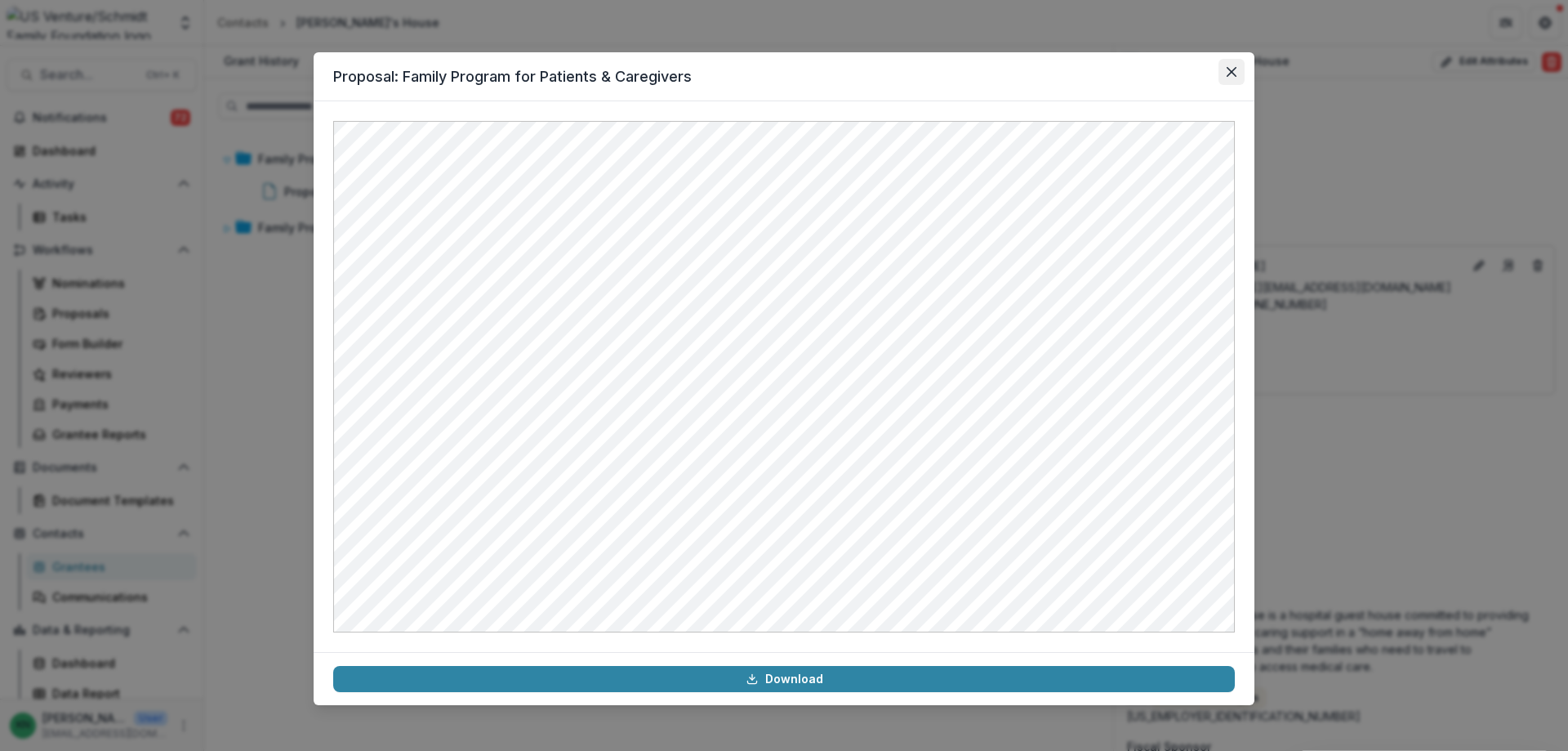
click at [1236, 71] on icon "Close" at bounding box center [1231, 72] width 10 height 10
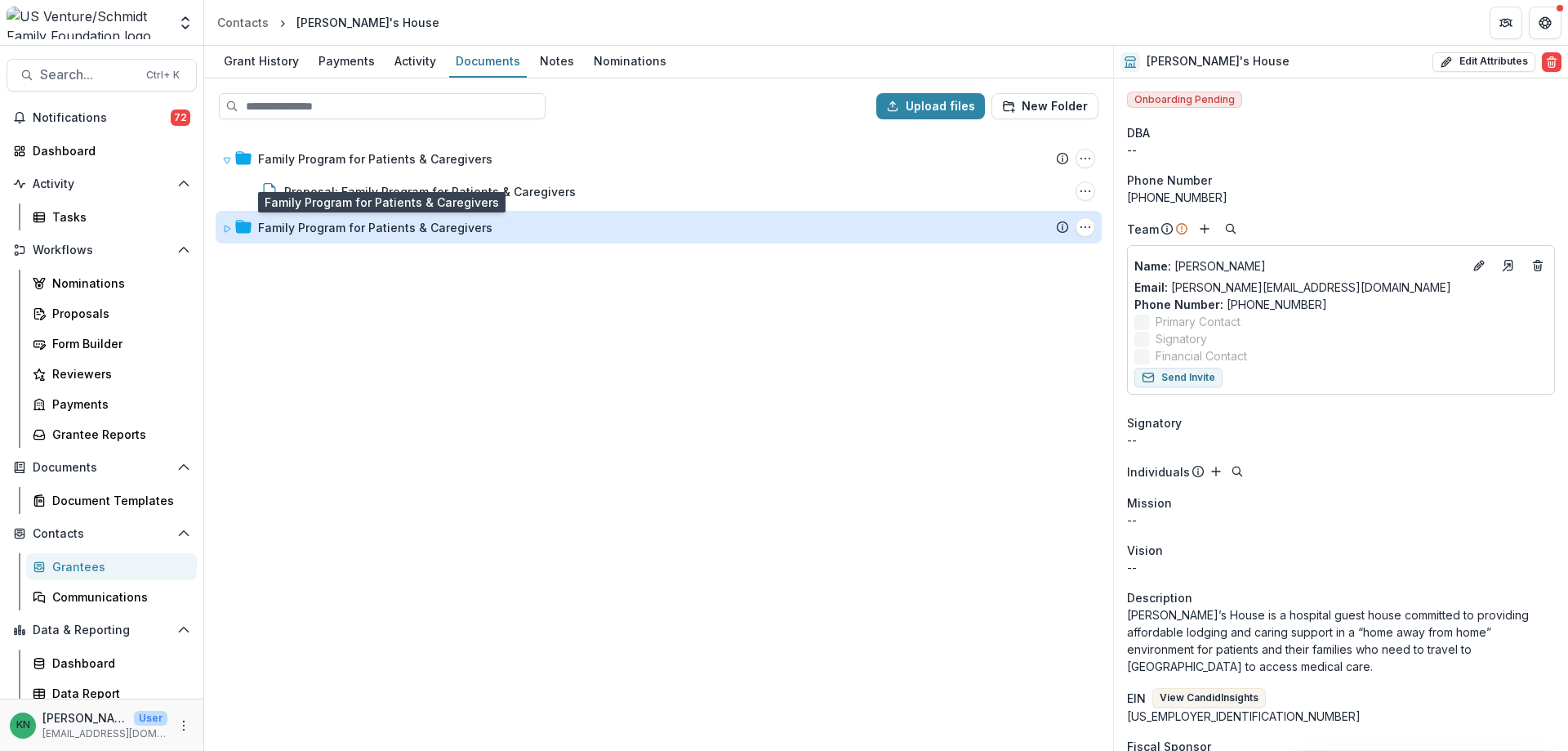
click at [359, 232] on div "Family Program for Patients & Caregivers" at bounding box center [375, 227] width 235 height 17
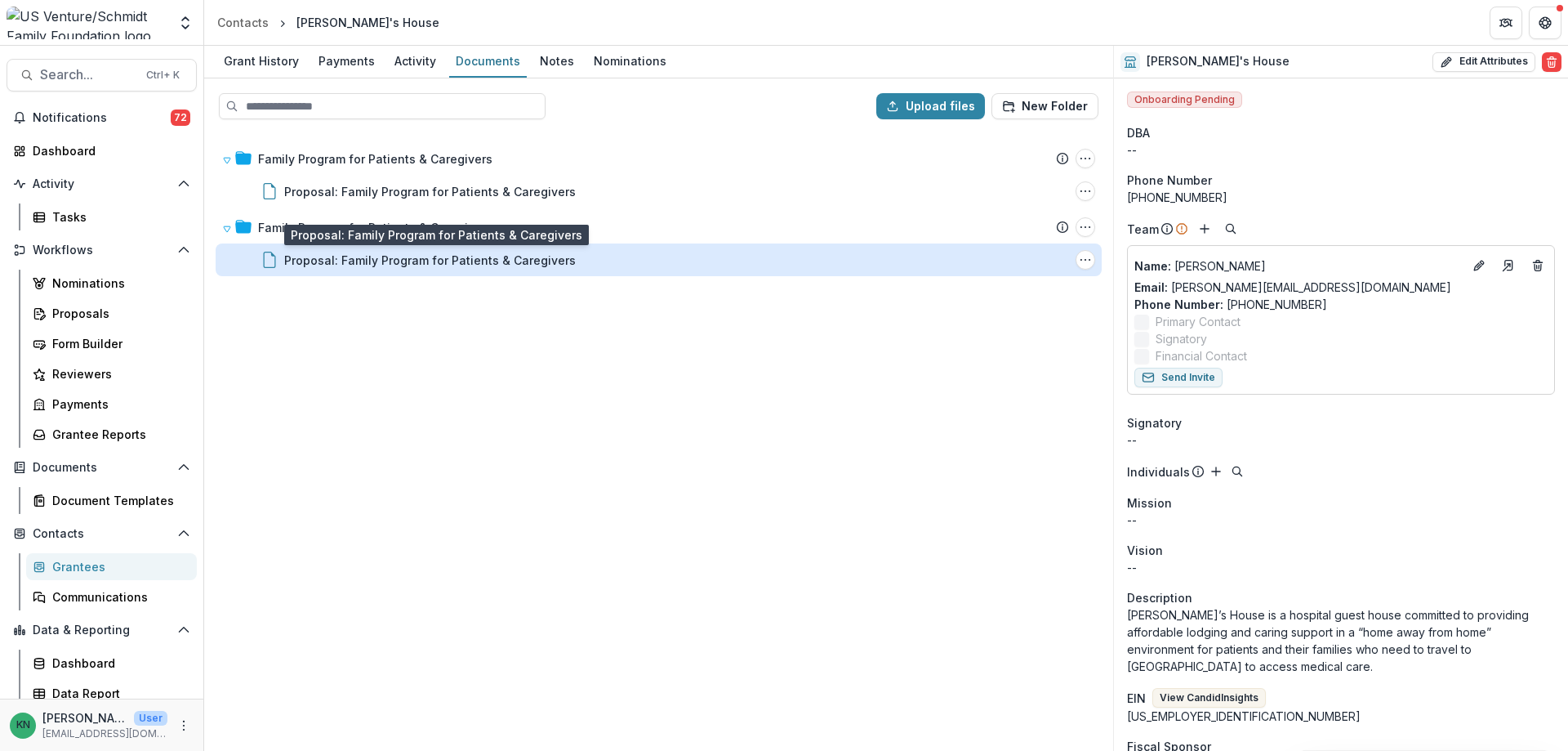
click at [344, 262] on div "Proposal: Family Program for Patients & Caregivers" at bounding box center [429, 260] width 292 height 17
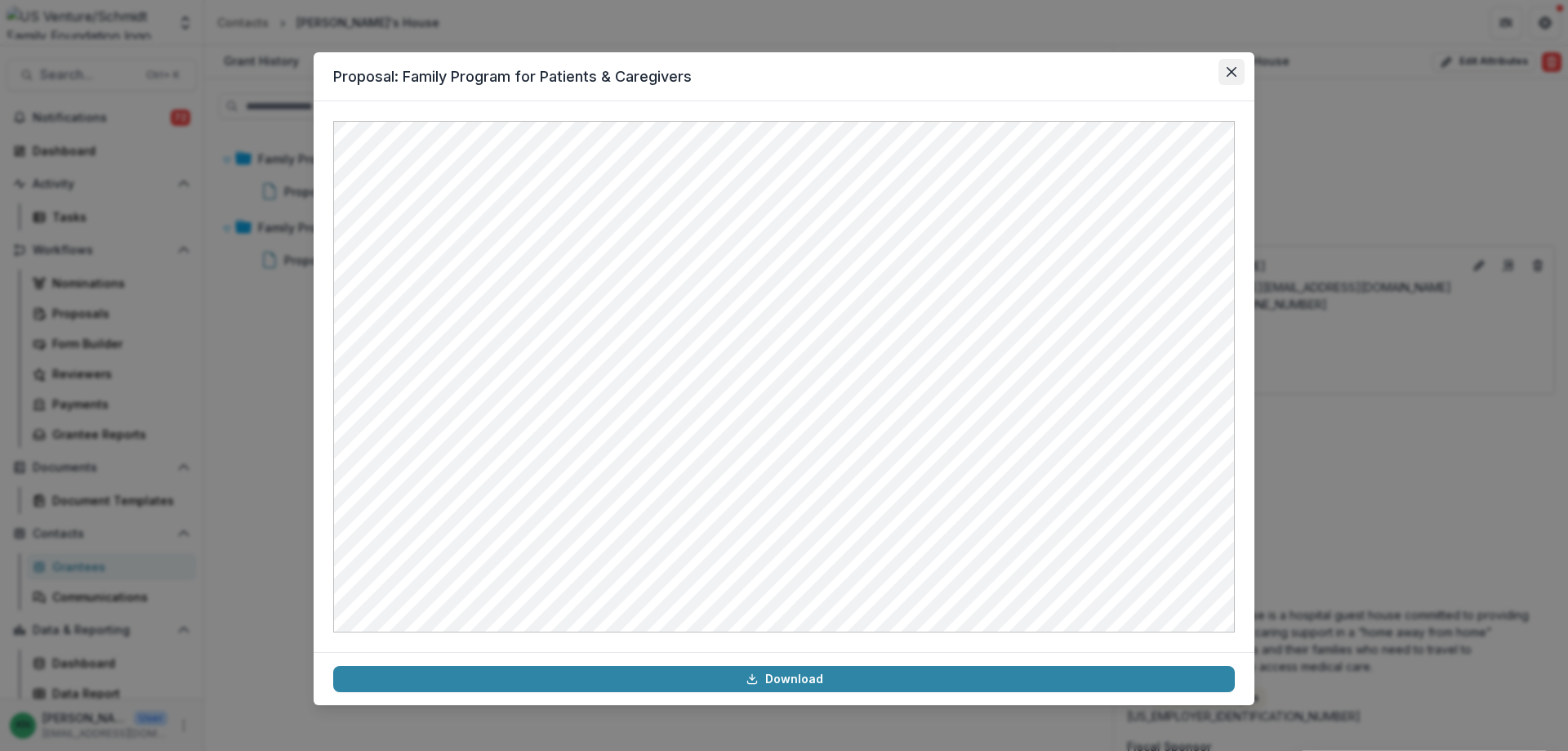
click at [1227, 76] on icon "Close" at bounding box center [1231, 72] width 10 height 10
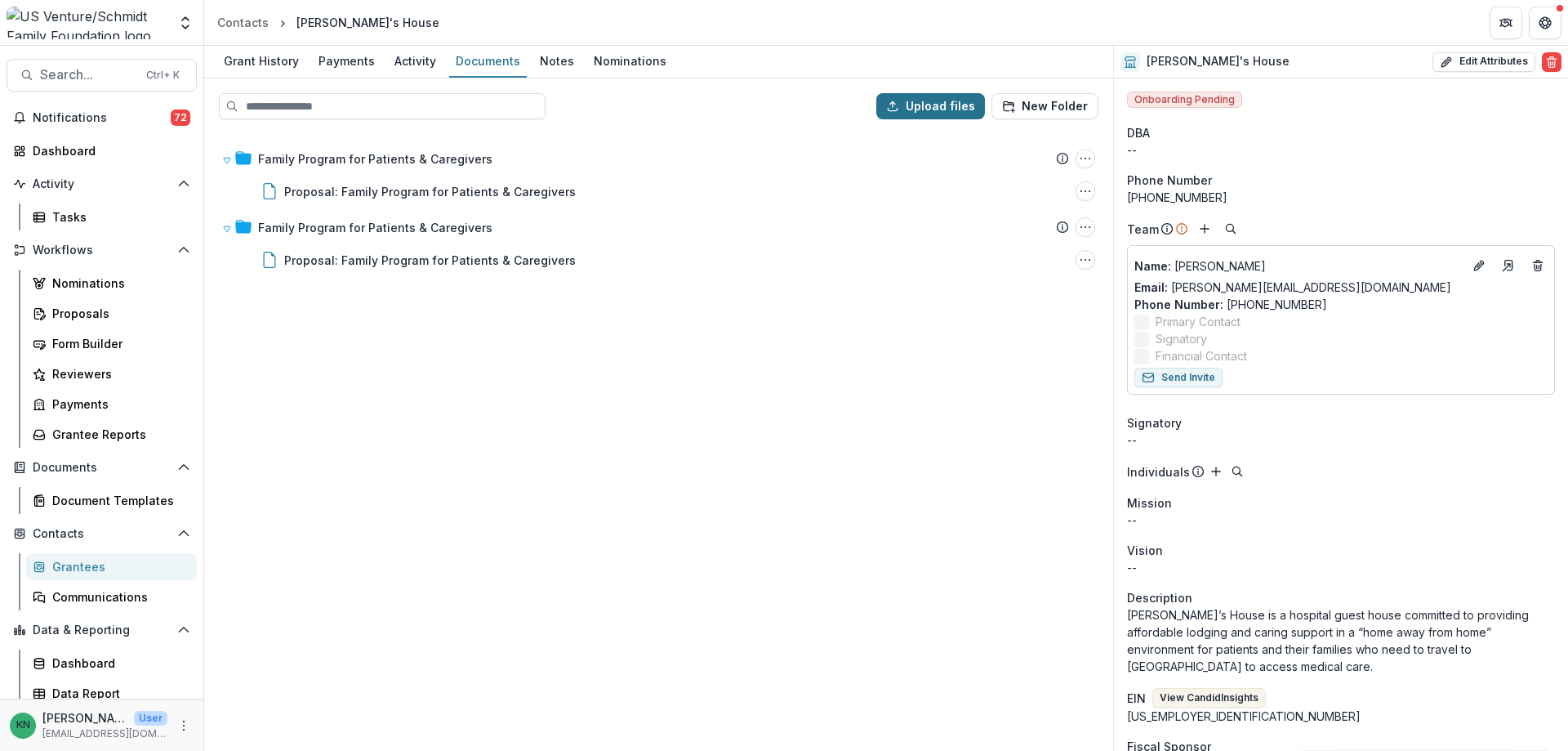
click at [921, 99] on button "Upload files" at bounding box center [930, 105] width 109 height 26
type input "**********"
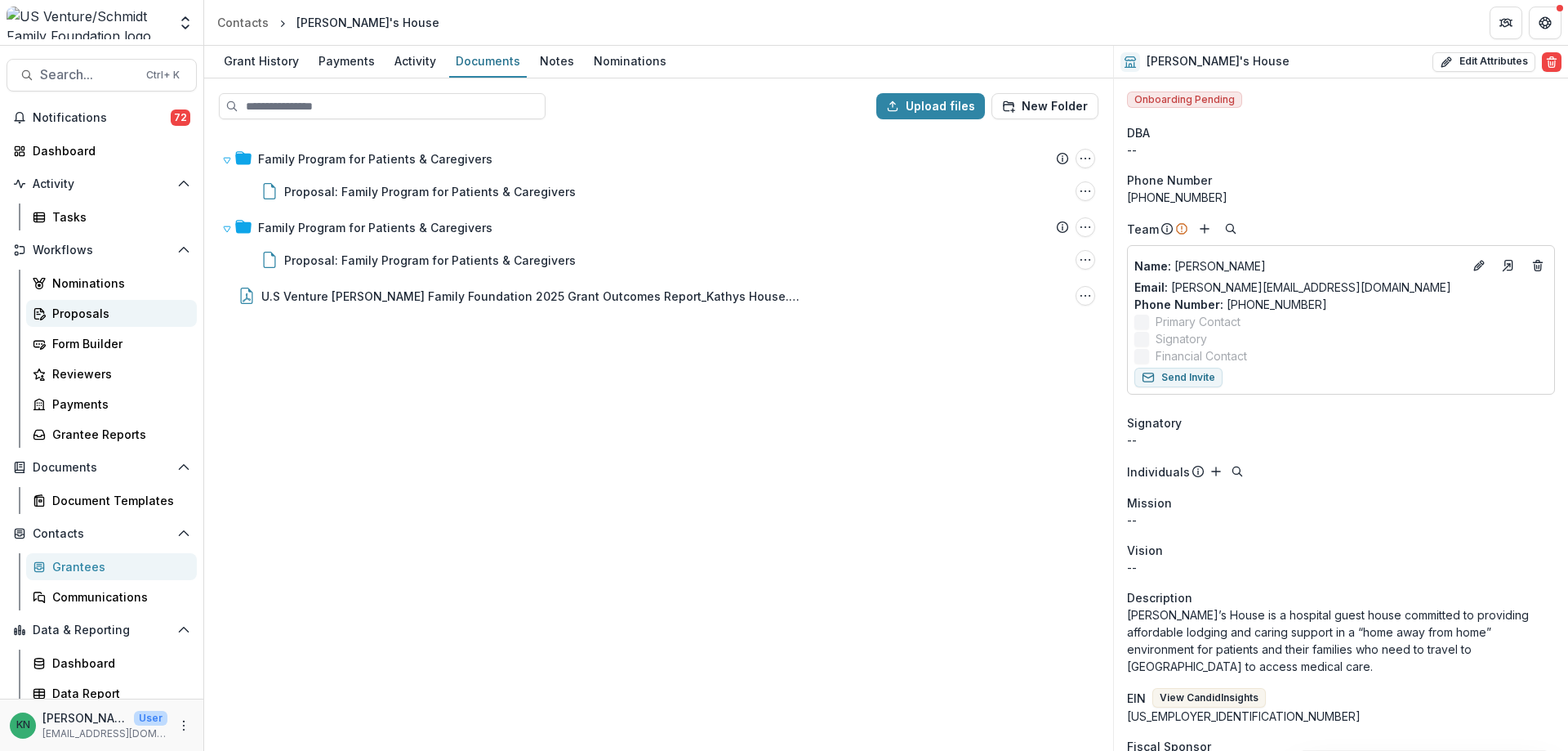
click at [70, 315] on div "Proposals" at bounding box center [117, 313] width 132 height 17
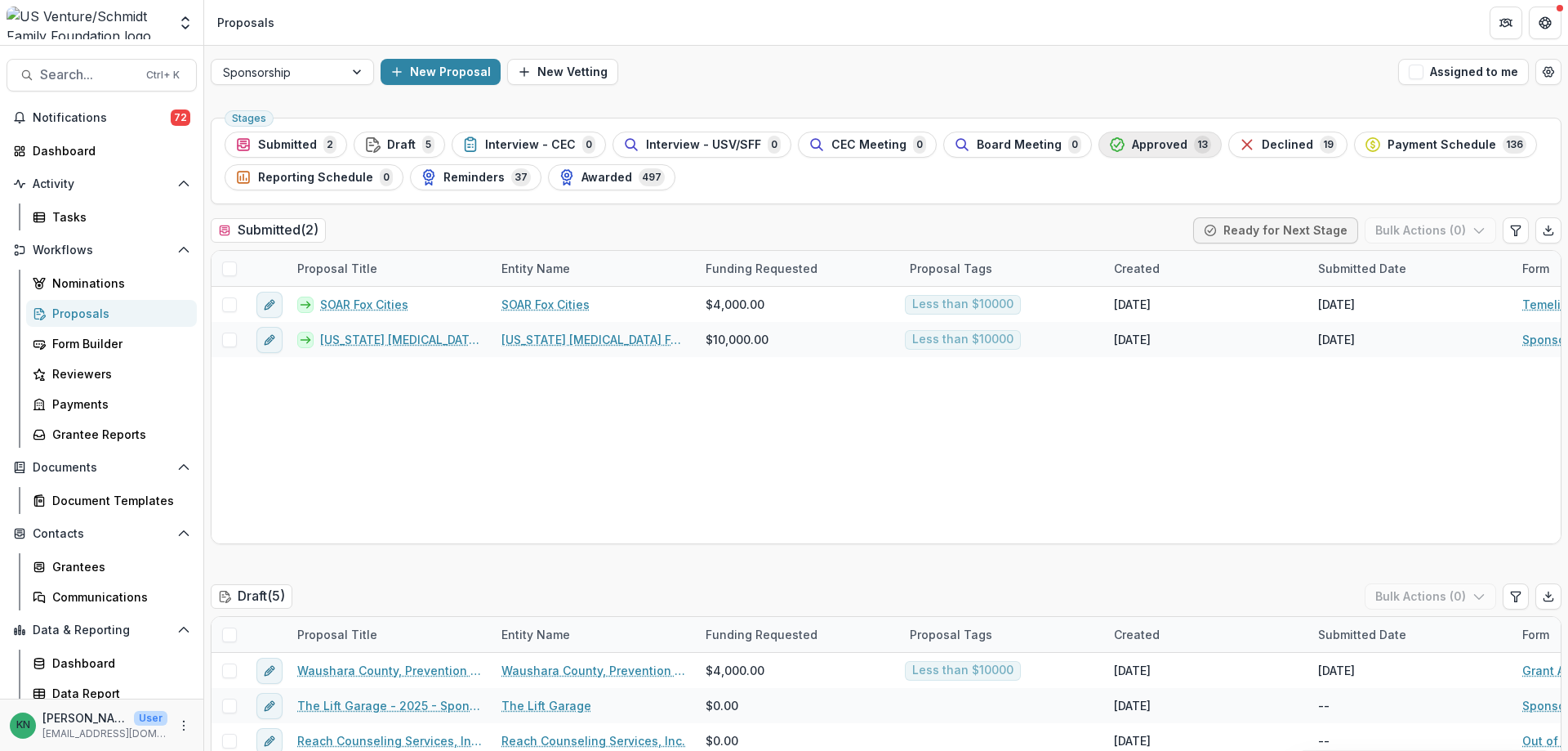
click at [1153, 139] on span "Approved" at bounding box center [1159, 145] width 55 height 14
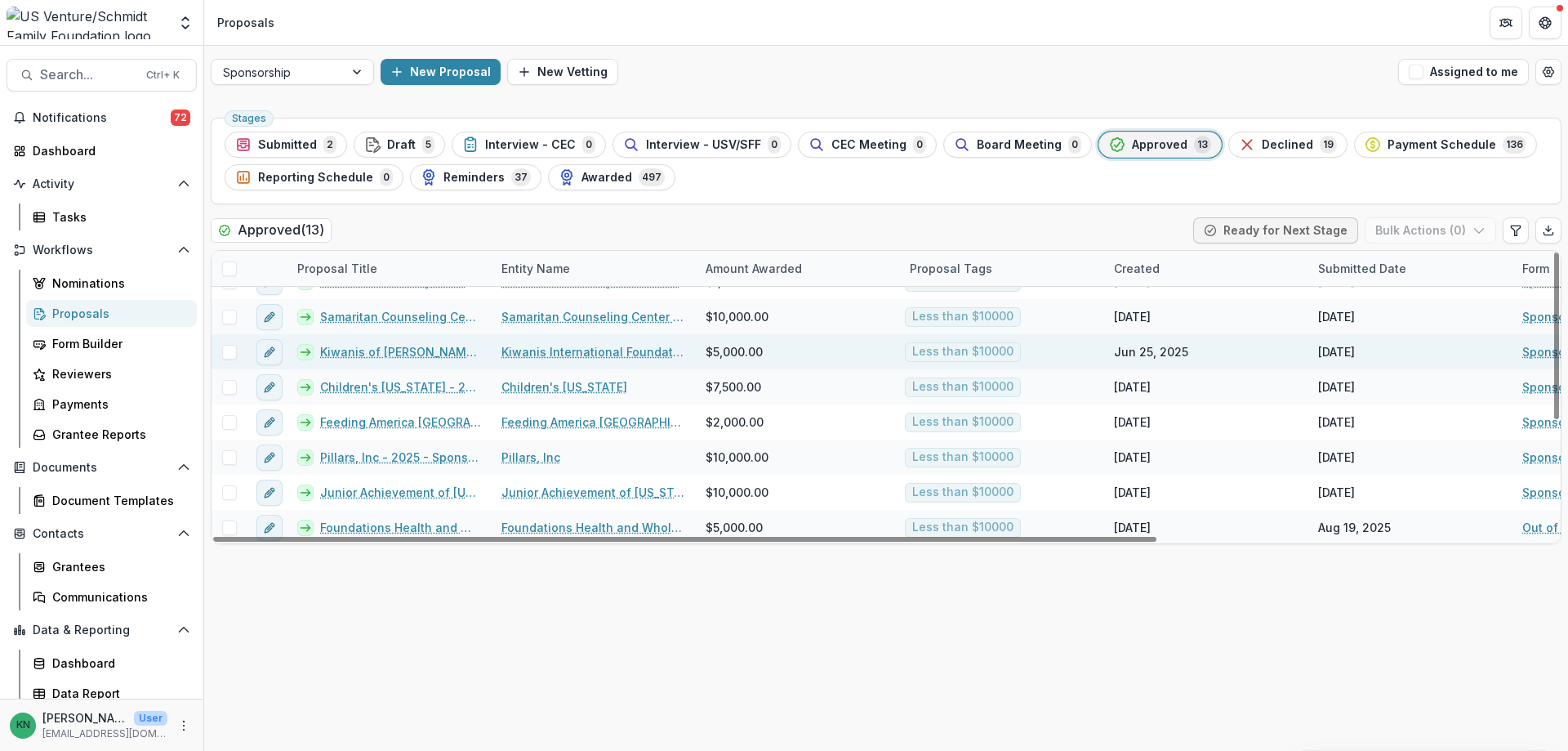
scroll to position [82, 0]
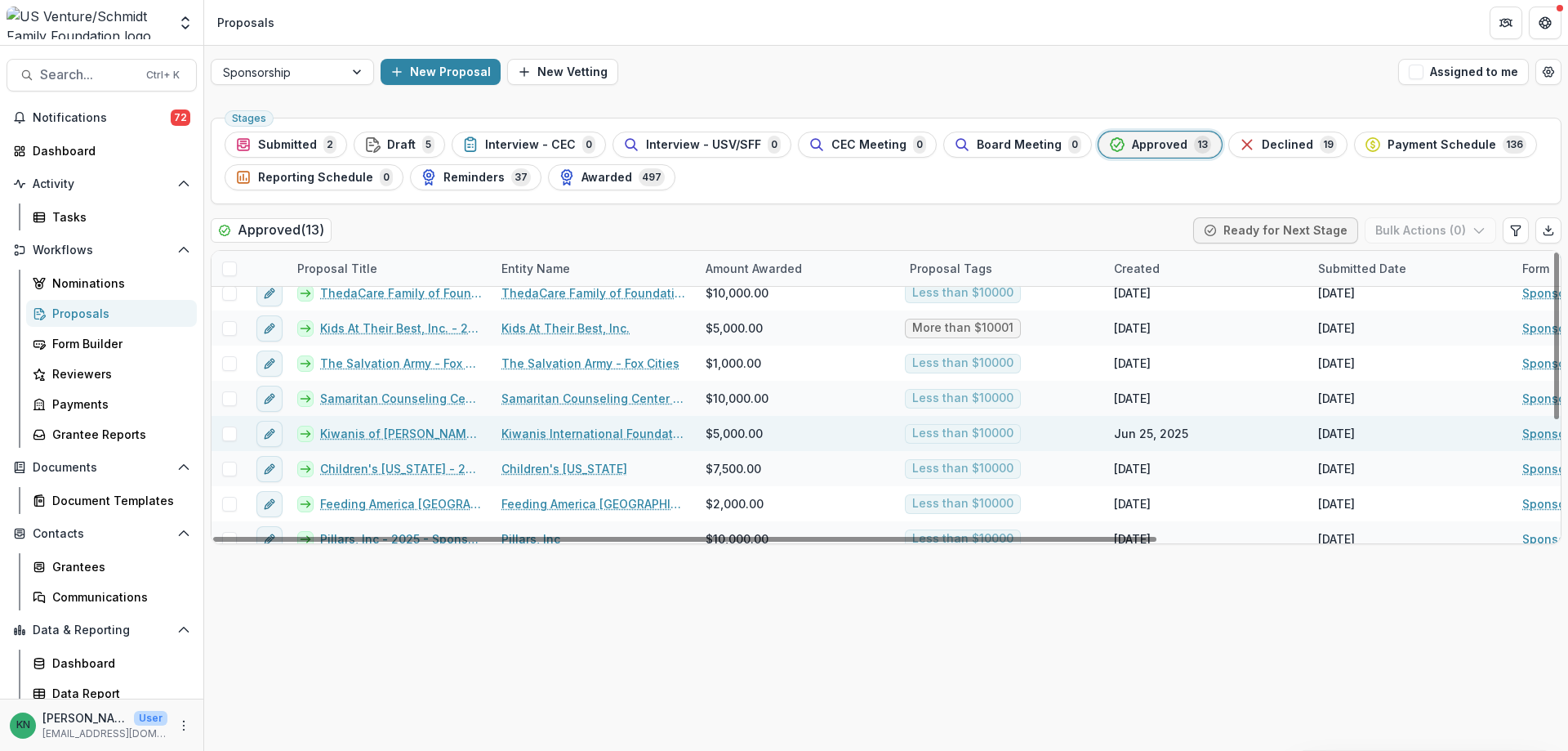
click at [356, 430] on link "Kiwanis of [PERSON_NAME] Four Corners - 2025 - Sponsorship Application Grant" at bounding box center [401, 433] width 162 height 17
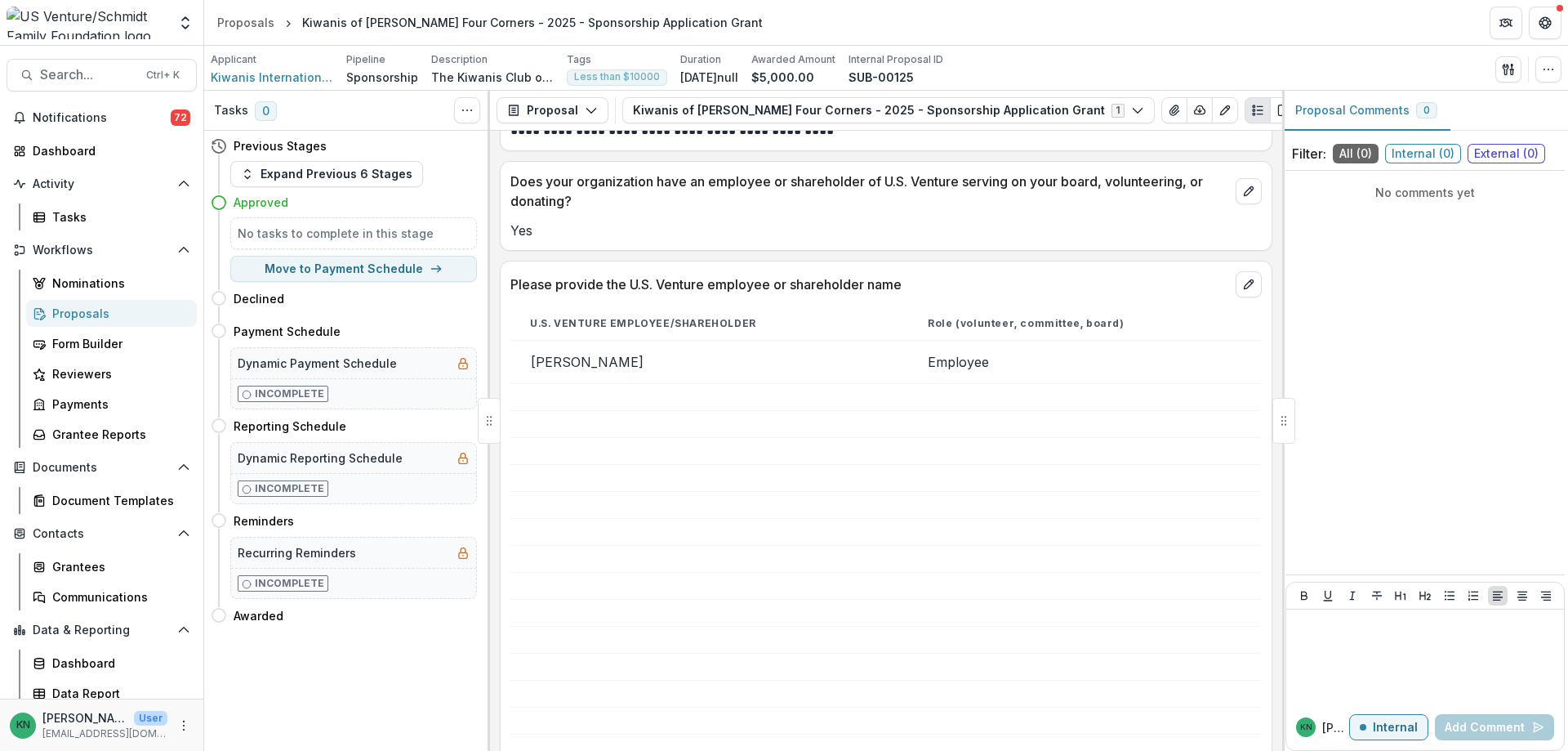
scroll to position [1107, 0]
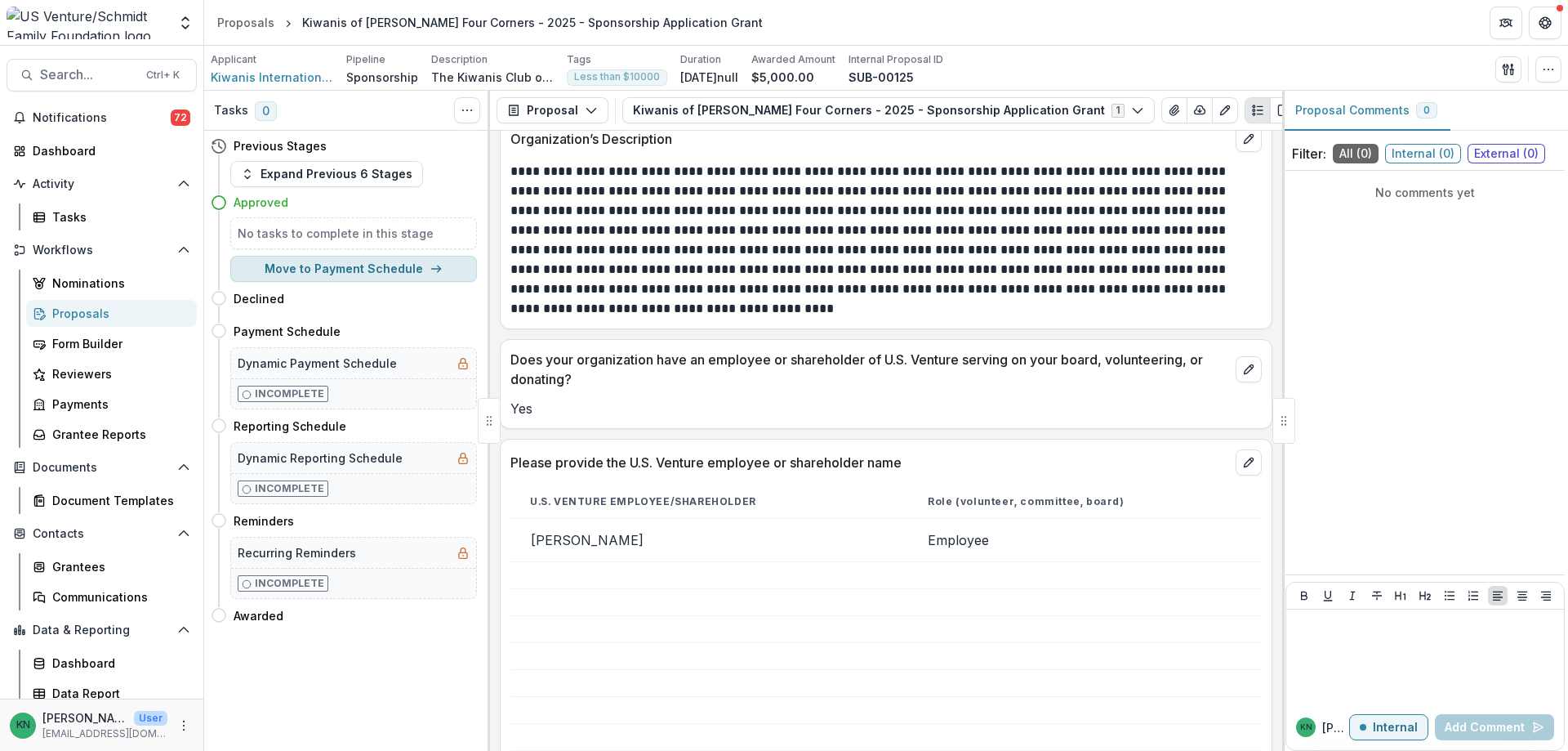
click at [376, 265] on button "Move to Payment Schedule" at bounding box center [354, 269] width 247 height 26
select select "**********"
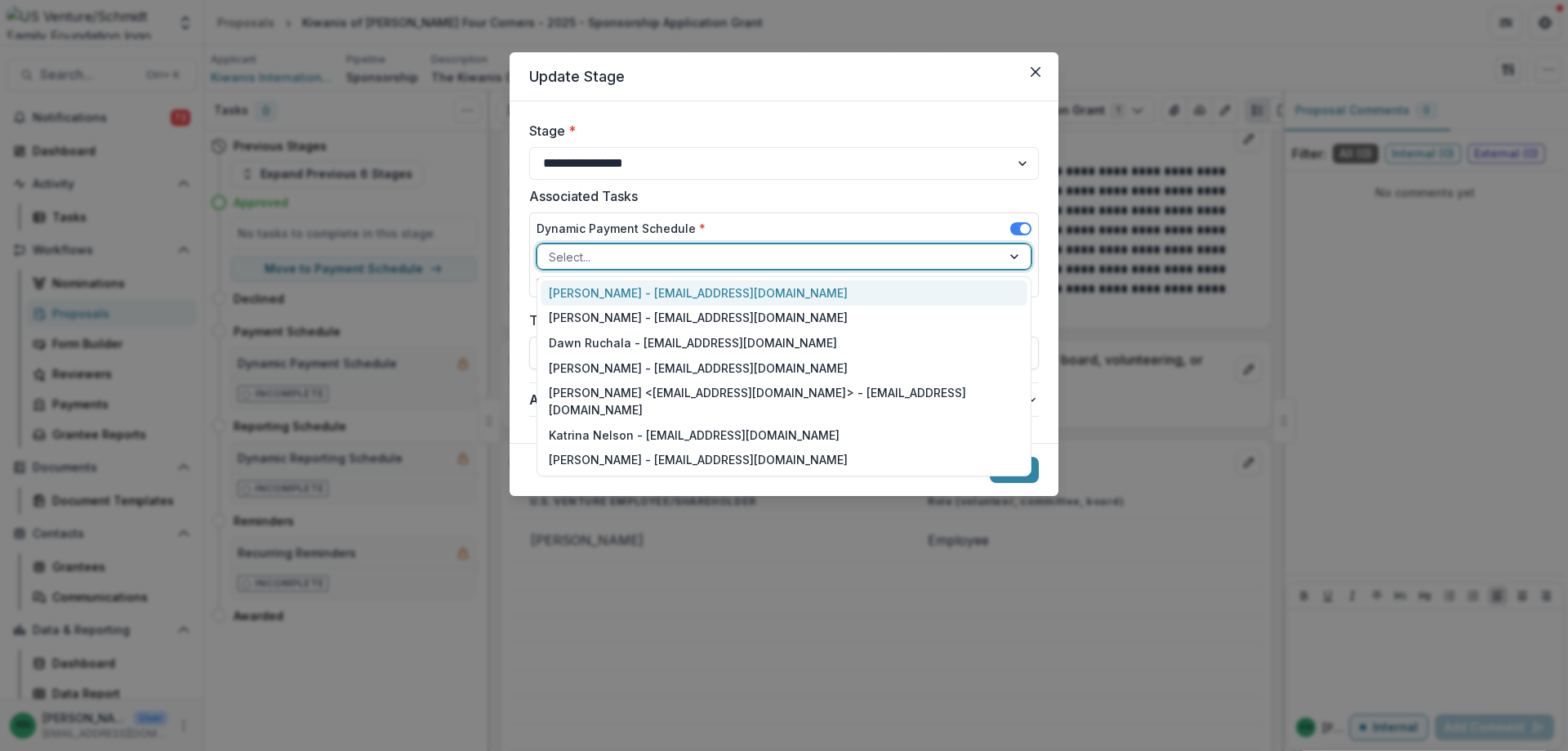
click at [1001, 259] on div at bounding box center [1015, 256] width 30 height 25
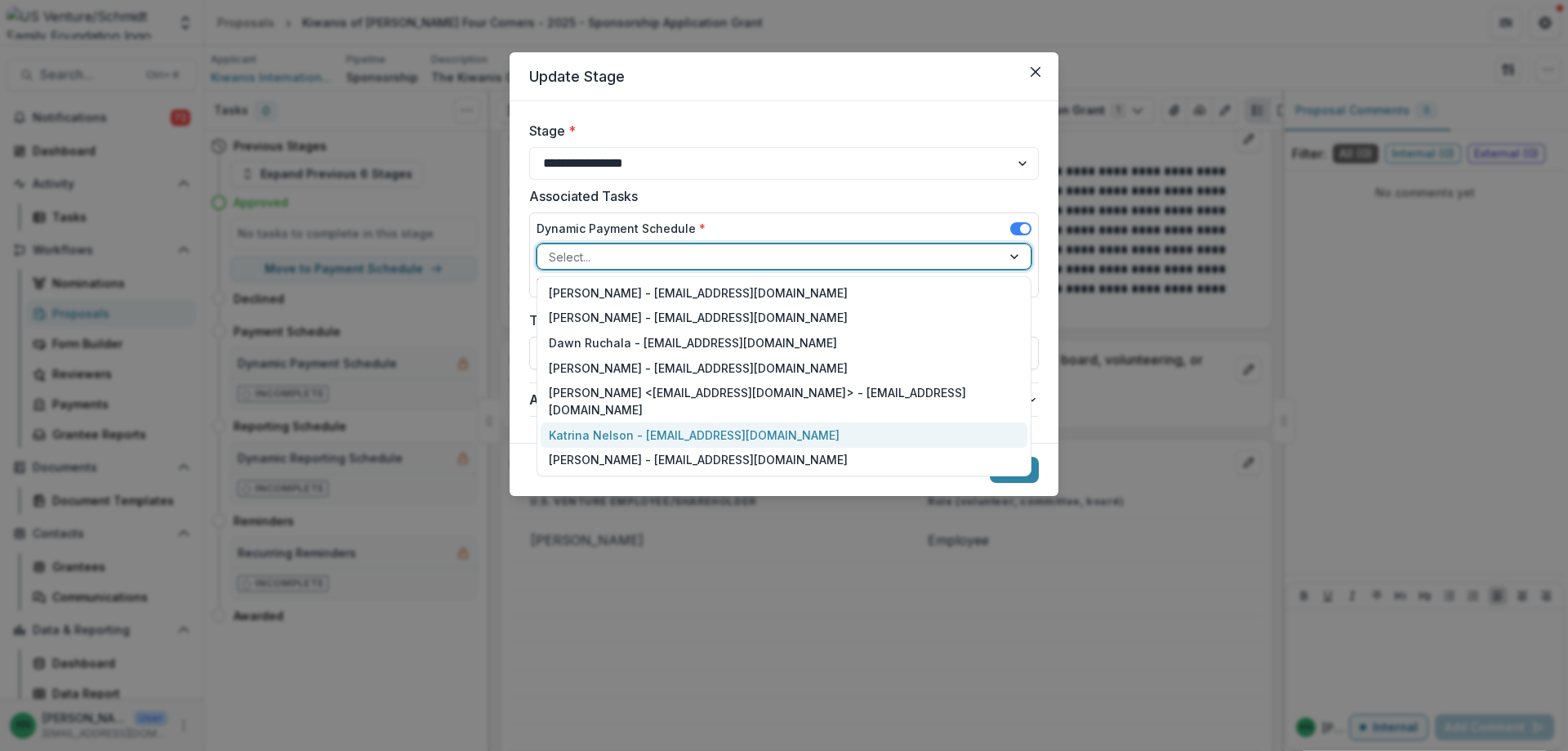
click at [672, 422] on div "Katrina Nelson - [EMAIL_ADDRESS][DOMAIN_NAME]" at bounding box center [784, 435] width 486 height 26
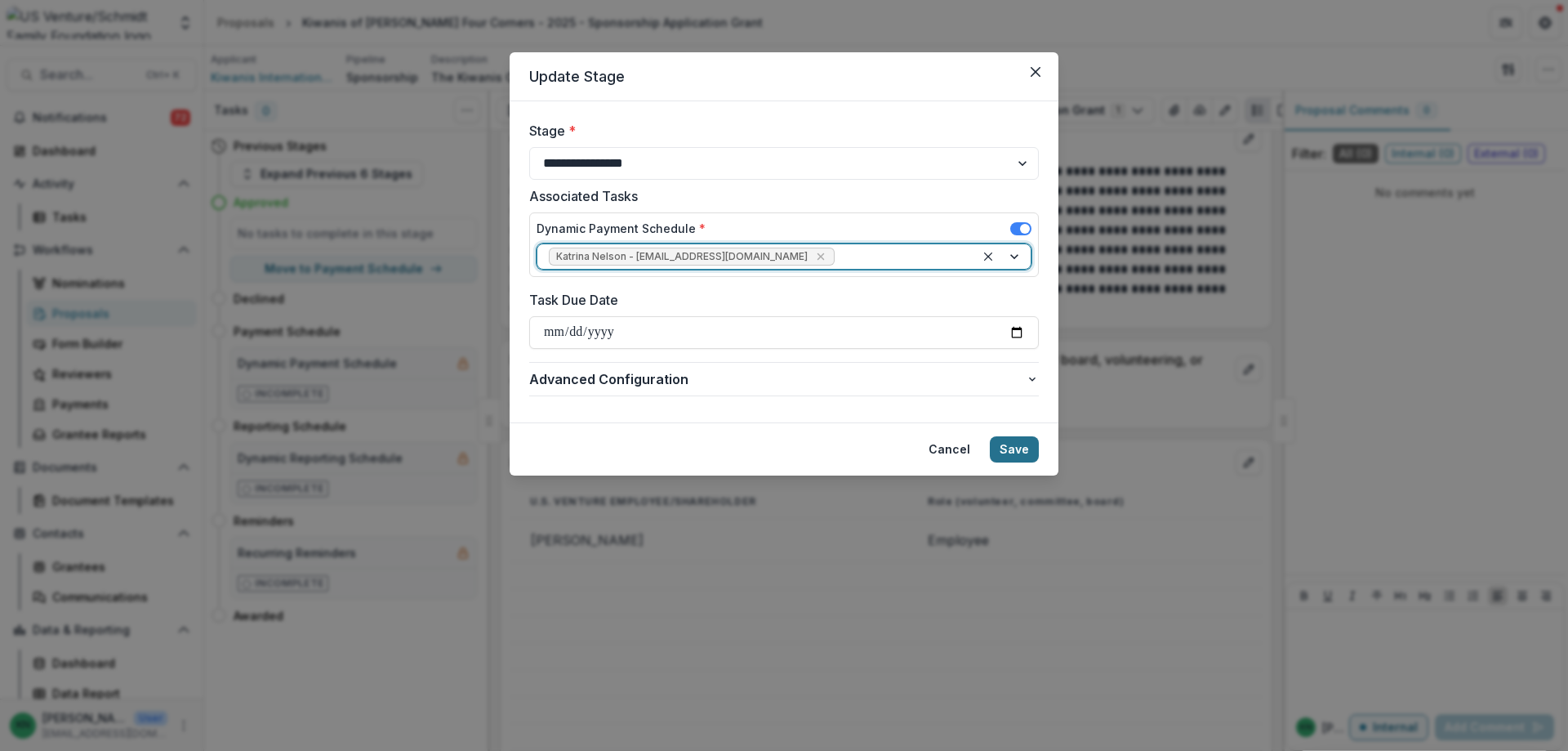
click at [1011, 447] on button "Save" at bounding box center [1014, 449] width 49 height 26
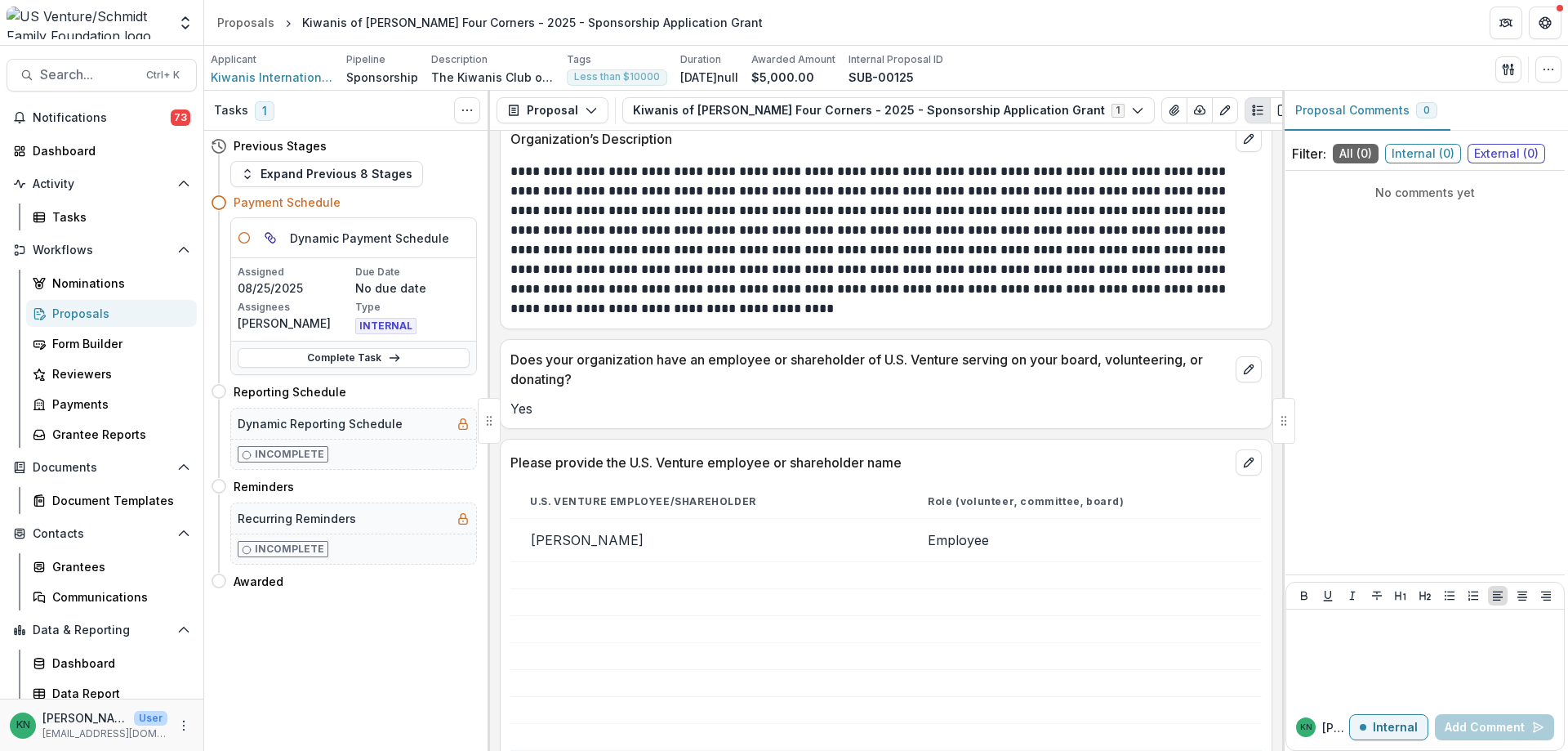
click at [70, 314] on div "Proposals" at bounding box center [117, 313] width 132 height 17
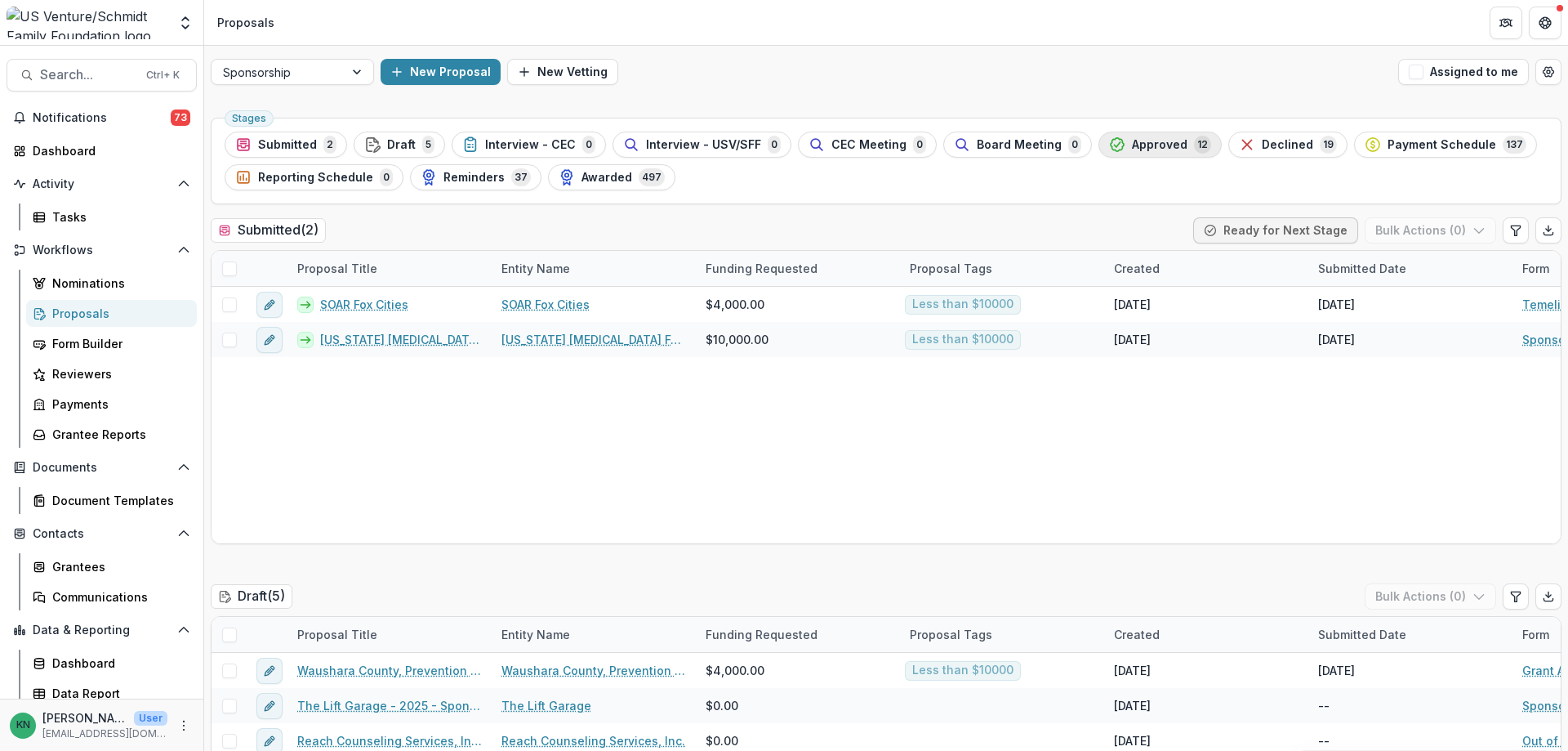
click at [1145, 138] on span "Approved" at bounding box center [1159, 145] width 55 height 14
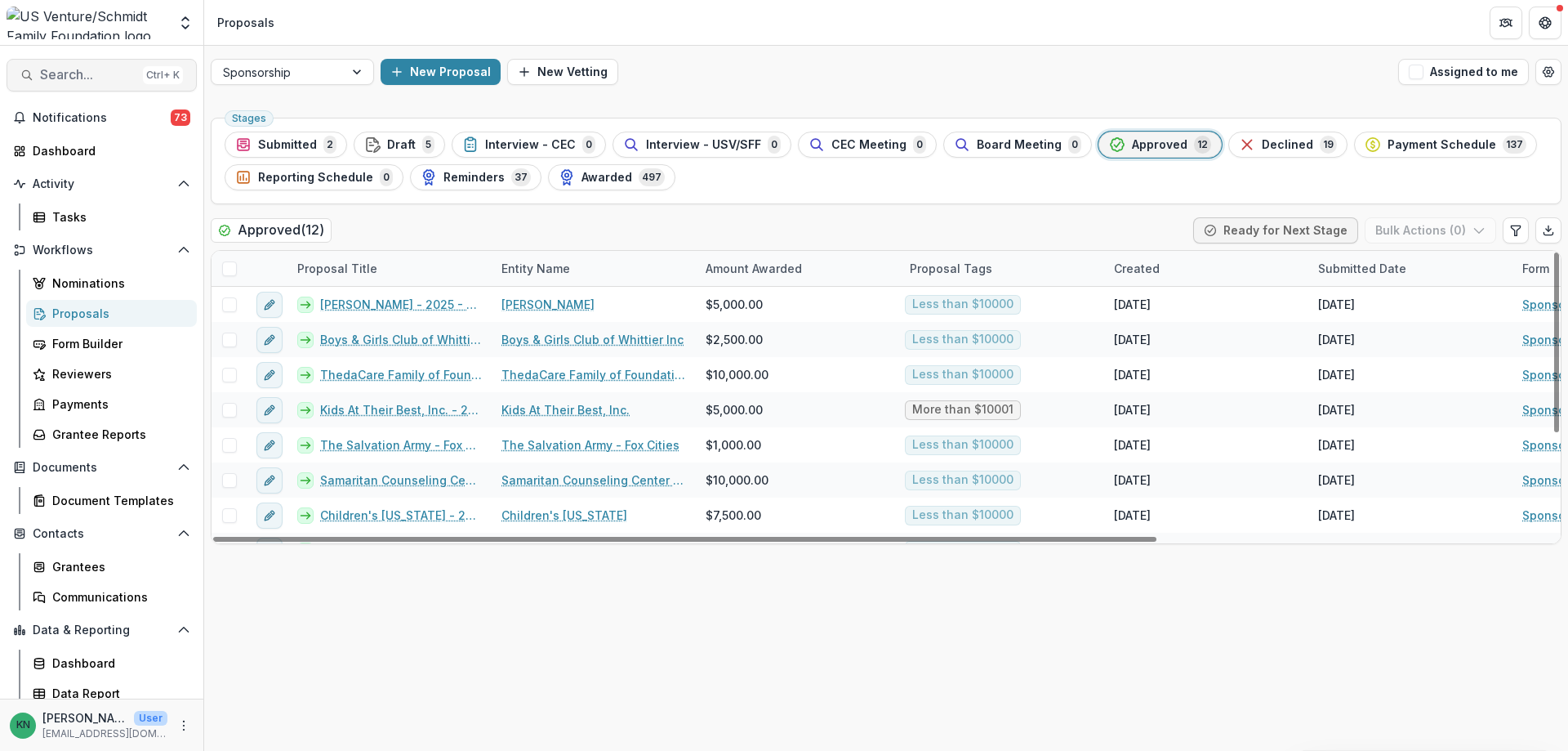
click at [56, 70] on span "Search..." at bounding box center [88, 75] width 96 height 15
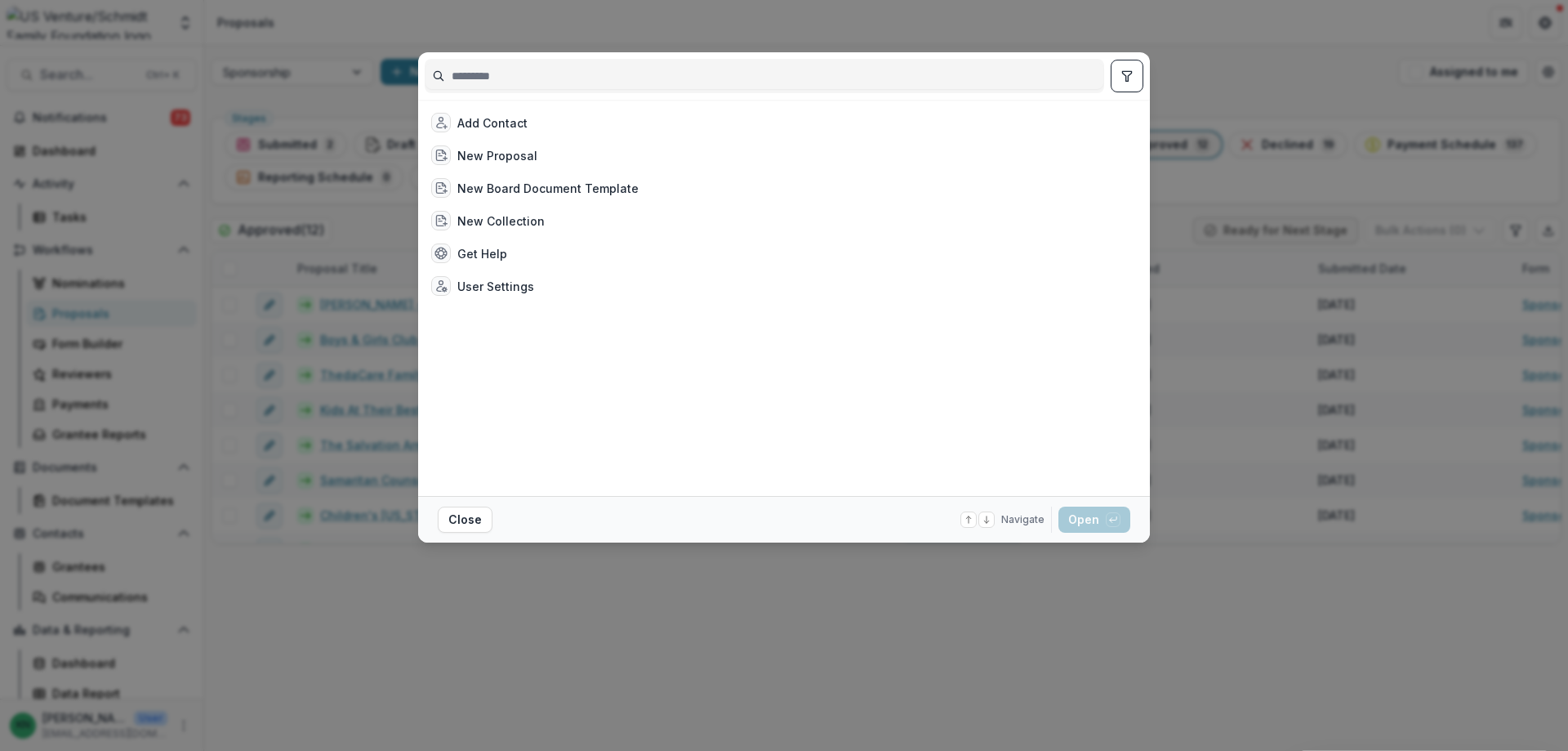
click at [1097, 15] on div "Add Contact New Proposal New Board Document Template New Collection Get Help Us…" at bounding box center [784, 375] width 1568 height 751
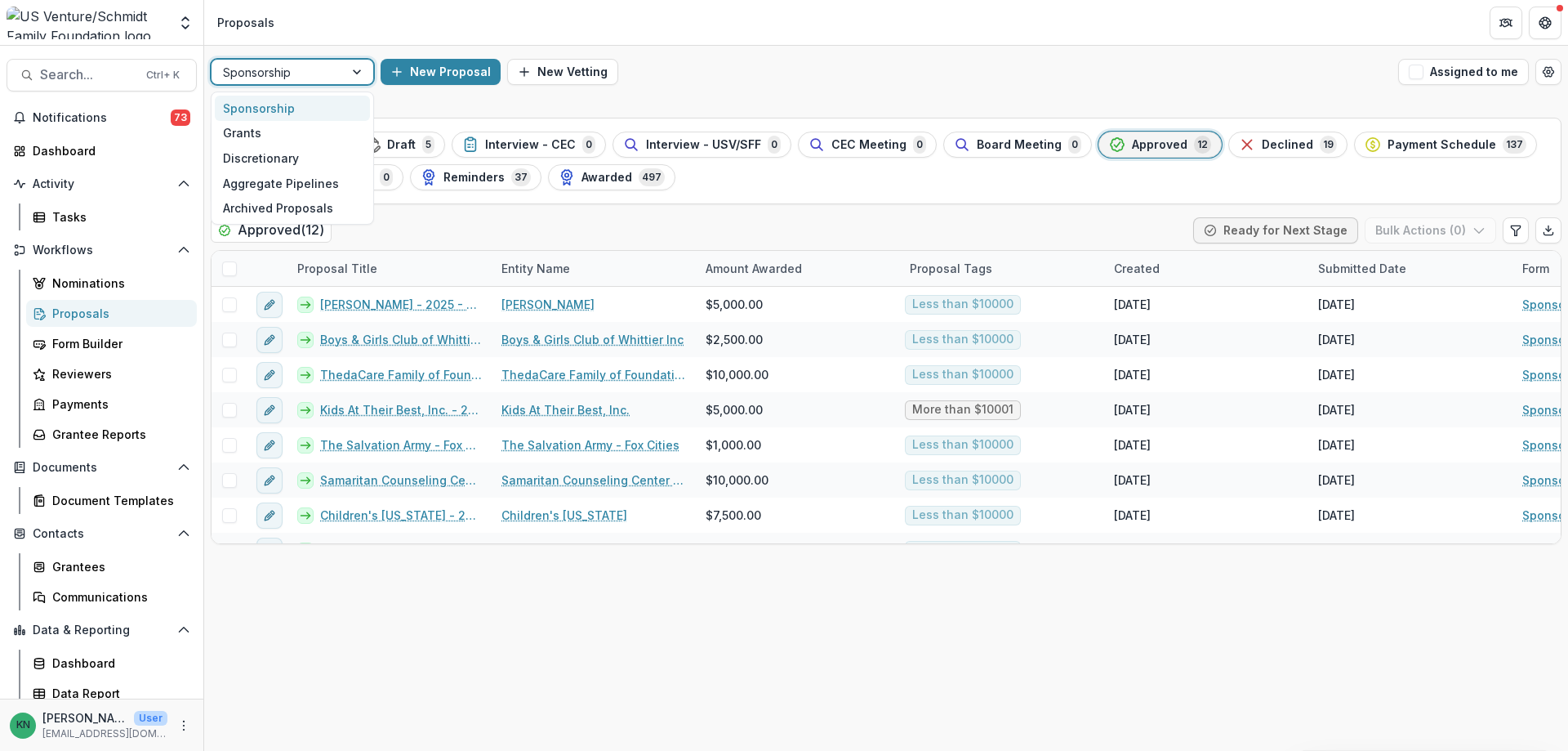
click at [354, 70] on div at bounding box center [358, 71] width 30 height 25
click at [251, 134] on div "Grants" at bounding box center [293, 134] width 155 height 26
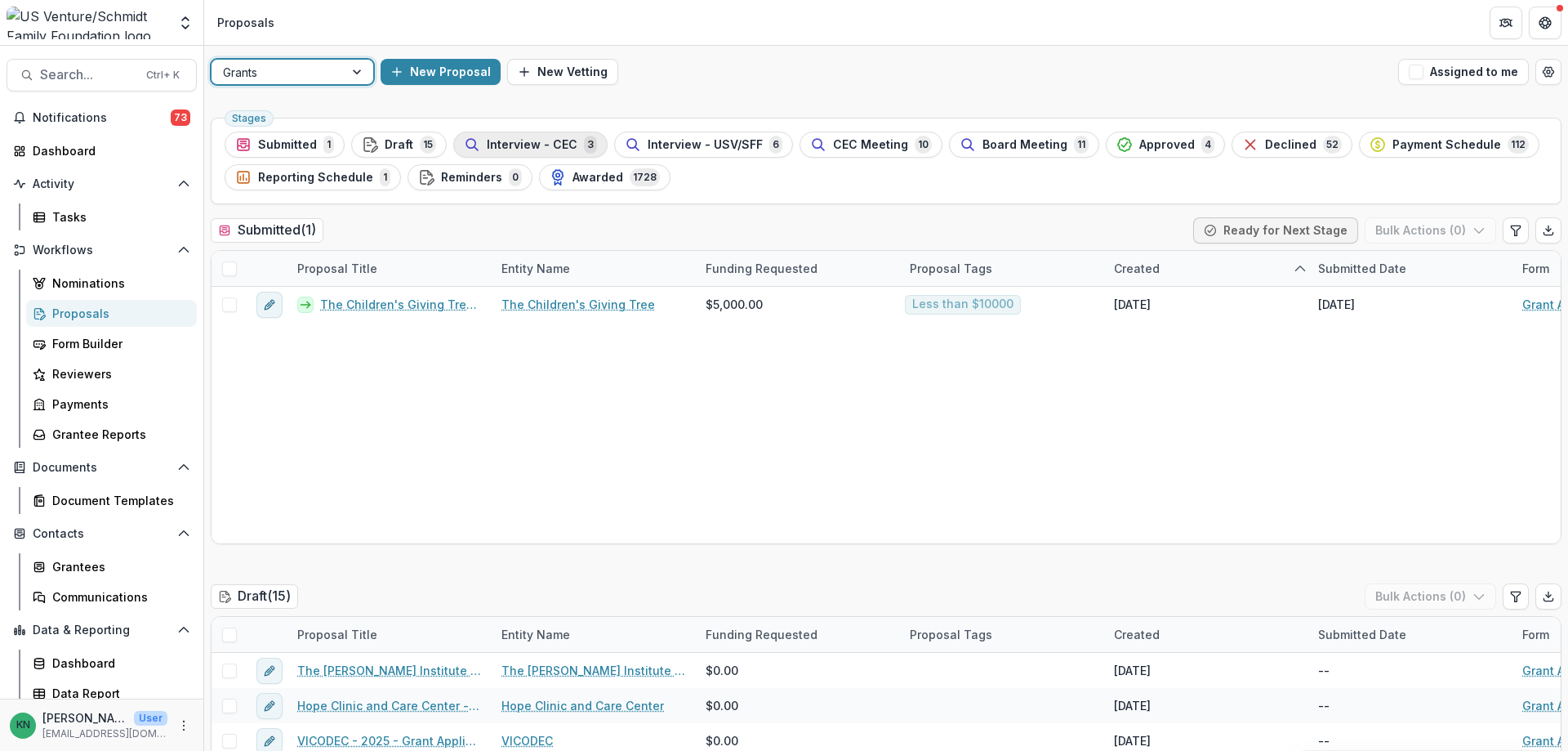
click at [526, 138] on span "Interview - CEC" at bounding box center [531, 145] width 91 height 14
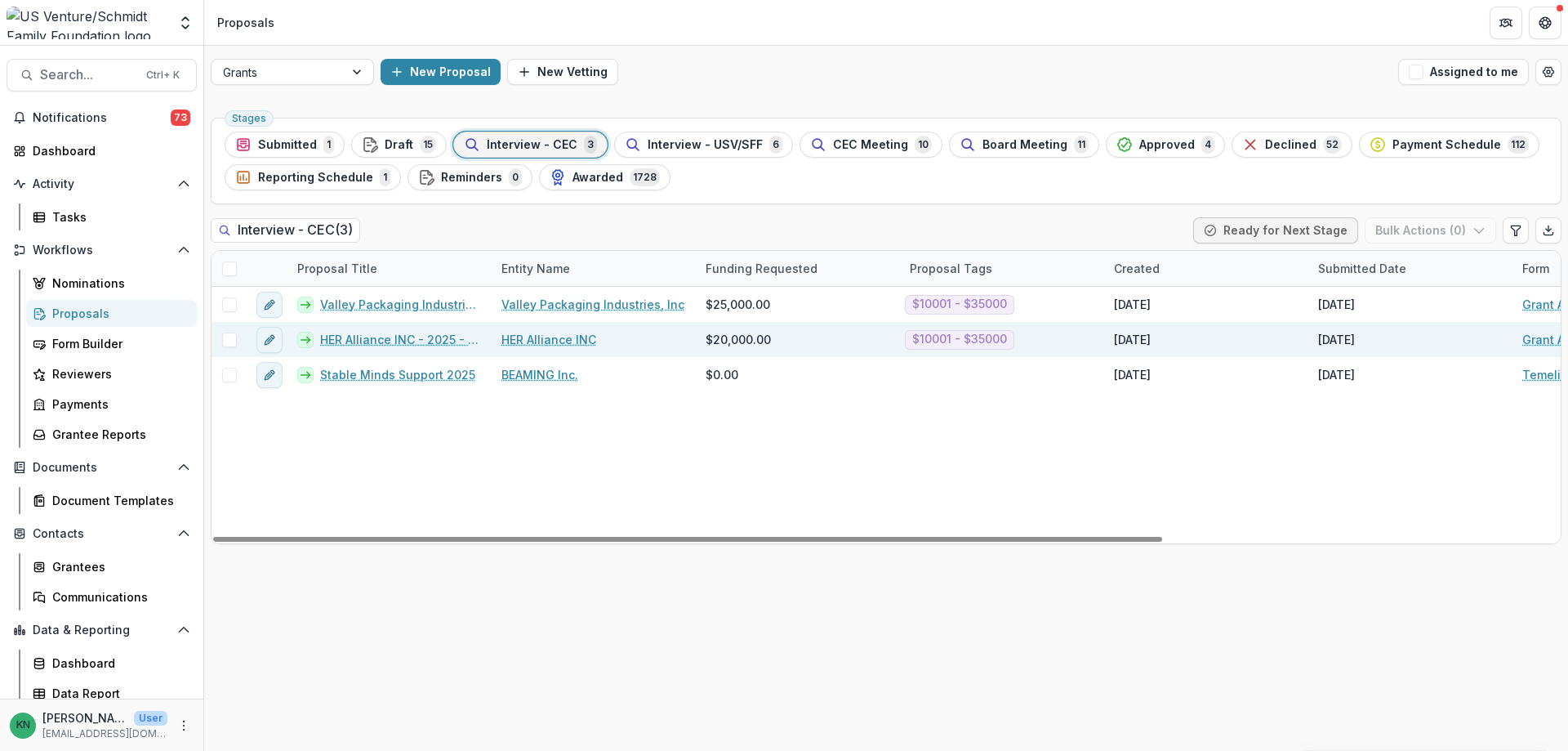
click at [388, 339] on link "HER Alliance INC - 2025 - Grant Application" at bounding box center [401, 339] width 162 height 17
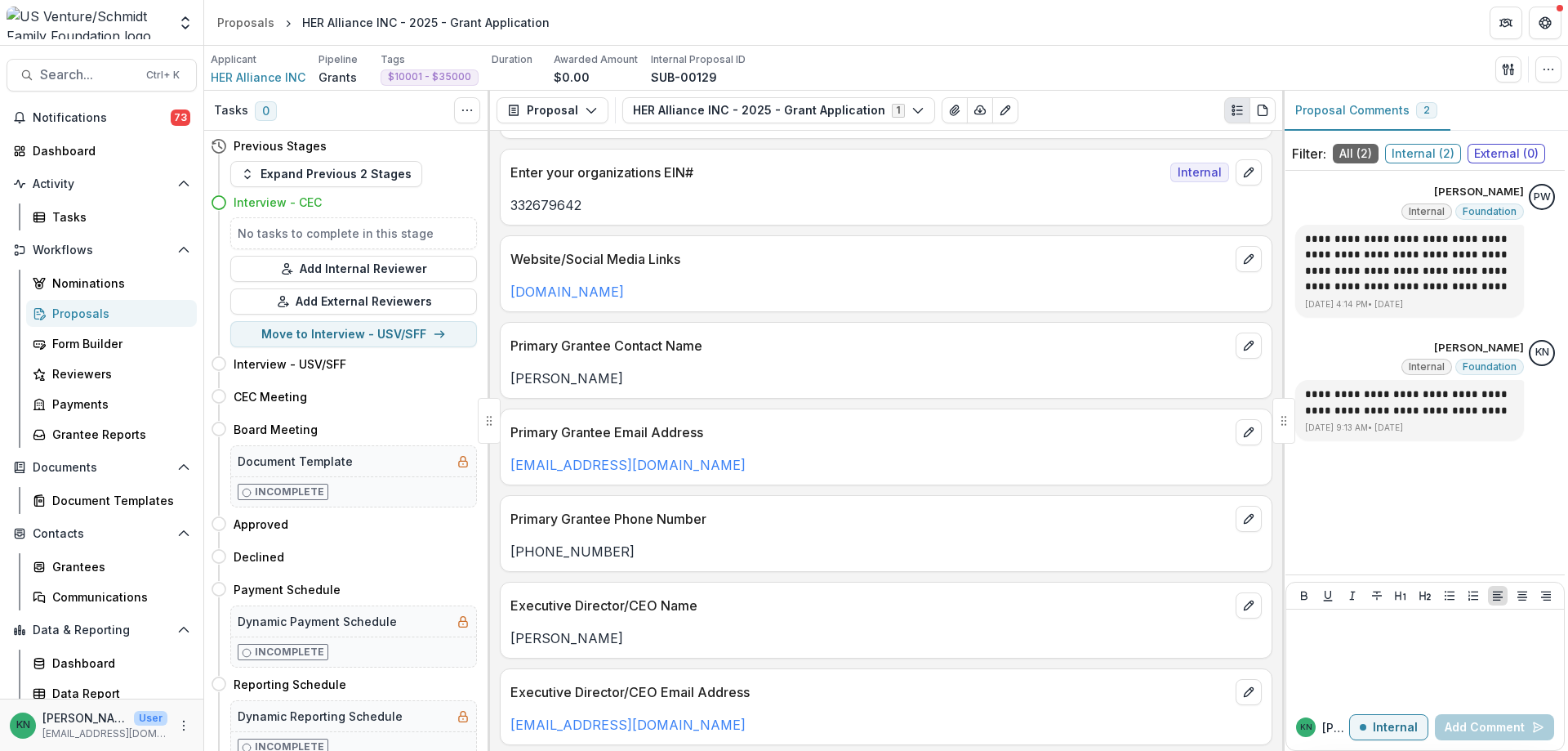
scroll to position [245, 0]
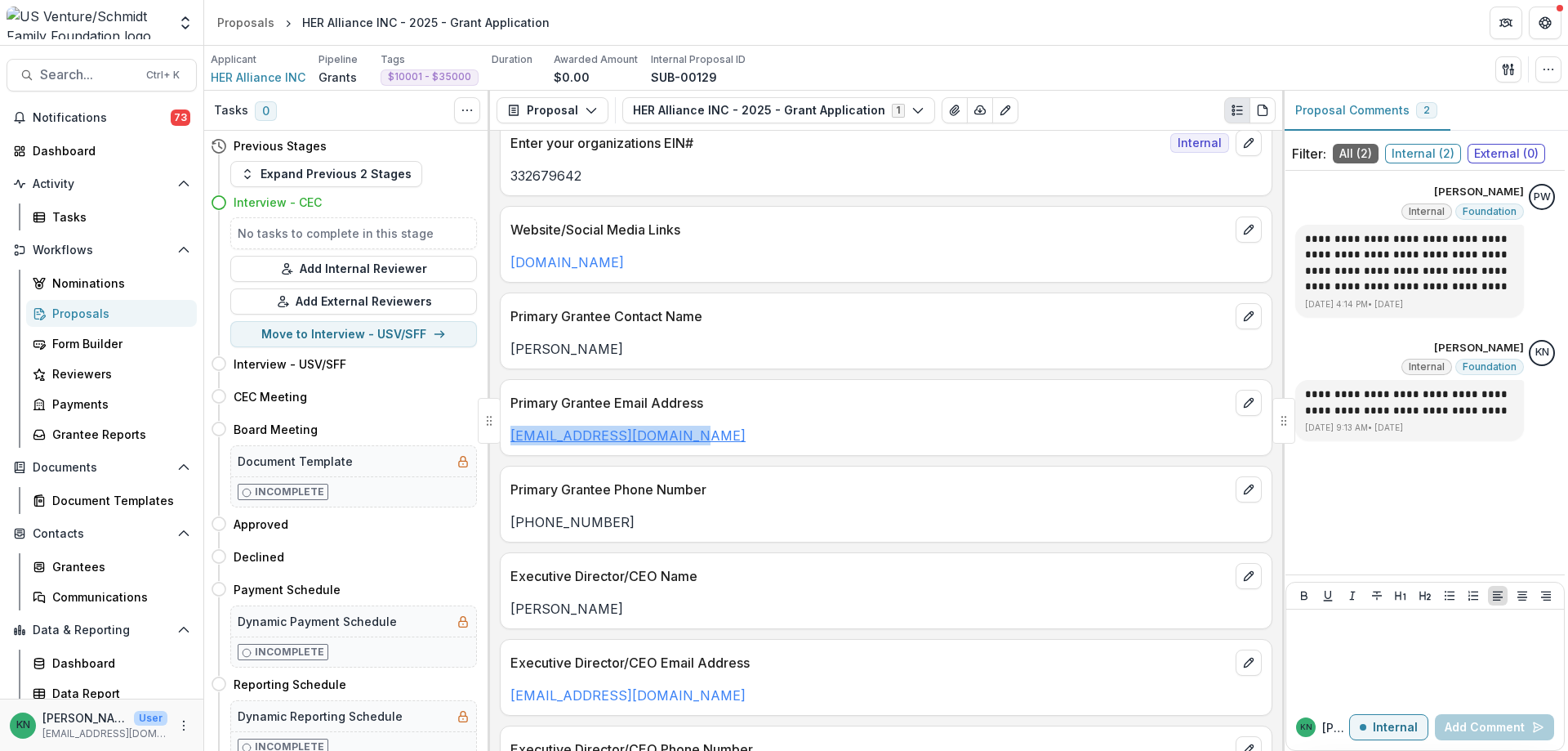
drag, startPoint x: 672, startPoint y: 436, endPoint x: 511, endPoint y: 437, distance: 161.0
click at [511, 437] on p "[EMAIL_ADDRESS][DOMAIN_NAME]" at bounding box center [885, 435] width 751 height 20
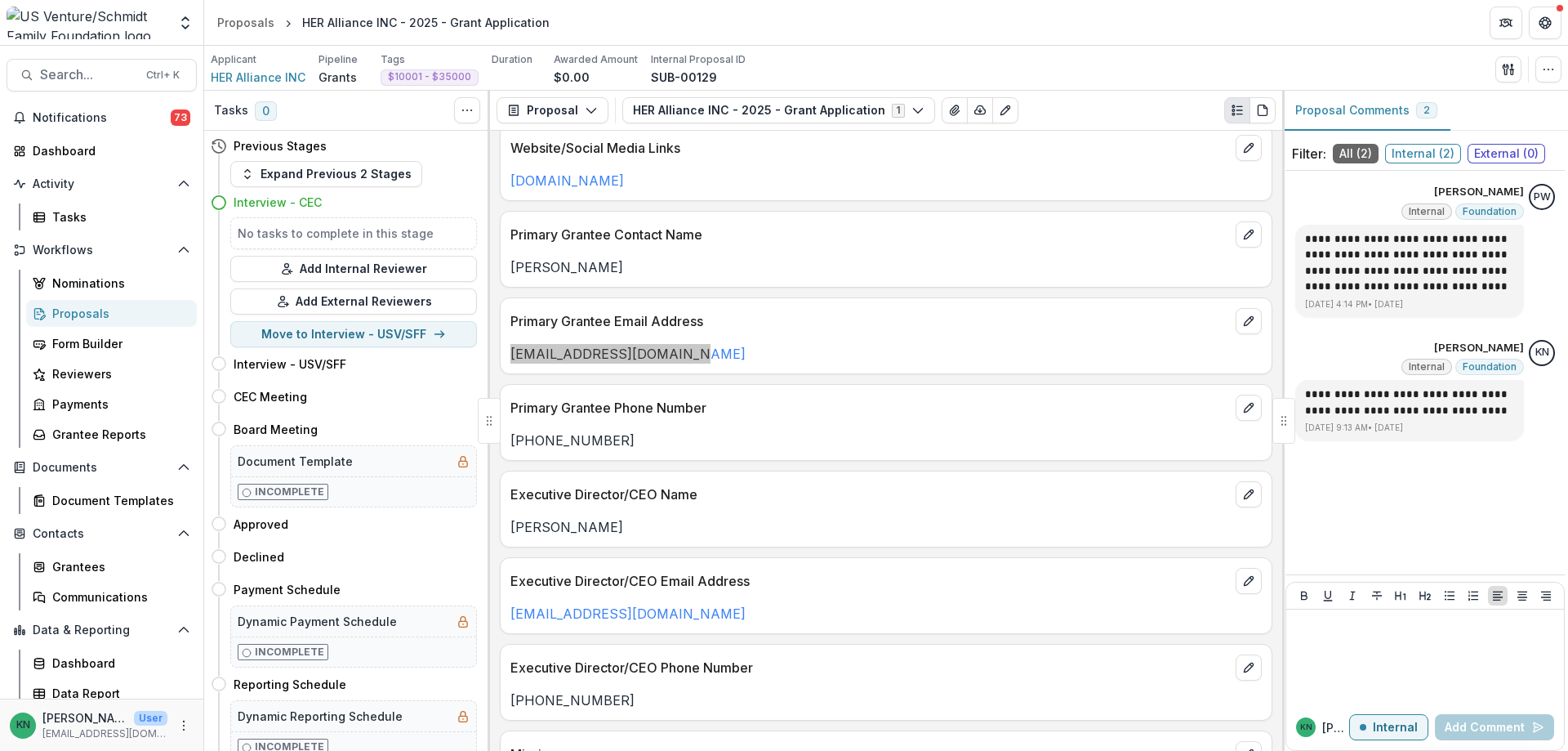
scroll to position [408, 0]
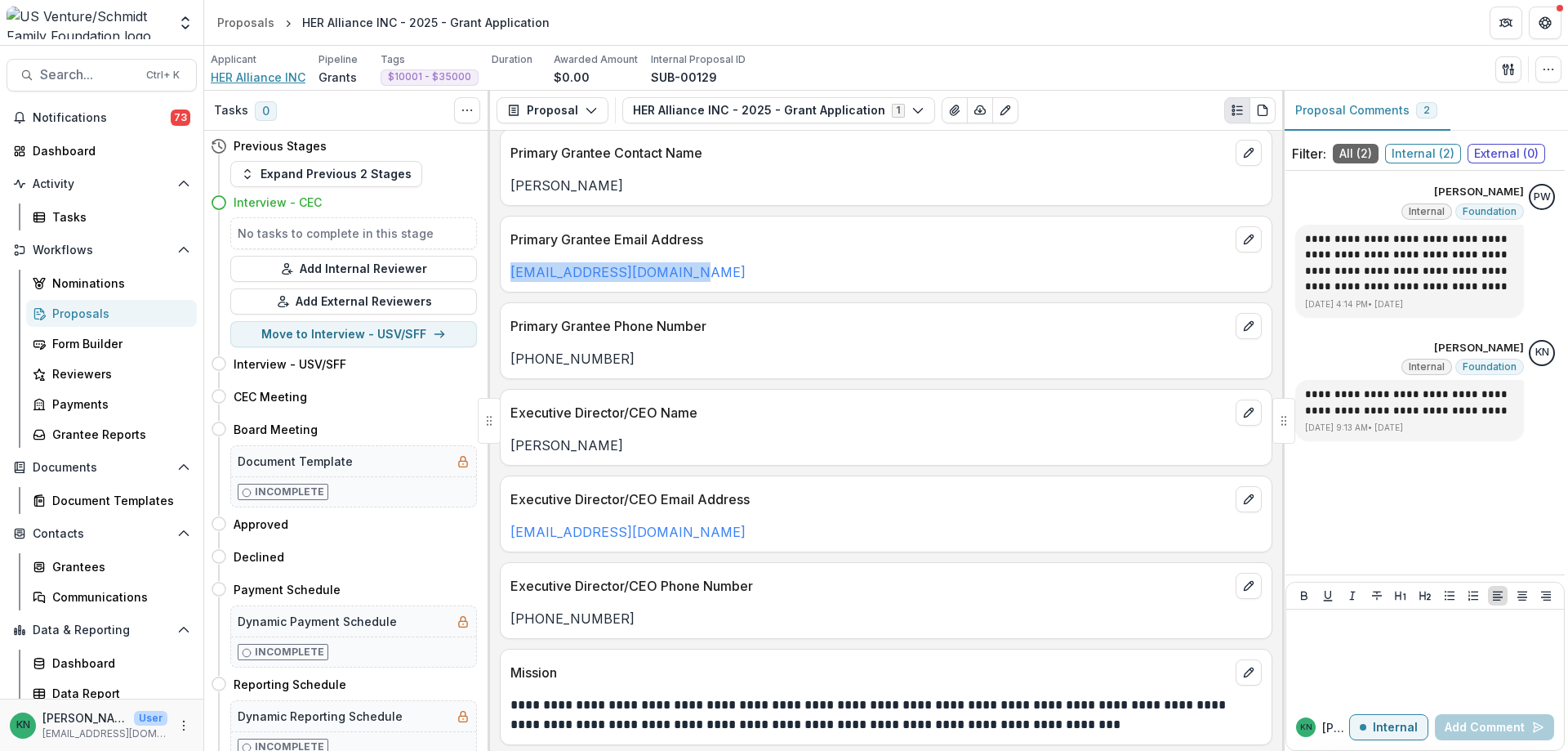
click at [252, 76] on span "HER Alliance INC" at bounding box center [258, 77] width 94 height 17
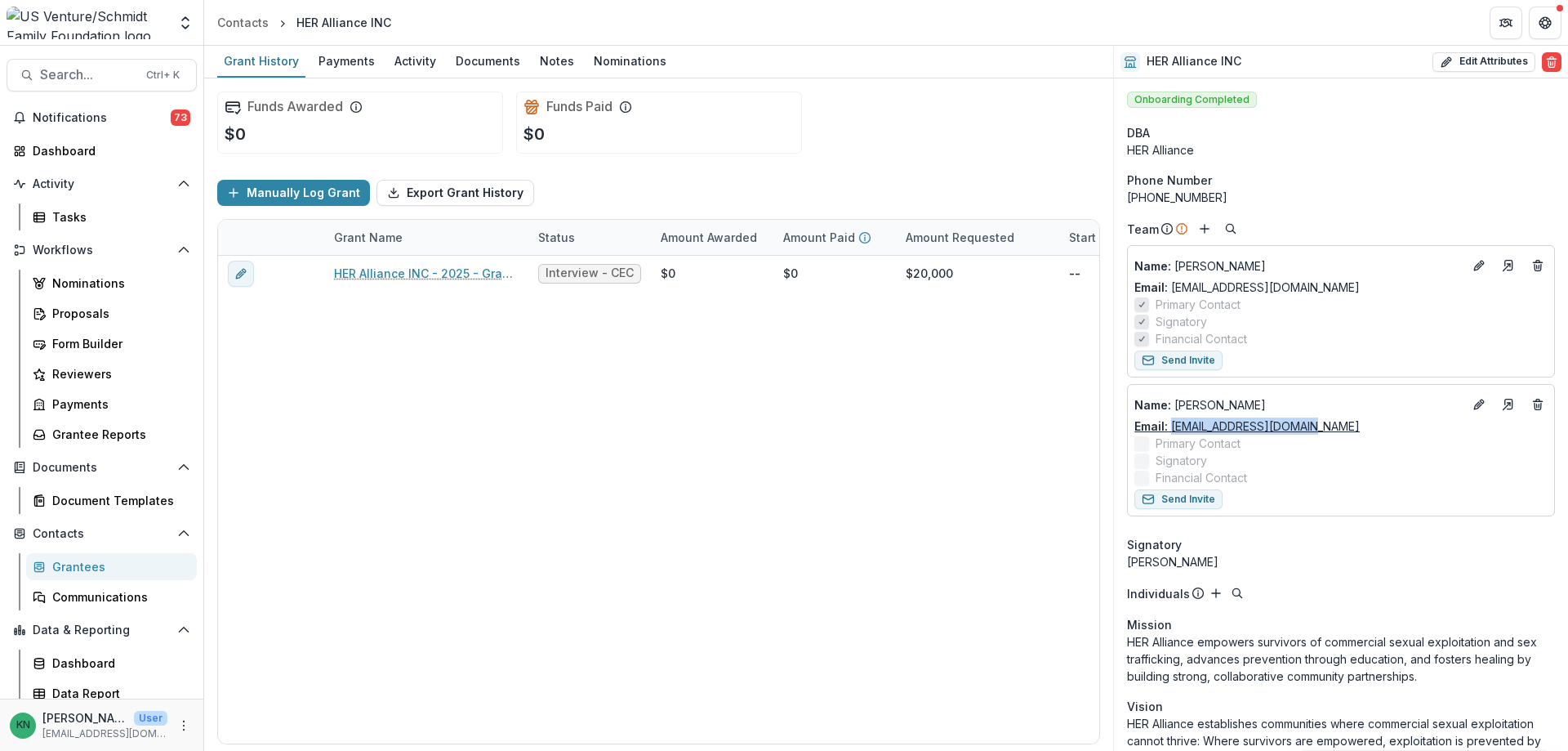
drag, startPoint x: 1303, startPoint y: 428, endPoint x: 1172, endPoint y: 427, distance: 131.0
click at [1172, 427] on div "Email: [EMAIL_ADDRESS][DOMAIN_NAME]" at bounding box center [1341, 426] width 413 height 17
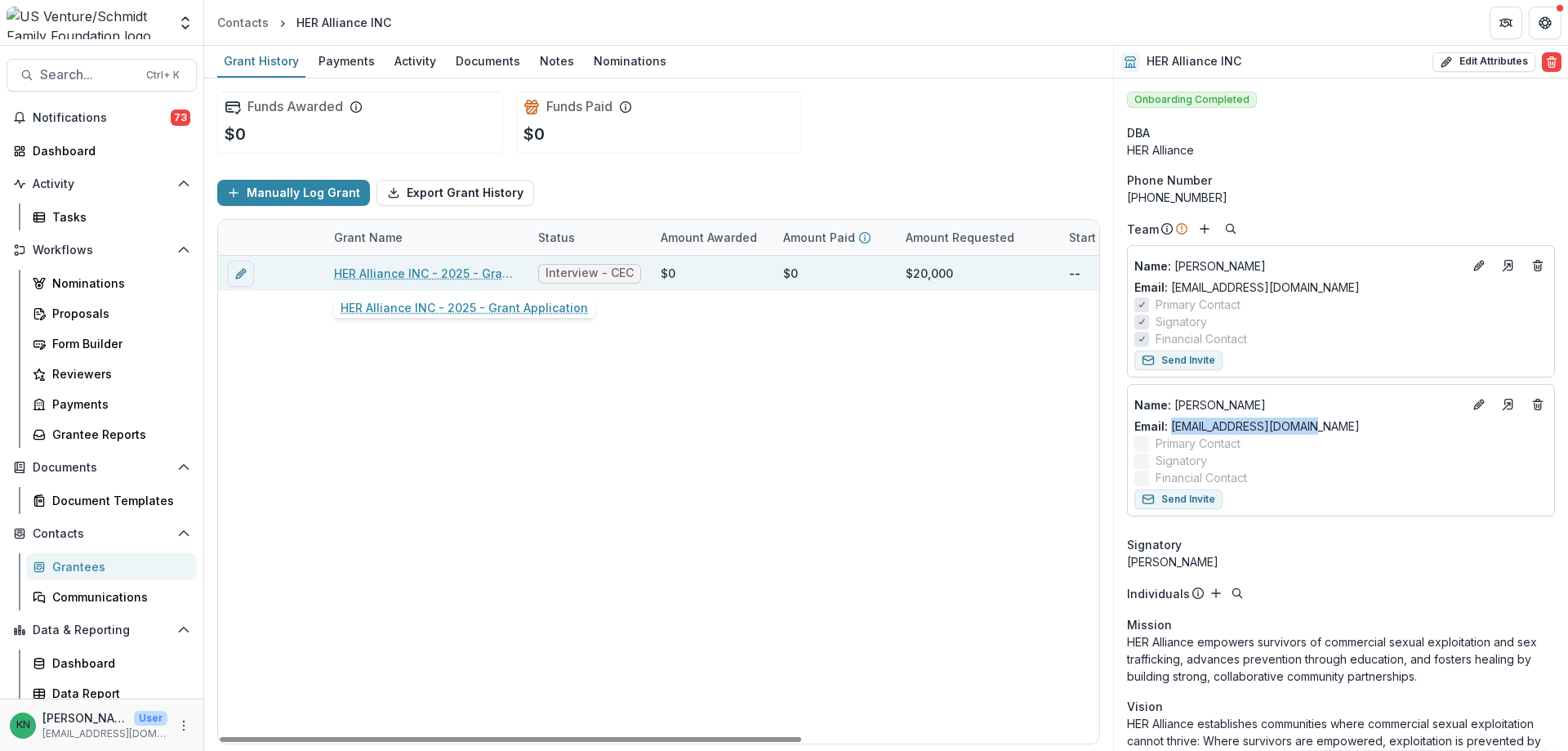
click at [414, 273] on link "HER Alliance INC - 2025 - Grant Application" at bounding box center [426, 273] width 185 height 17
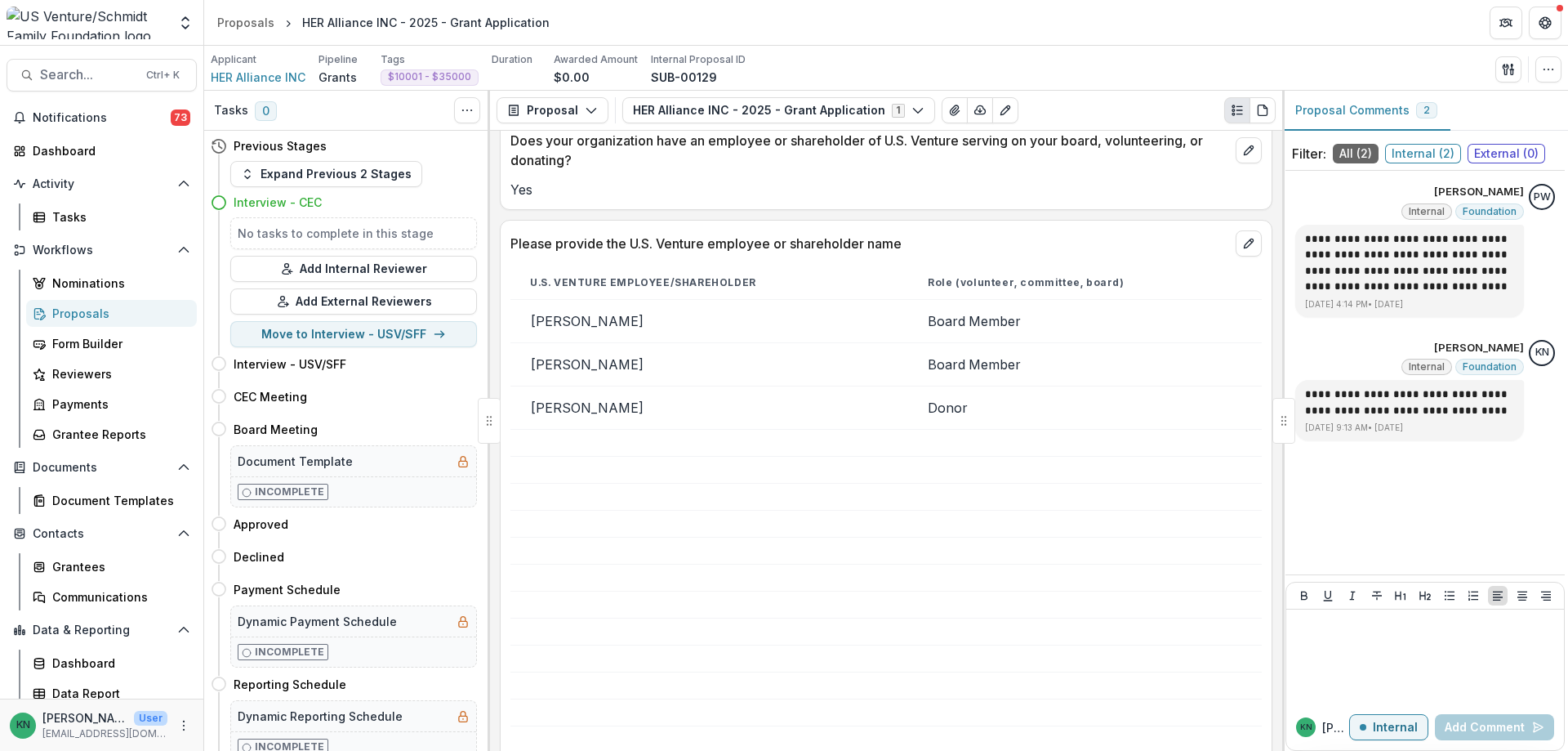
scroll to position [1061, 0]
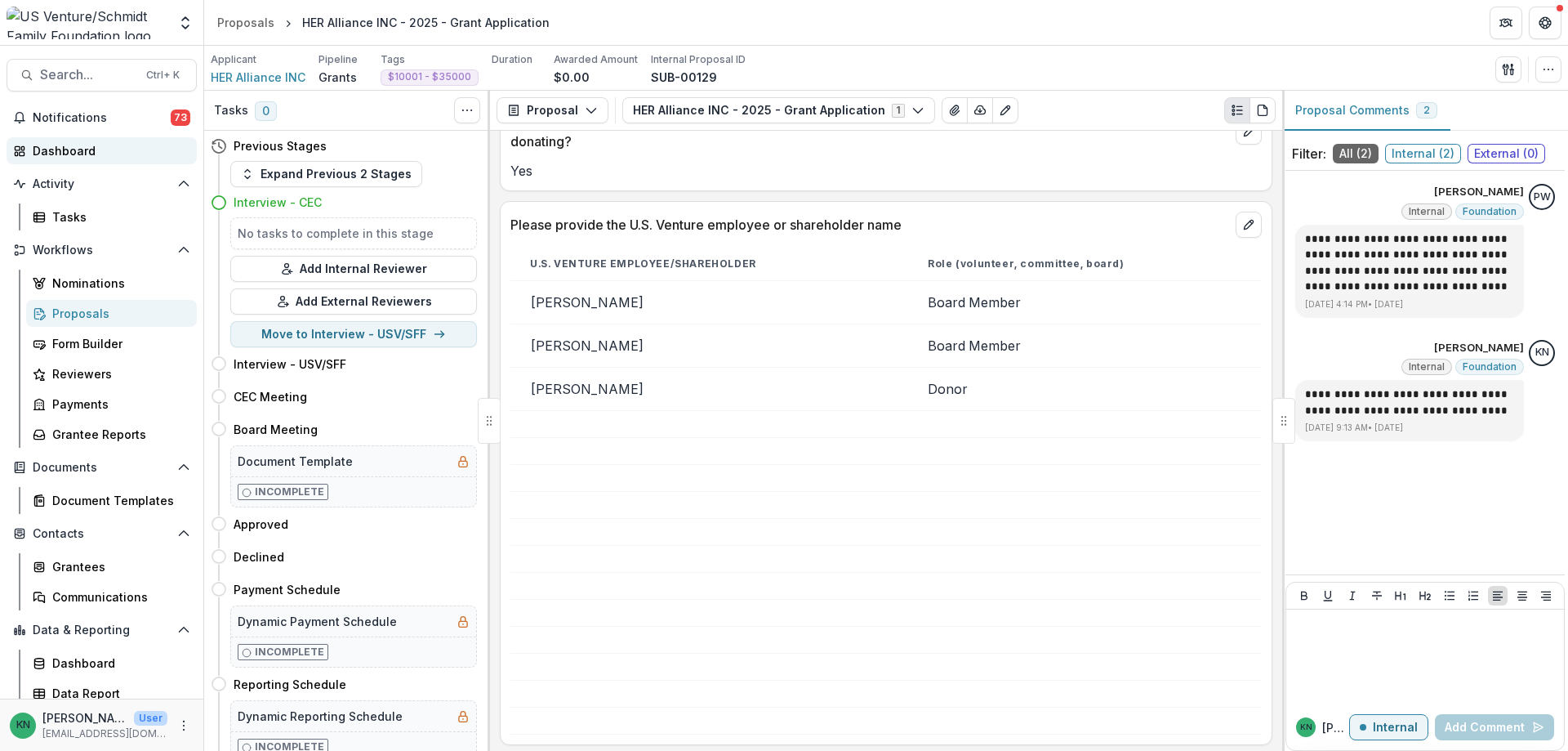
click at [63, 146] on div "Dashboard" at bounding box center [108, 151] width 151 height 17
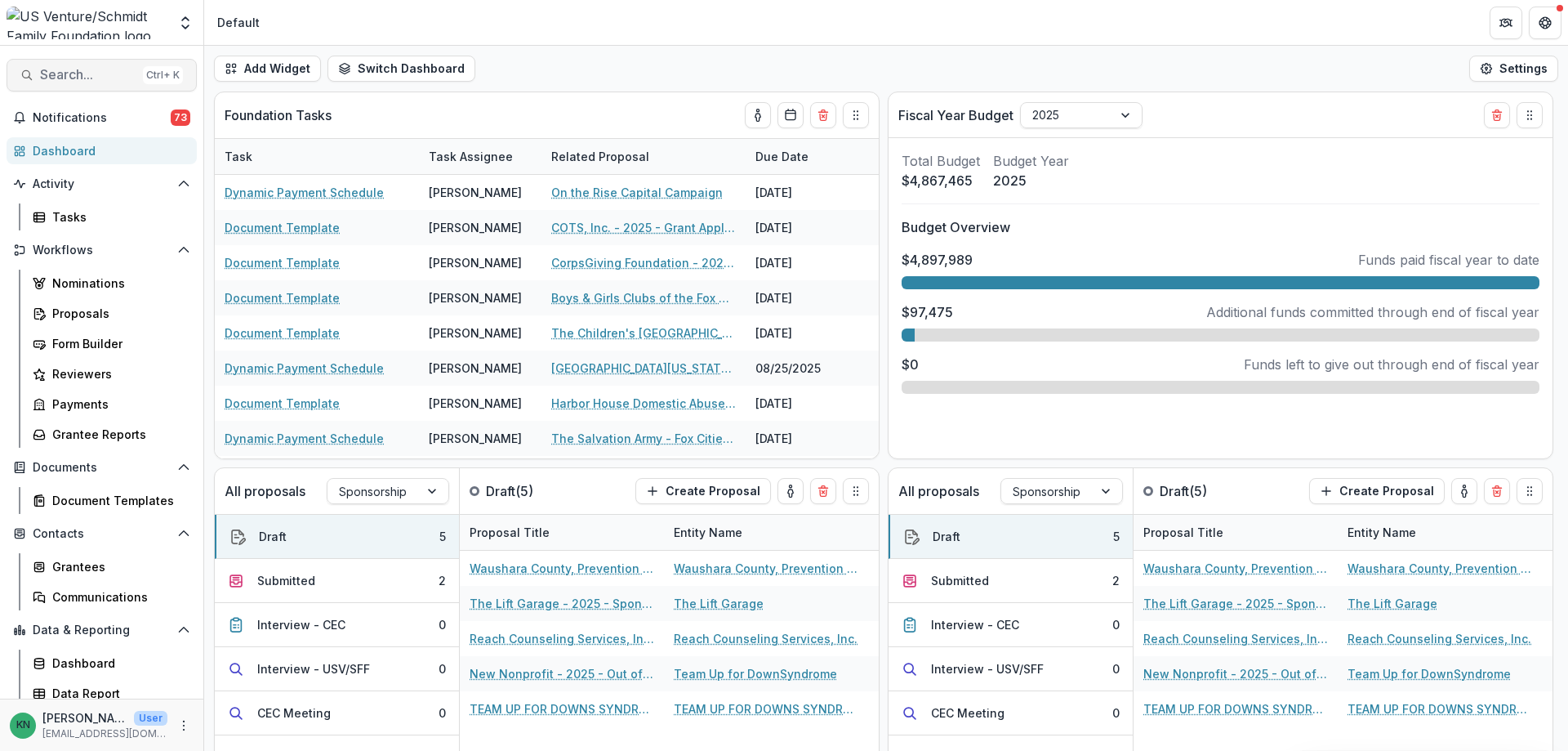
click at [65, 72] on span "Search..." at bounding box center [88, 75] width 96 height 15
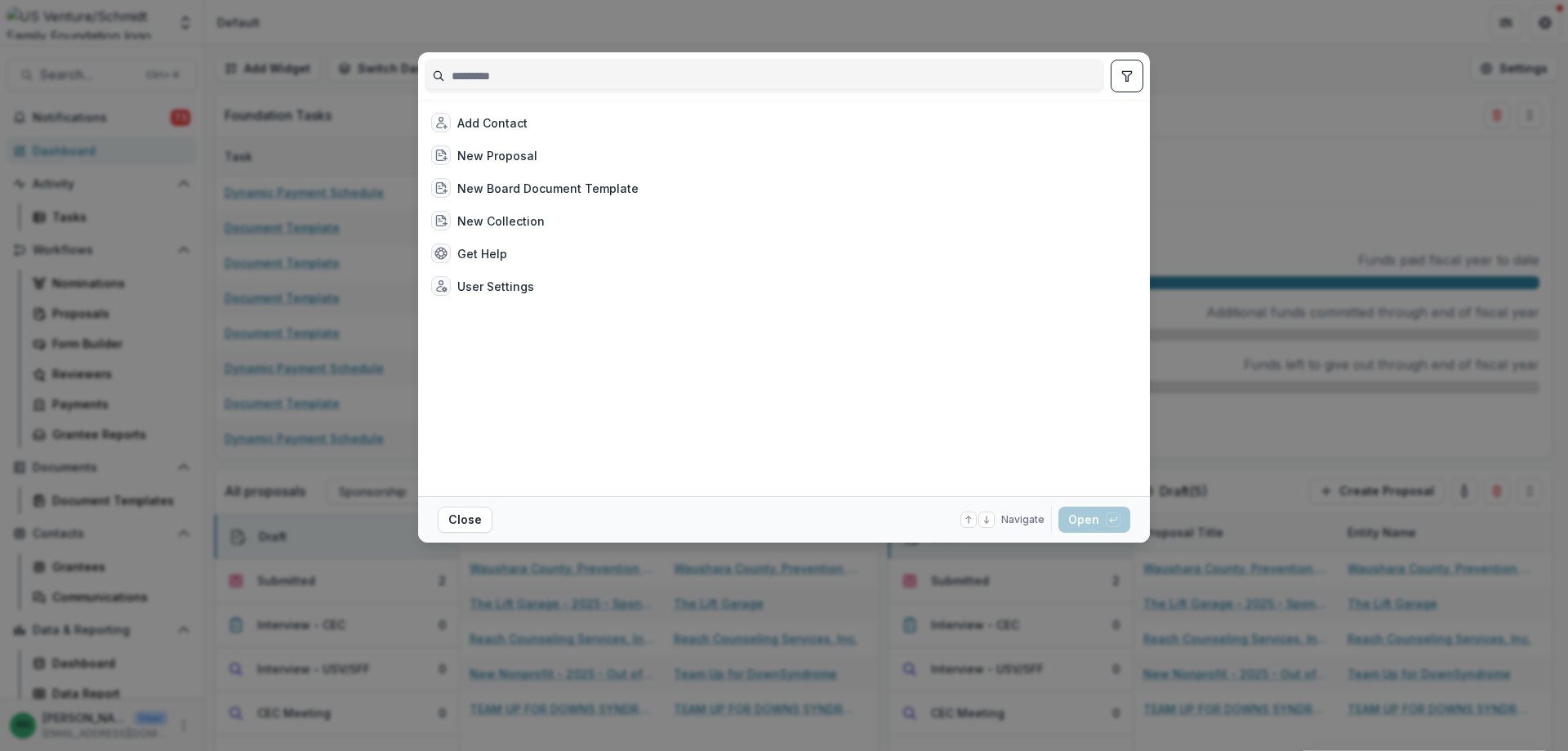
click at [521, 84] on input at bounding box center [764, 76] width 678 height 26
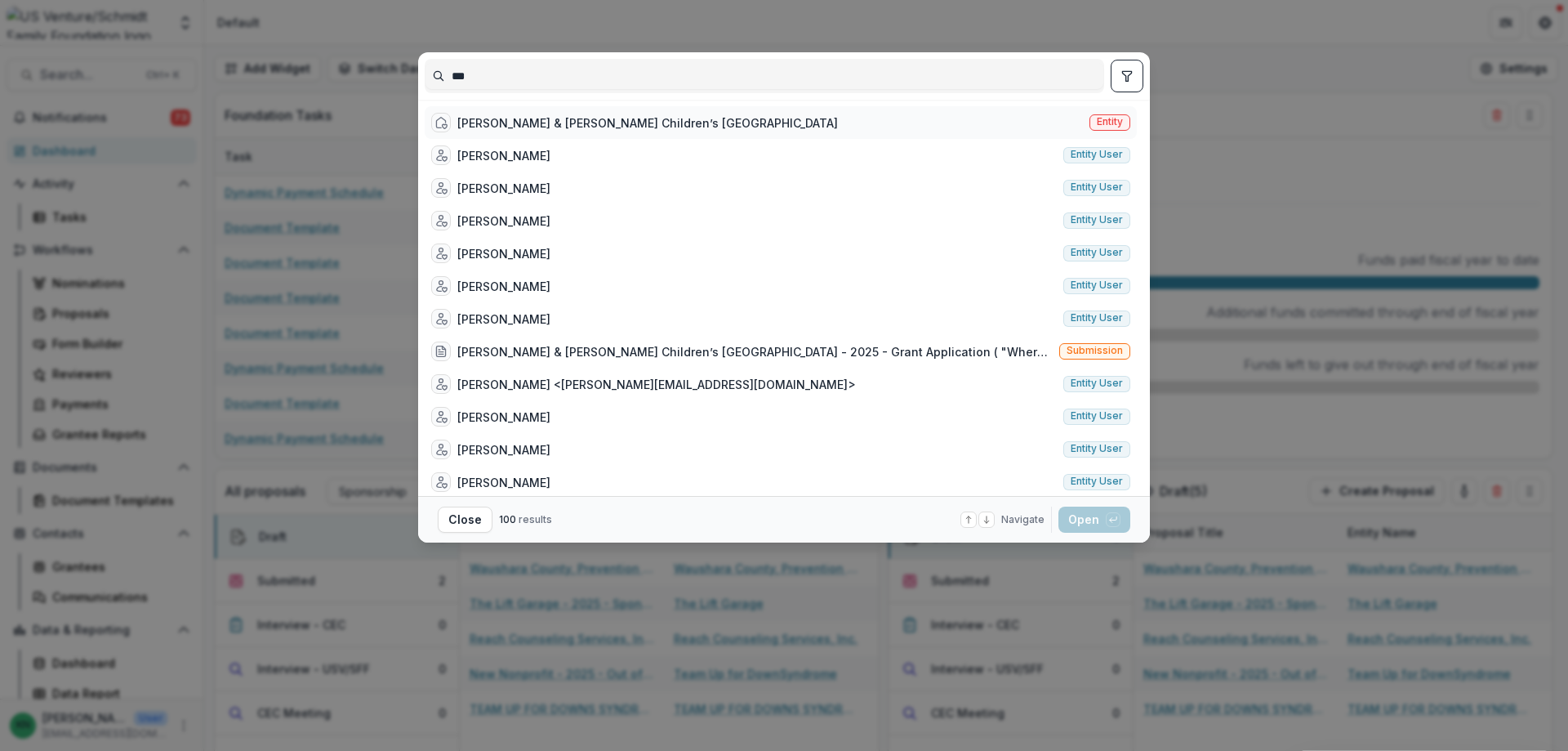
type input "***"
click at [531, 117] on div "[PERSON_NAME] & [PERSON_NAME] Children’s [GEOGRAPHIC_DATA]" at bounding box center [647, 122] width 380 height 17
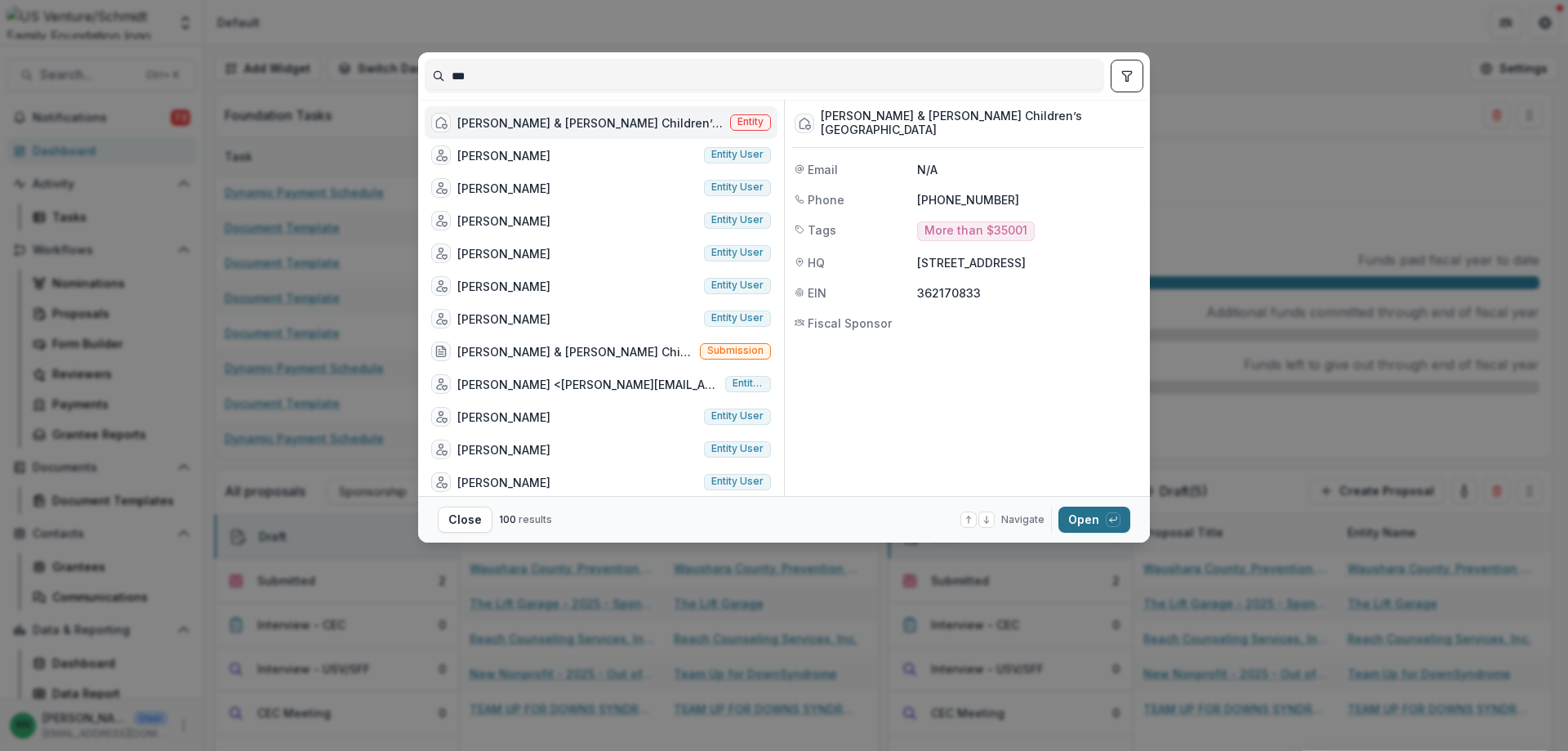
click at [1089, 514] on button "Open with enter key" at bounding box center [1094, 519] width 72 height 26
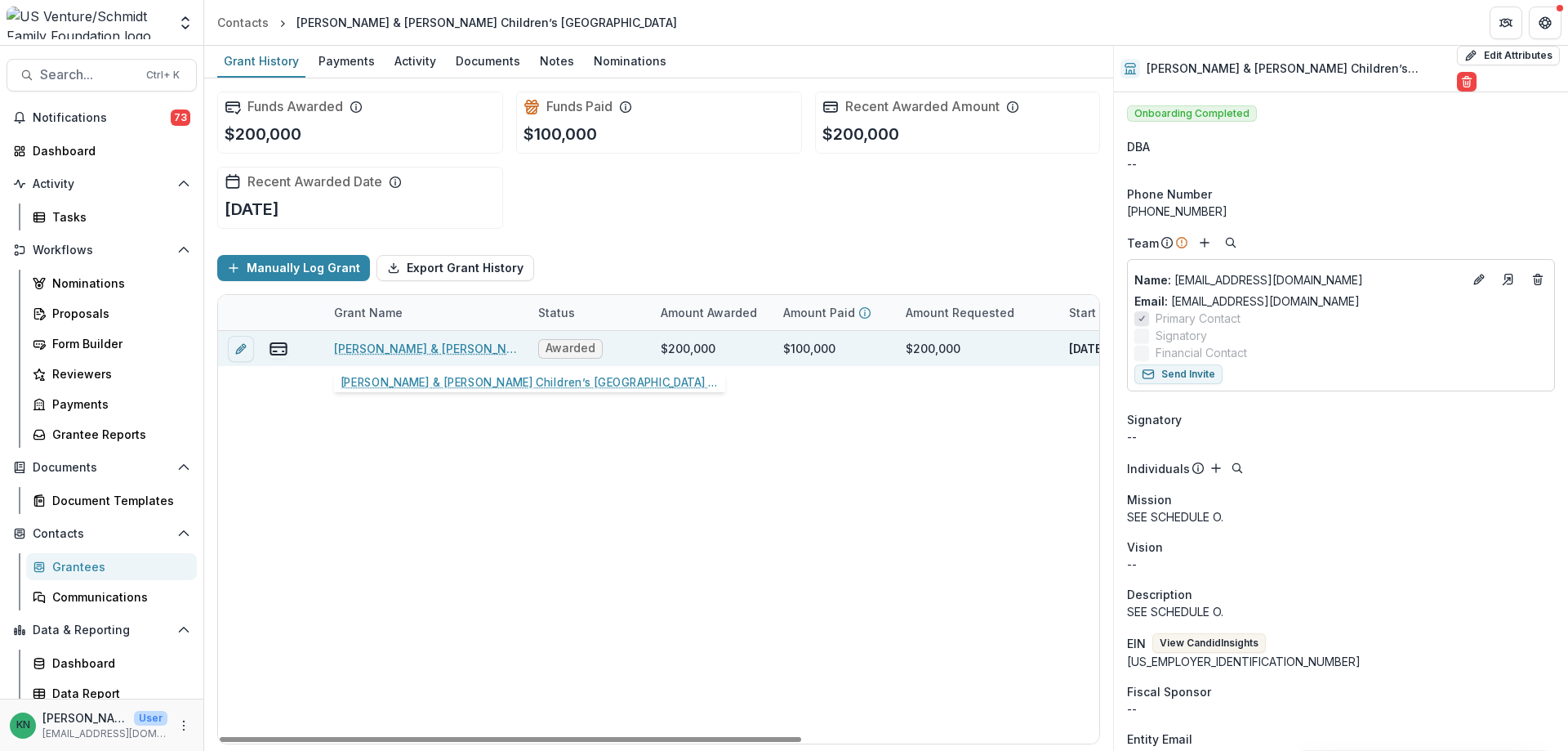
click at [377, 349] on link "[PERSON_NAME] & [PERSON_NAME] Children’s [GEOGRAPHIC_DATA] - 2025 - Grant Appli…" at bounding box center [426, 348] width 185 height 17
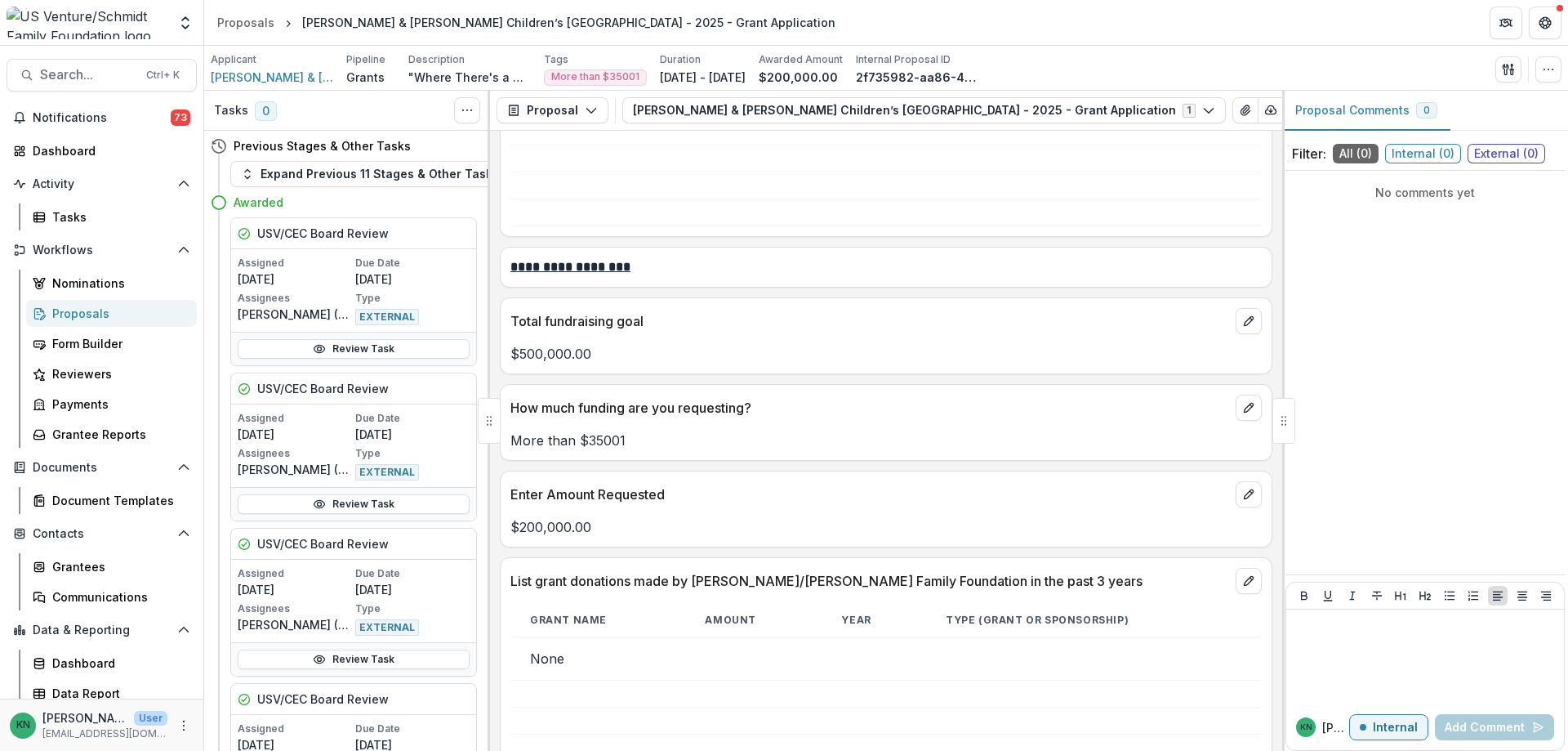
scroll to position [3022, 0]
